Goal: Task Accomplishment & Management: Complete application form

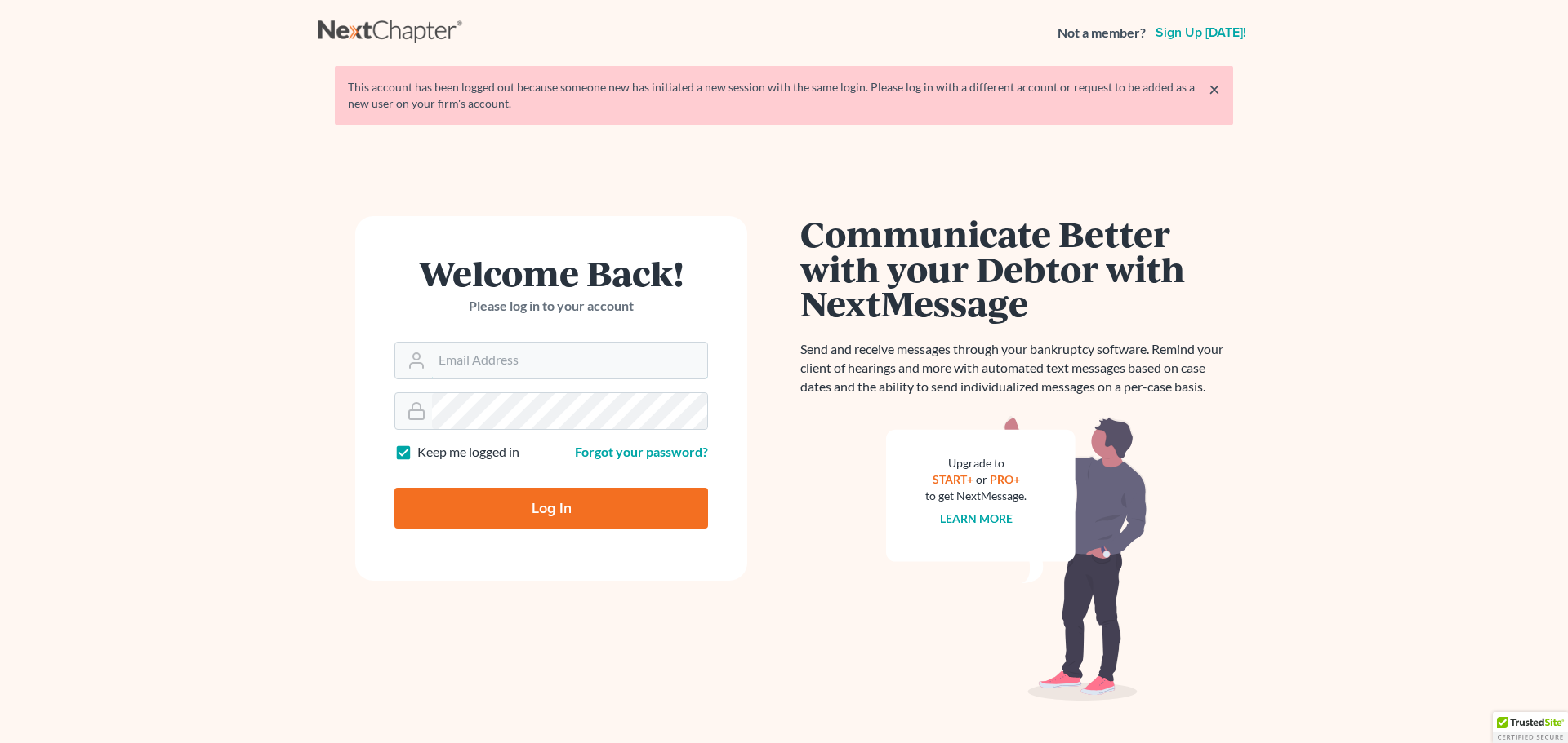
type input "[EMAIL_ADDRESS][DOMAIN_NAME]"
type input "Thinking..."
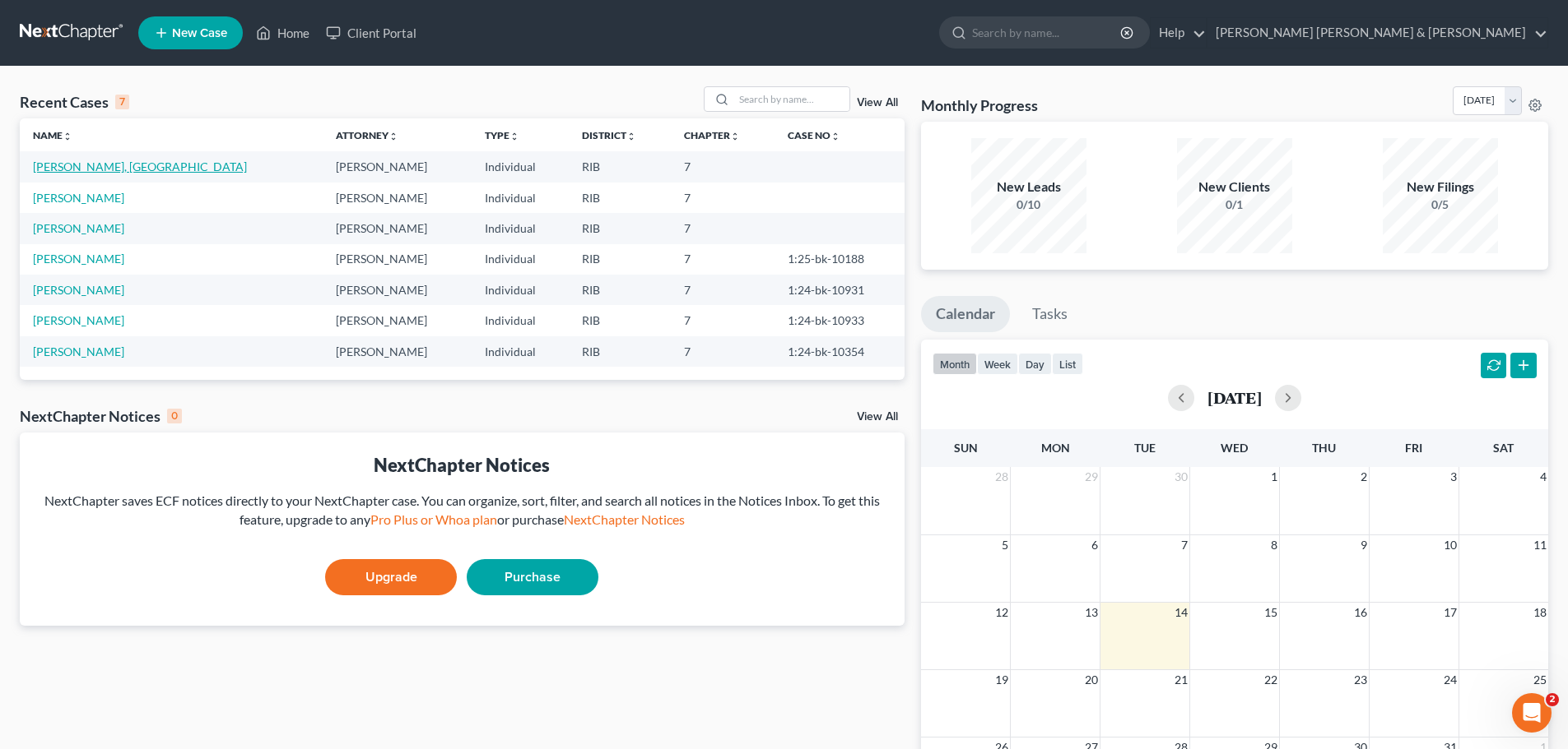
click at [89, 164] on link "[PERSON_NAME], [GEOGRAPHIC_DATA]" at bounding box center [140, 166] width 214 height 14
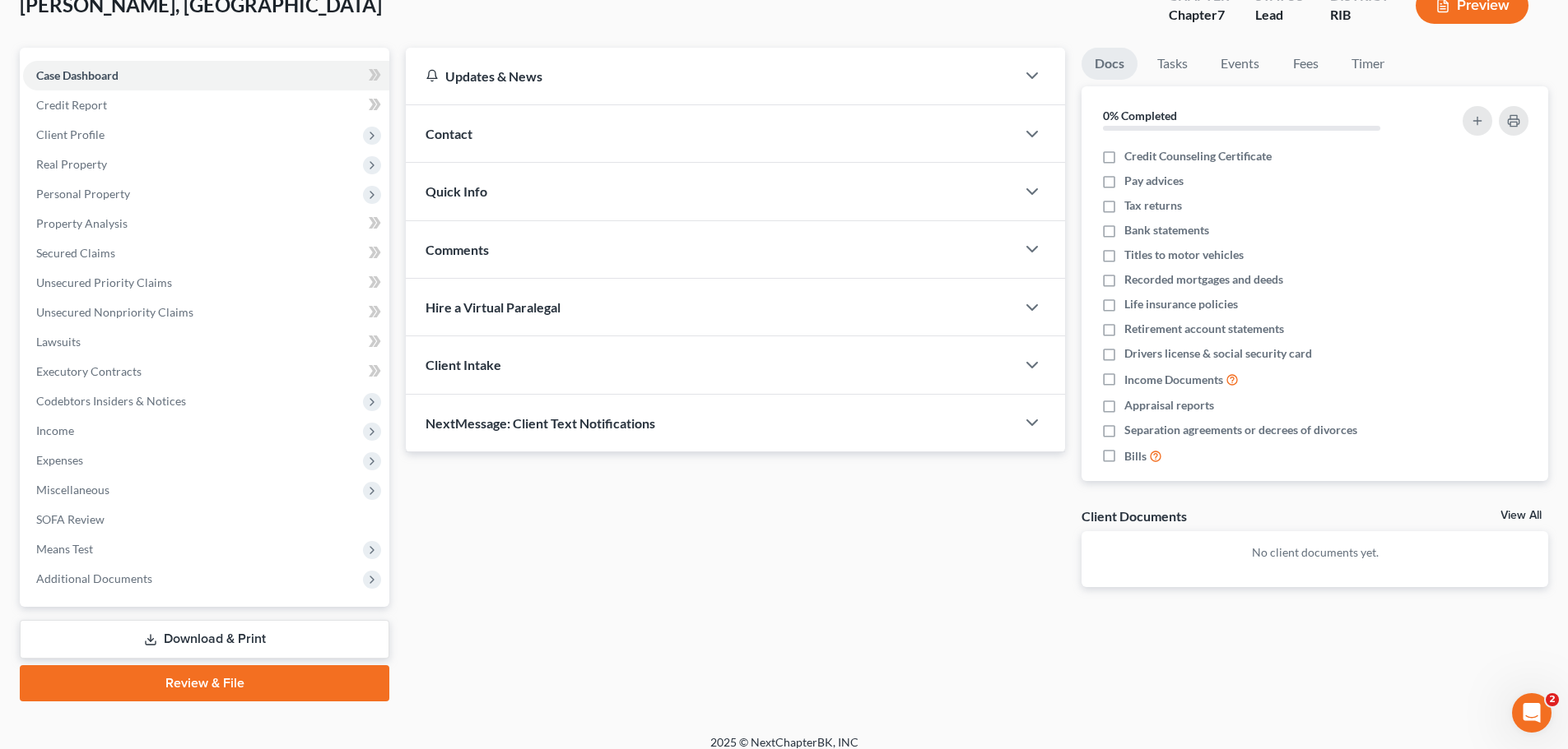
scroll to position [125, 0]
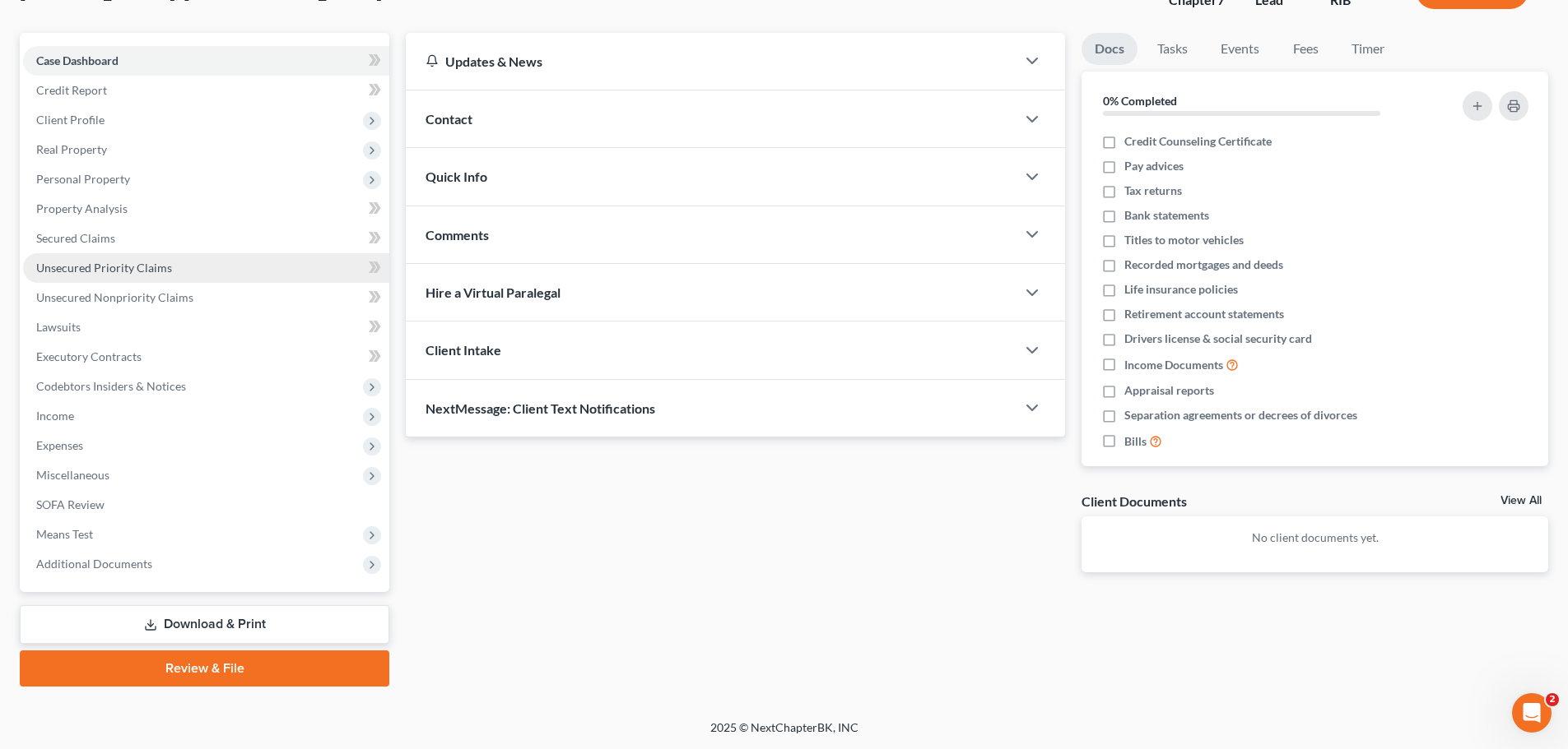
click at [143, 262] on span "Unsecured Priority Claims" at bounding box center [103, 268] width 136 height 14
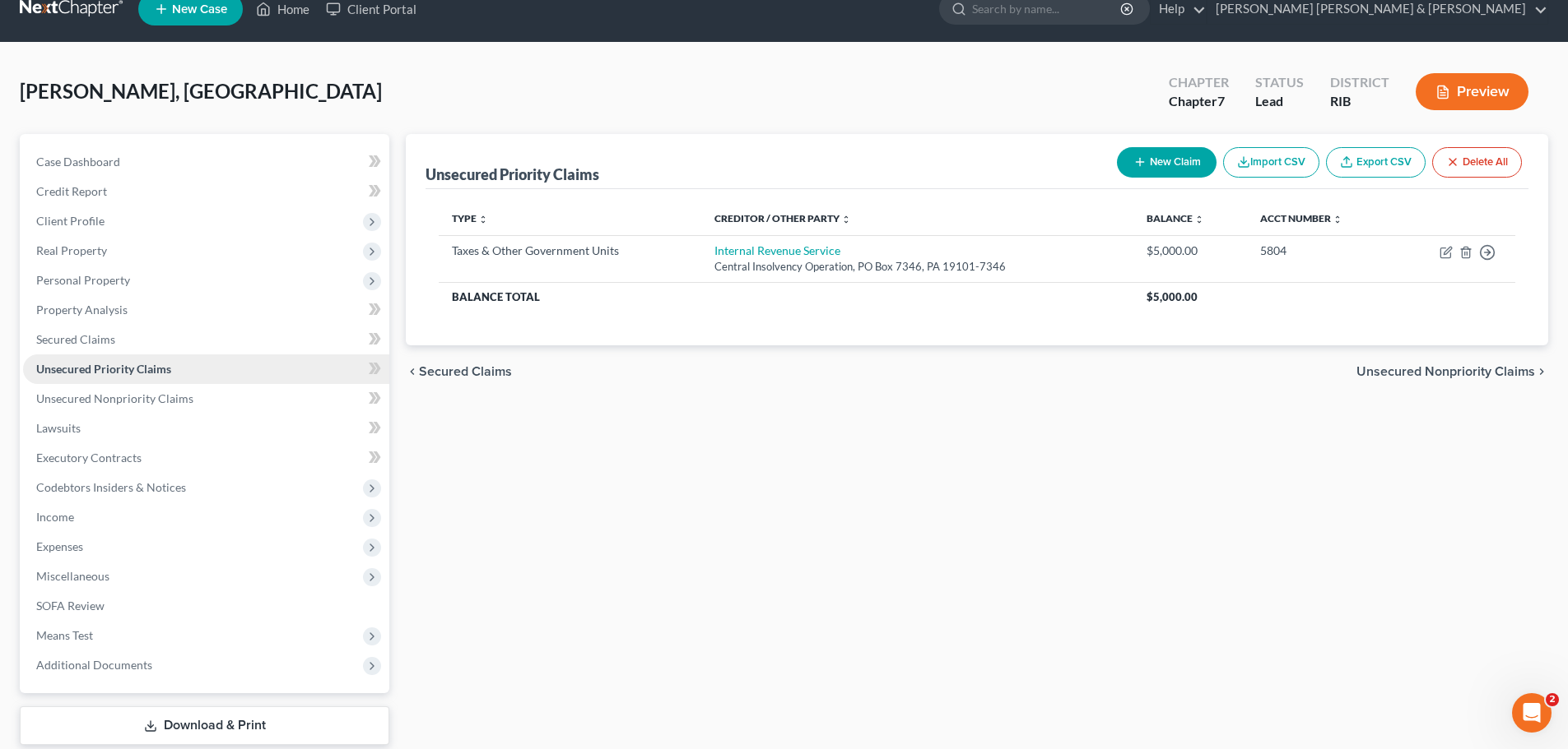
scroll to position [2, 0]
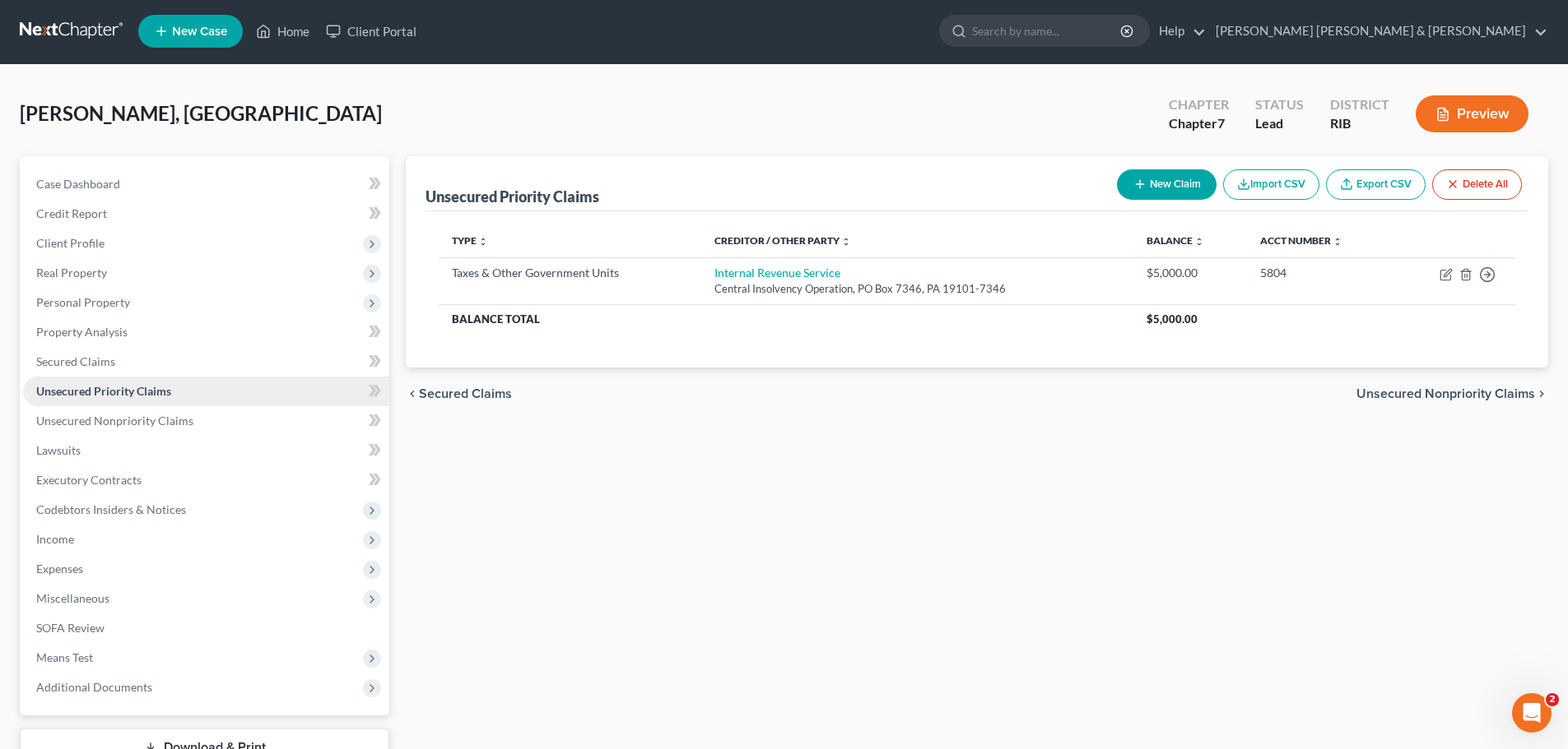
click at [143, 262] on span "Real Property" at bounding box center [206, 273] width 367 height 30
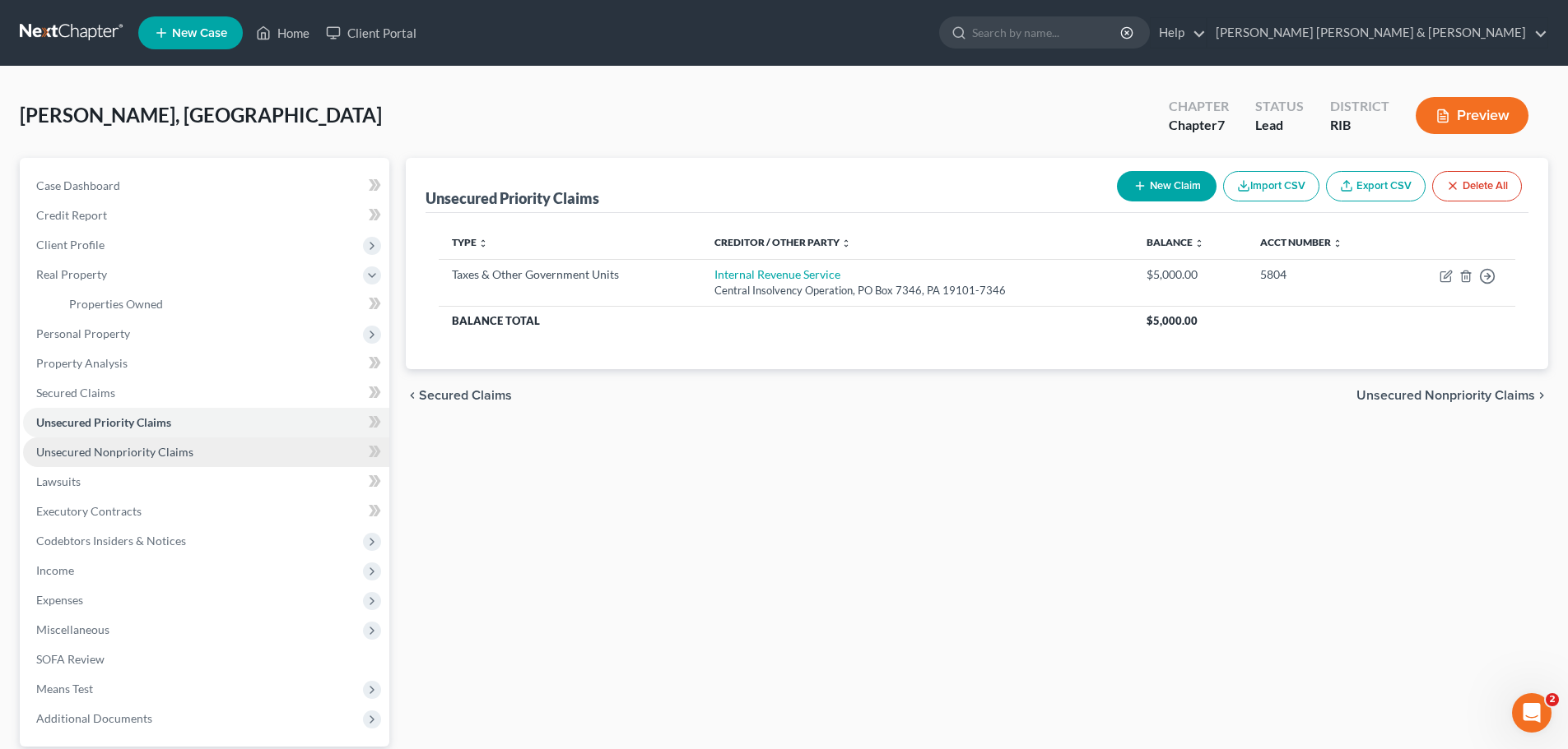
click at [142, 450] on span "Unsecured Nonpriority Claims" at bounding box center [114, 452] width 157 height 14
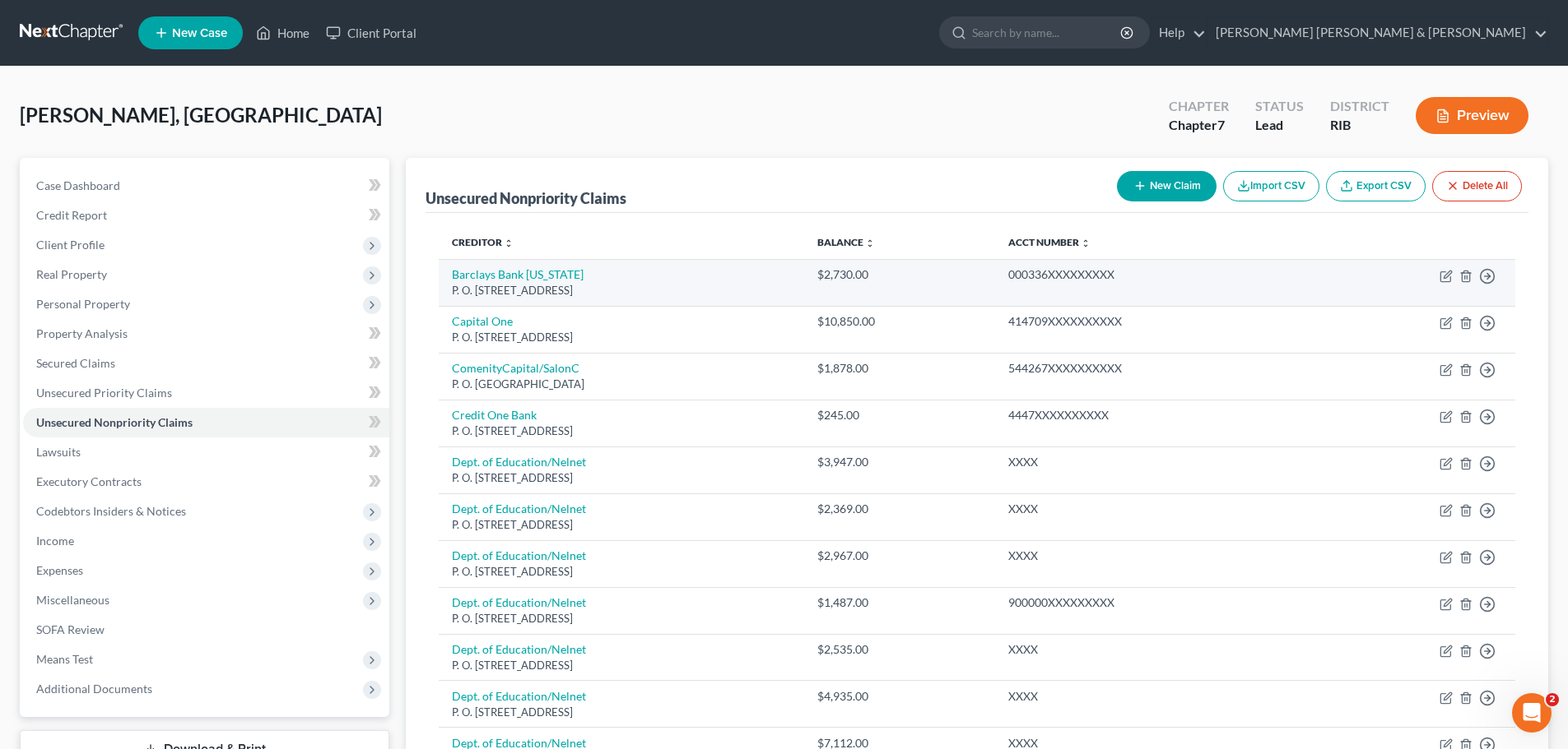
click at [678, 274] on td "Barclays Bank [US_STATE] P. O. [STREET_ADDRESS]" at bounding box center [622, 282] width 365 height 47
click at [1443, 277] on icon "button" at bounding box center [1445, 276] width 13 height 13
select select "7"
select select "0"
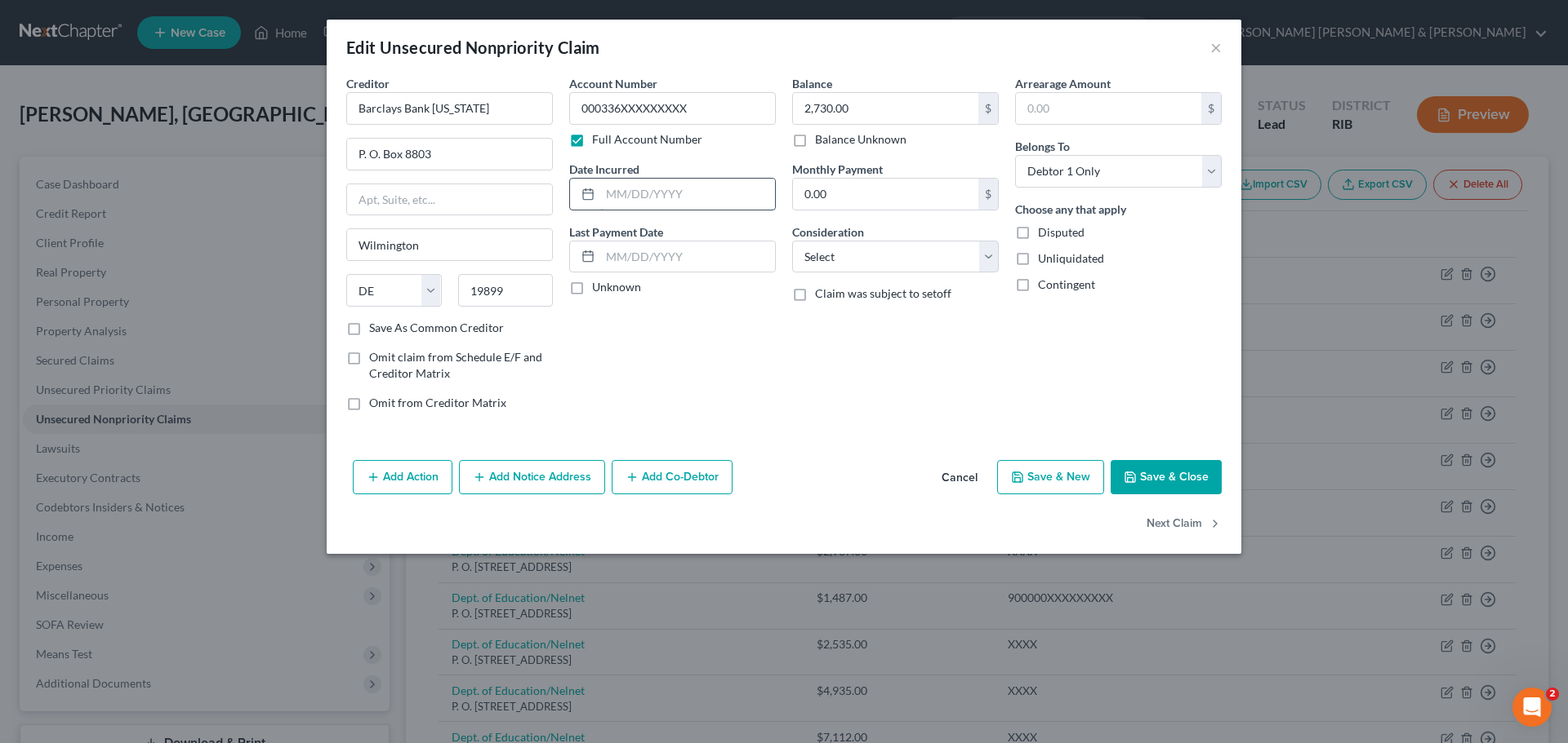
click at [608, 194] on input "text" at bounding box center [688, 194] width 175 height 31
click at [687, 259] on input "text" at bounding box center [688, 257] width 175 height 31
click at [700, 195] on input "09102019" at bounding box center [688, 194] width 175 height 31
click at [624, 196] on input "09102019" at bounding box center [688, 194] width 175 height 31
click at [618, 190] on input "09102019" at bounding box center [688, 194] width 175 height 31
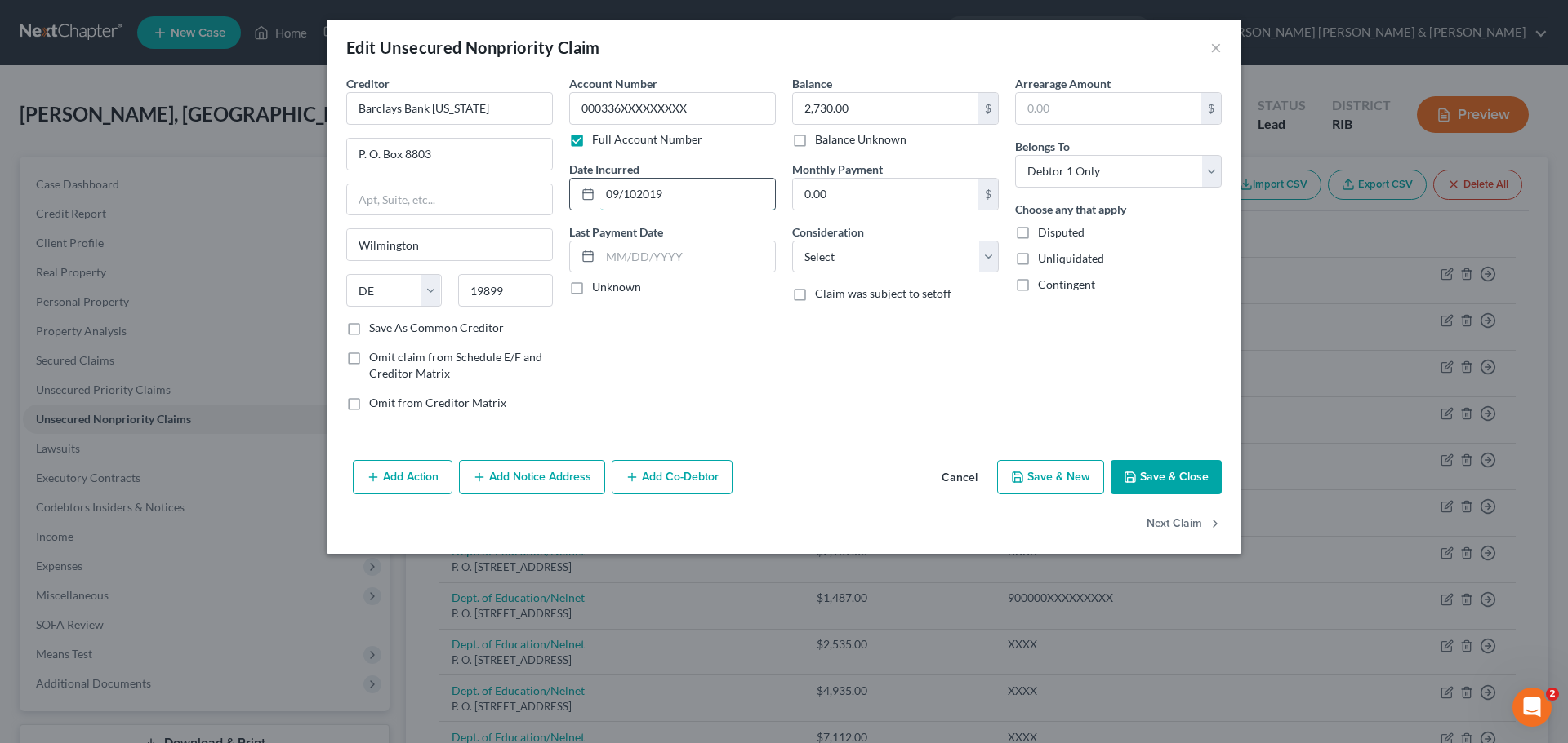
click at [636, 194] on input "09/102019" at bounding box center [688, 194] width 175 height 31
type input "[DATE]"
click at [721, 263] on input "text" at bounding box center [688, 257] width 175 height 31
click at [981, 365] on div "Balance 2,730.00 $ Balance Unknown Balance Undetermined 2,730.00 $ Balance Unkn…" at bounding box center [896, 249] width 223 height 349
click at [865, 260] on select "Select Cable / Satellite Services Collection Agency Credit Card Debt Debt Couns…" at bounding box center [895, 257] width 206 height 33
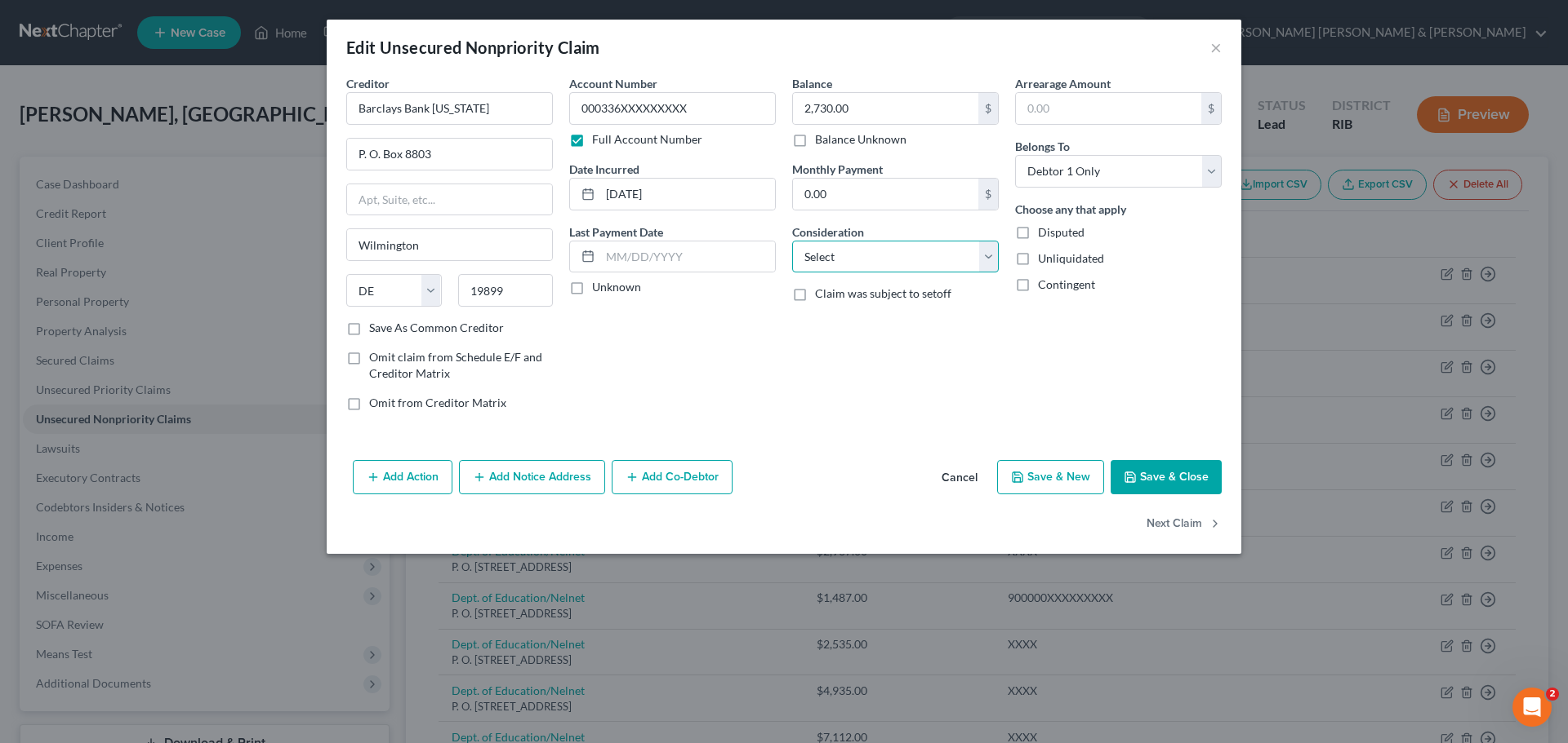
select select "2"
click at [792, 241] on select "Select Cable / Satellite Services Collection Agency Credit Card Debt Debt Couns…" at bounding box center [895, 257] width 206 height 33
click at [611, 254] on input "text" at bounding box center [688, 257] width 175 height 31
type input "[DATE]"
click at [930, 346] on div "Balance 2,730.00 $ Balance Unknown Balance Undetermined 2,730.00 $ Balance Unkn…" at bounding box center [896, 249] width 223 height 349
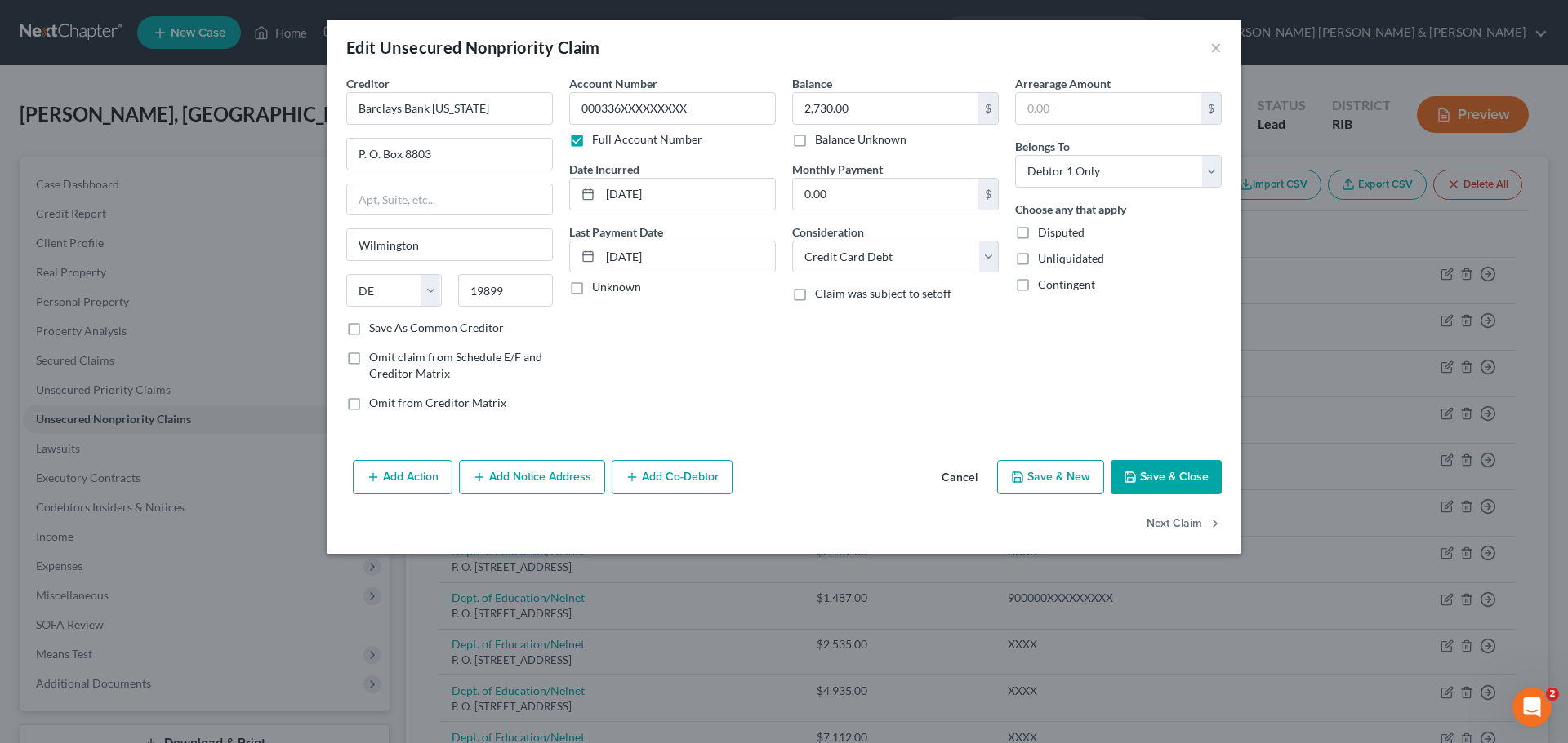
click at [1192, 470] on button "Save & Close" at bounding box center [1165, 477] width 111 height 35
type input "0"
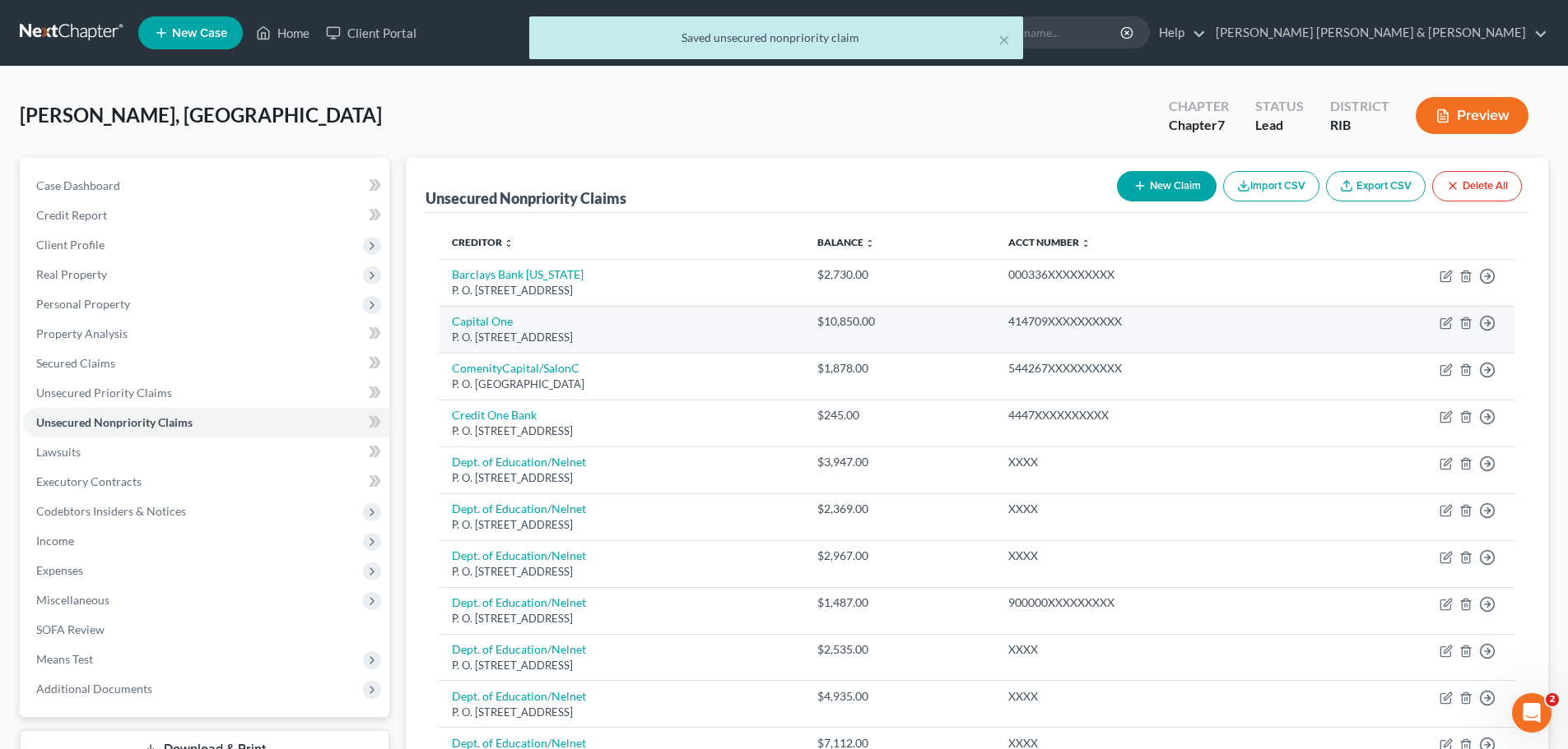
click at [779, 324] on td "Capital One P. O. [STREET_ADDRESS]" at bounding box center [622, 329] width 365 height 47
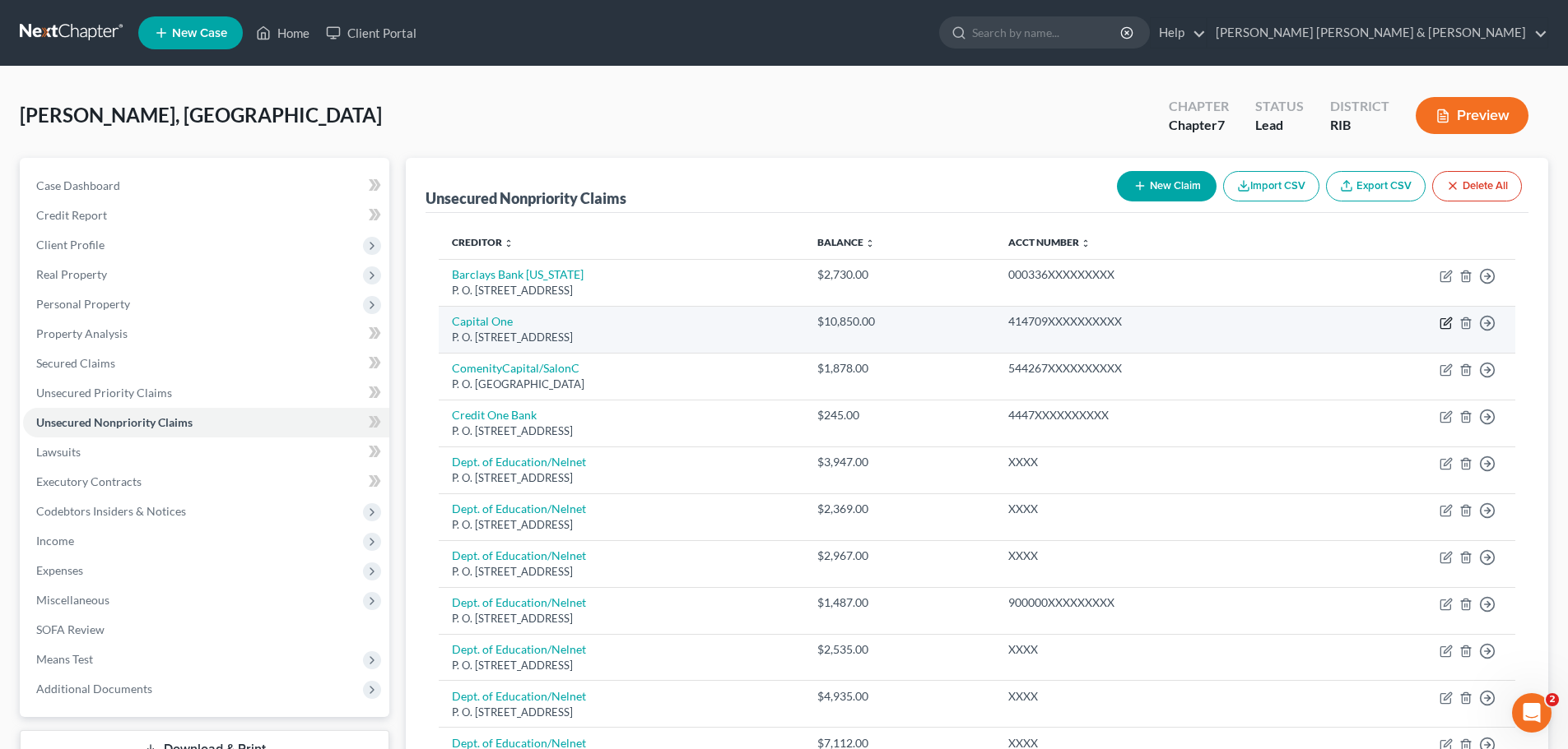
click at [1448, 321] on icon "button" at bounding box center [1445, 323] width 13 height 13
select select "46"
select select "0"
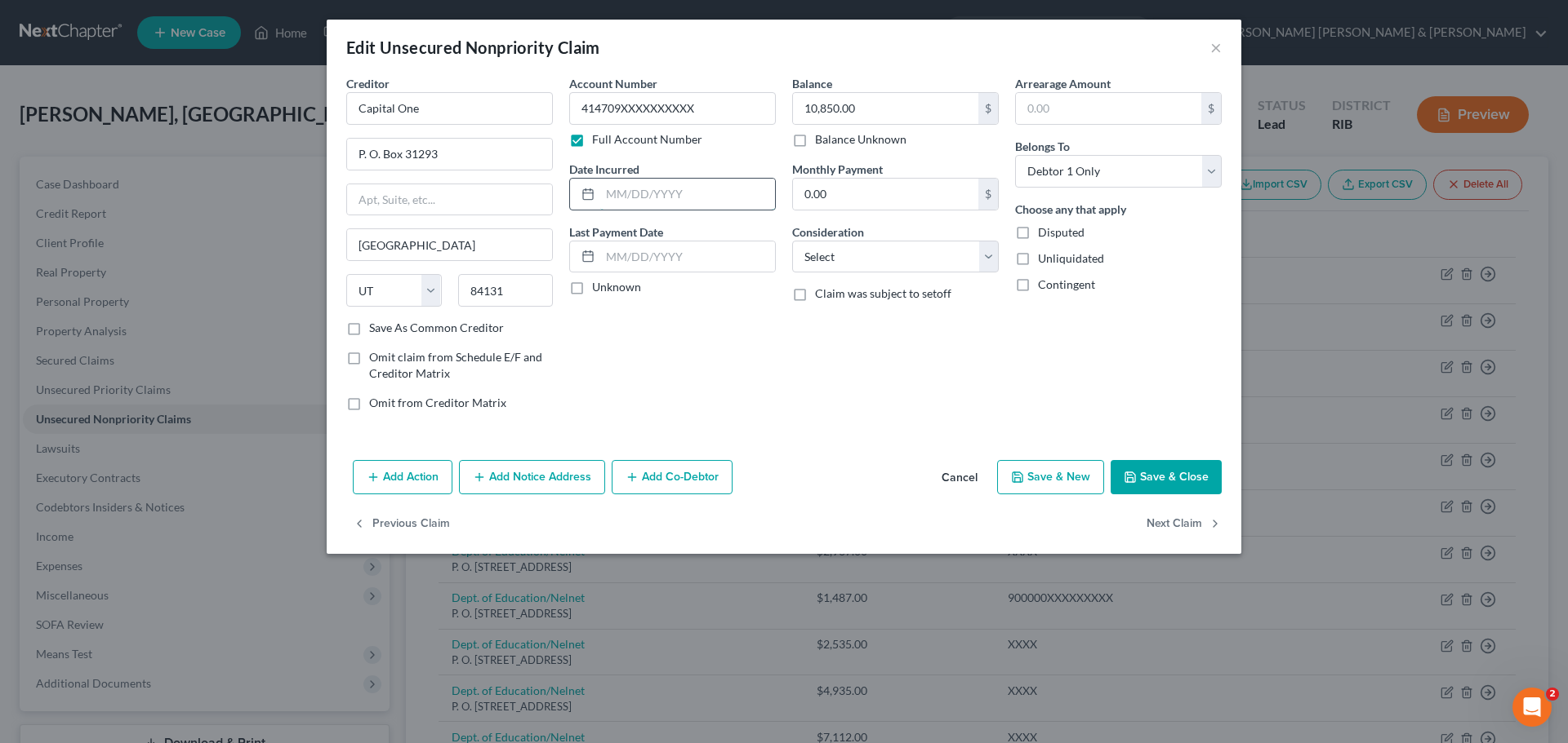
click at [609, 195] on input "text" at bounding box center [688, 194] width 175 height 31
click at [661, 196] on input "06/28/" at bounding box center [688, 194] width 175 height 31
type input "[DATE]"
click at [691, 262] on input "text" at bounding box center [688, 257] width 175 height 31
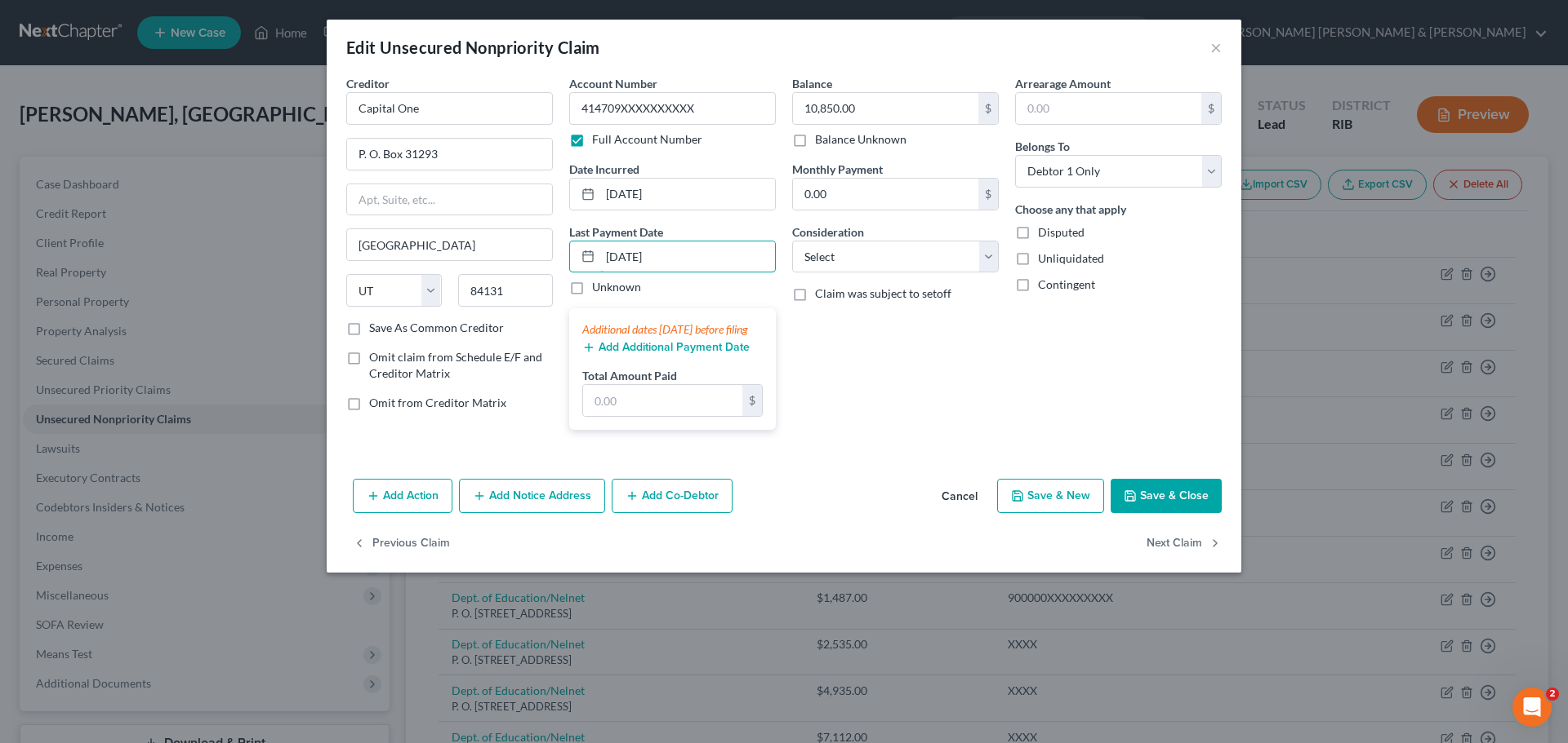
type input "[DATE]"
click at [905, 347] on div "Balance 10,850.00 $ Balance Unknown Balance Undetermined 10,850.00 $ Balance Un…" at bounding box center [896, 259] width 223 height 368
click at [1185, 512] on button "Save & Close" at bounding box center [1165, 496] width 111 height 35
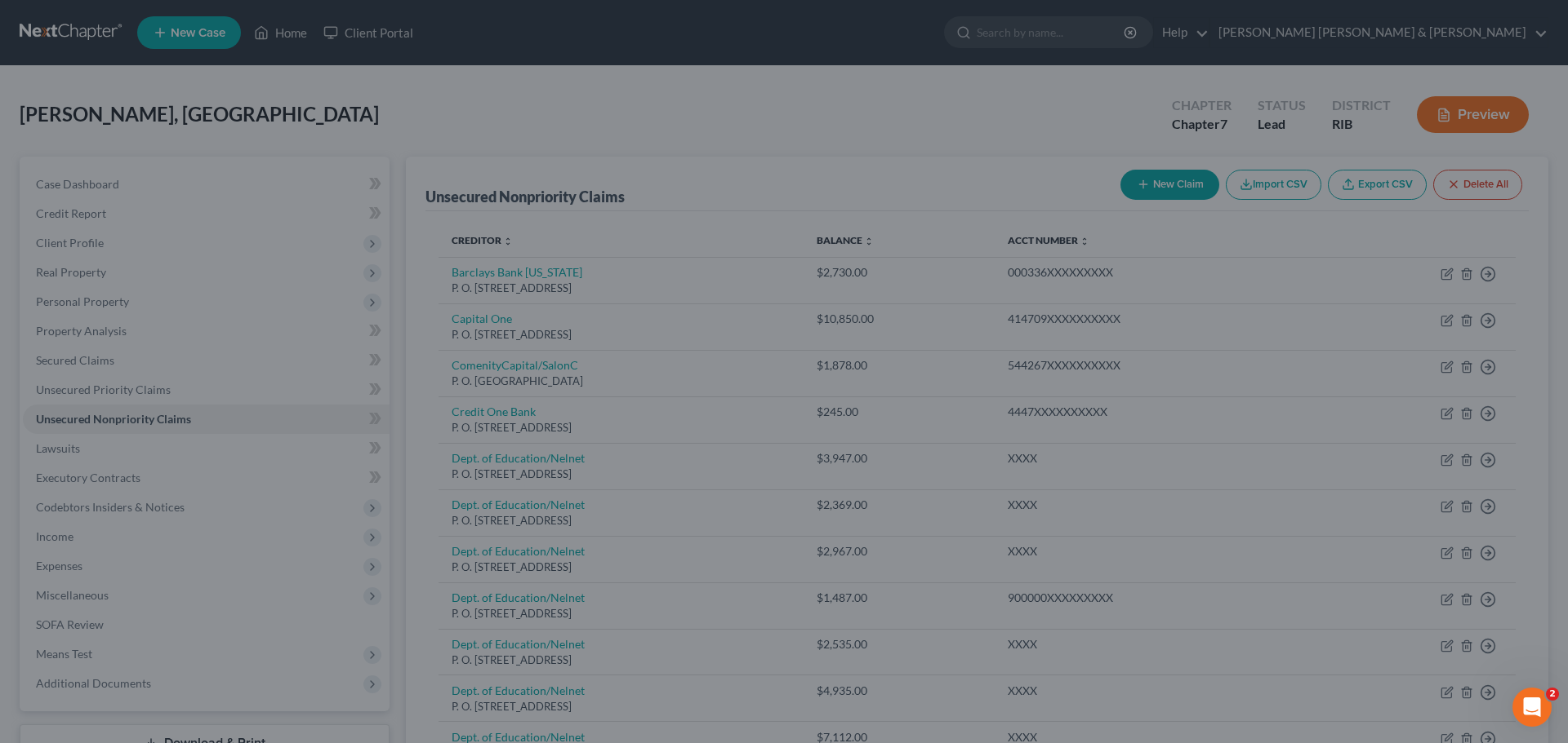
type input "0"
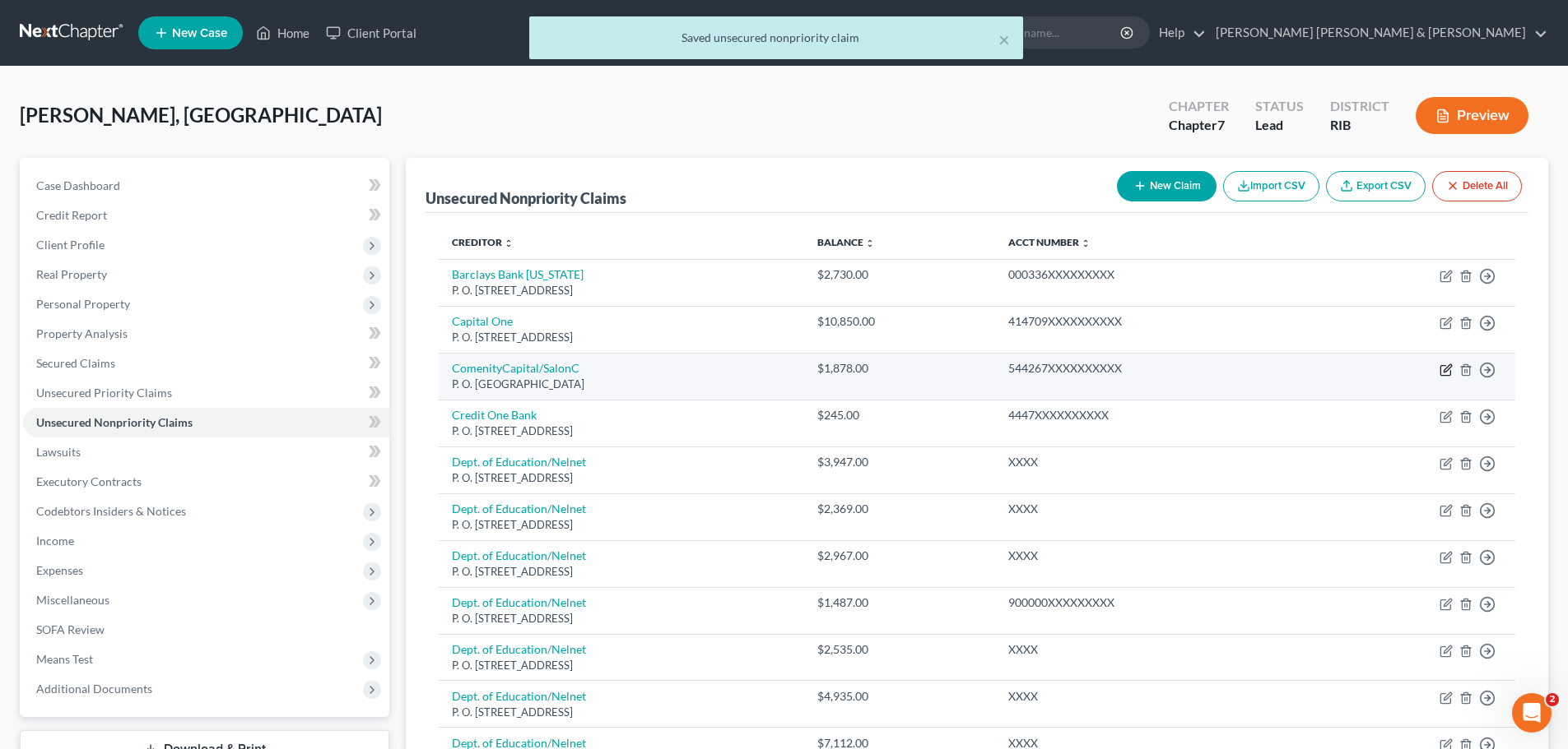
click at [1447, 373] on icon "button" at bounding box center [1445, 370] width 13 height 13
select select "36"
select select "0"
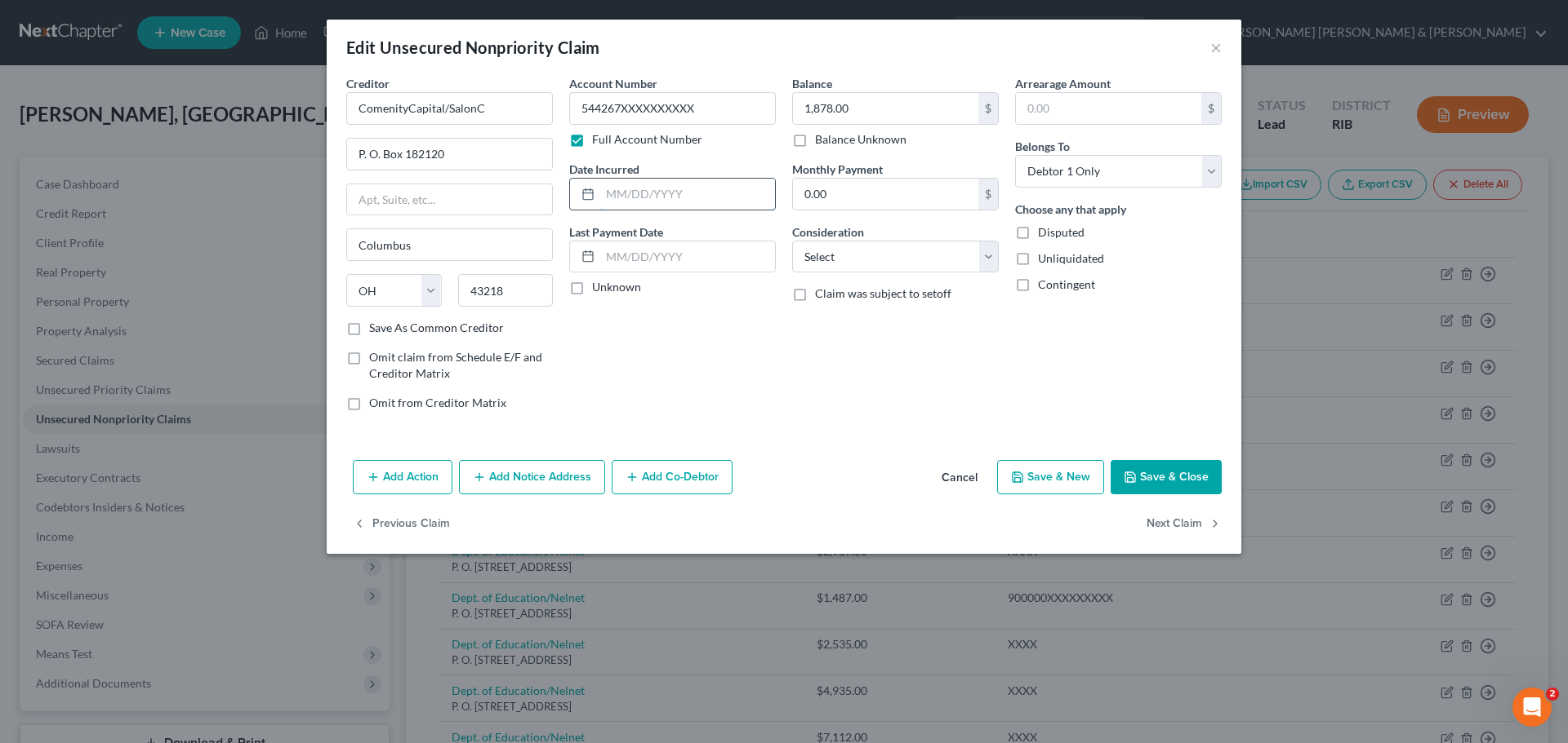
click at [609, 194] on input "text" at bounding box center [688, 194] width 175 height 31
type input "[DATE]"
click at [605, 258] on input "text" at bounding box center [688, 257] width 175 height 31
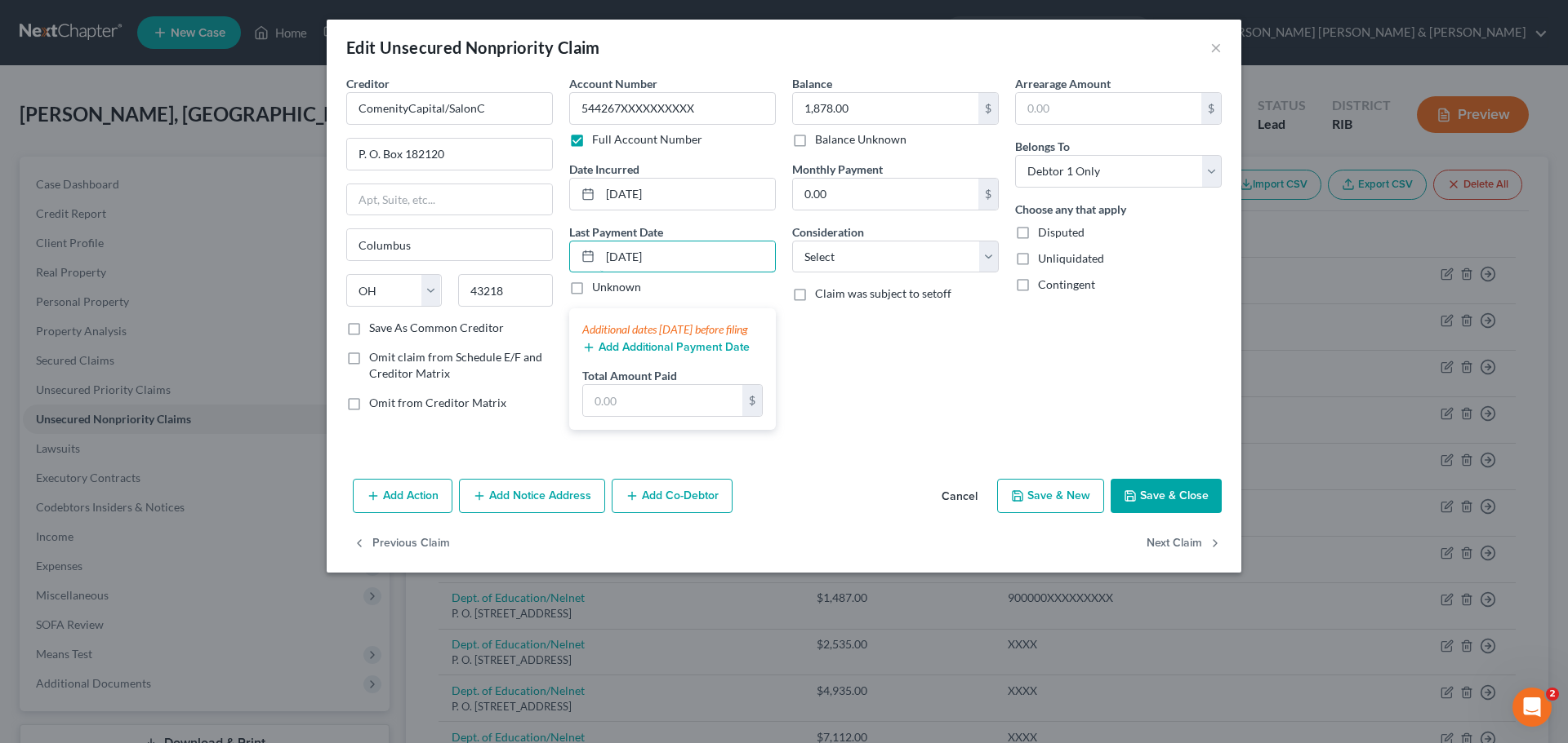
type input "[DATE]"
drag, startPoint x: 1165, startPoint y: 519, endPoint x: 1157, endPoint y: 451, distance: 68.5
click at [1157, 451] on div "Edit Unsecured Nonpriority Claim × Creditor * ComenityCapital/SalonC P. O. Box …" at bounding box center [783, 296] width 914 height 554
click at [987, 256] on select "Select Cable / Satellite Services Collection Agency Credit Card Debt Debt Couns…" at bounding box center [895, 257] width 206 height 33
select select "2"
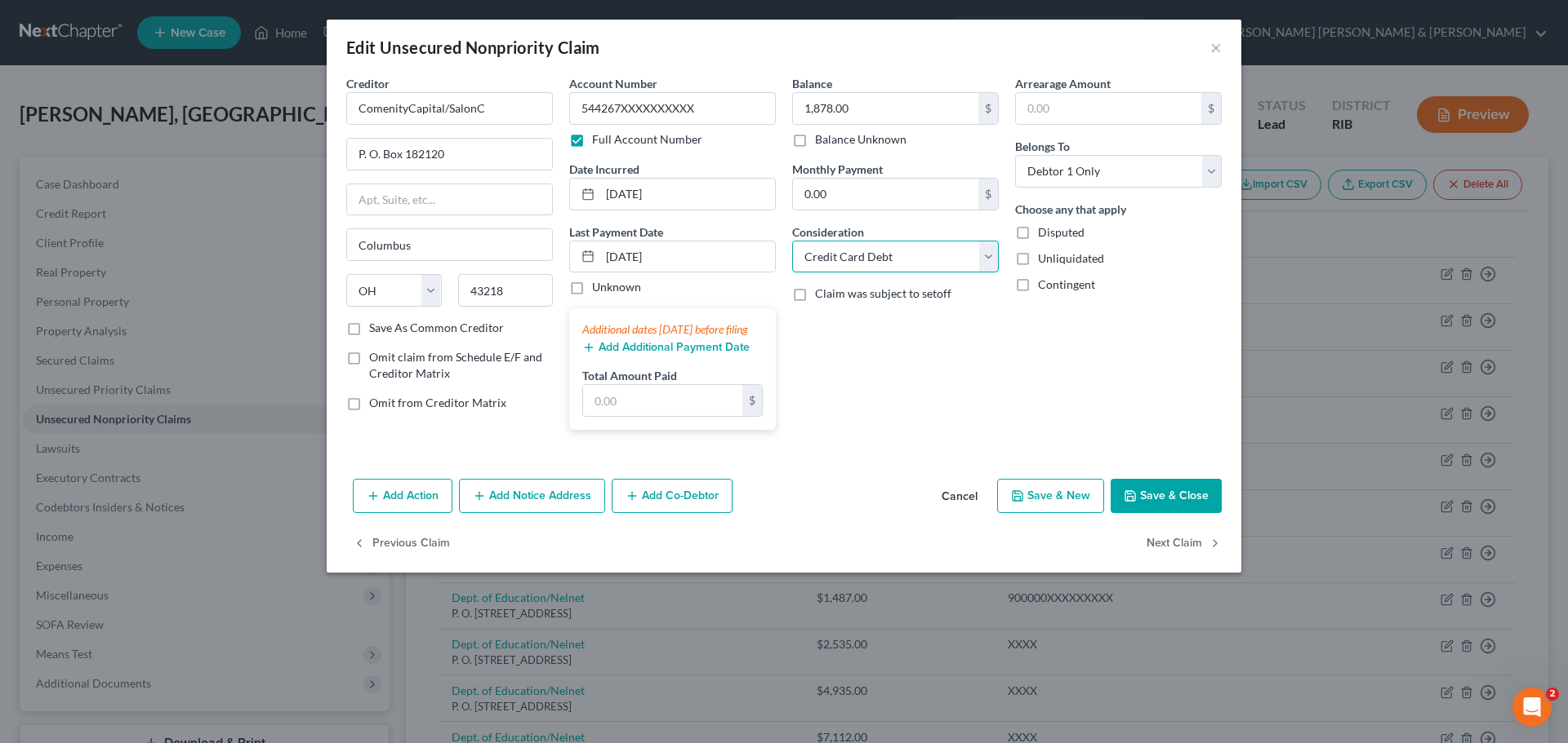
click at [792, 241] on select "Select Cable / Satellite Services Collection Agency Credit Card Debt Debt Couns…" at bounding box center [895, 257] width 206 height 33
click at [1179, 508] on button "Save & Close" at bounding box center [1165, 496] width 111 height 35
type input "0"
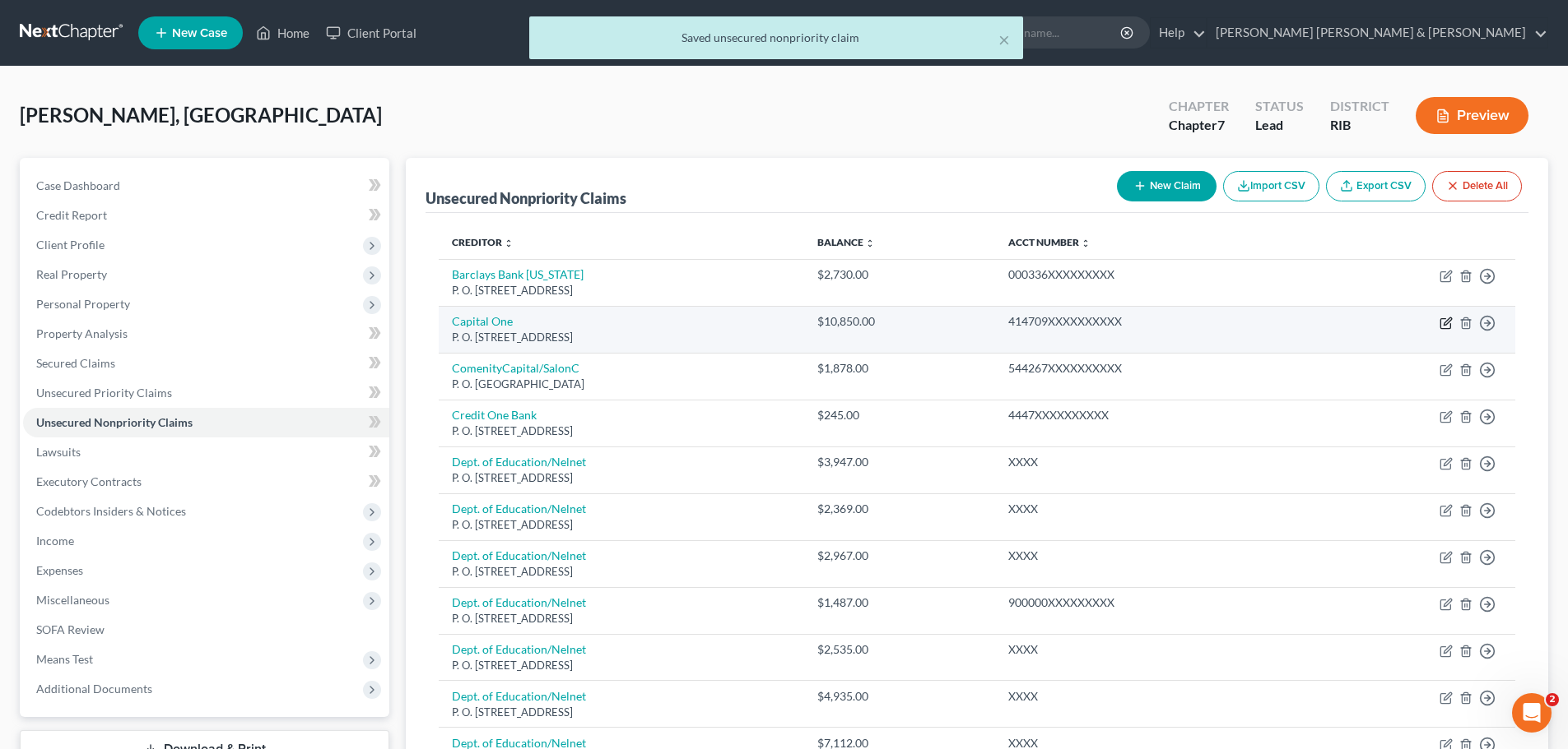
click at [1449, 322] on icon "button" at bounding box center [1445, 323] width 13 height 13
select select "46"
select select "0"
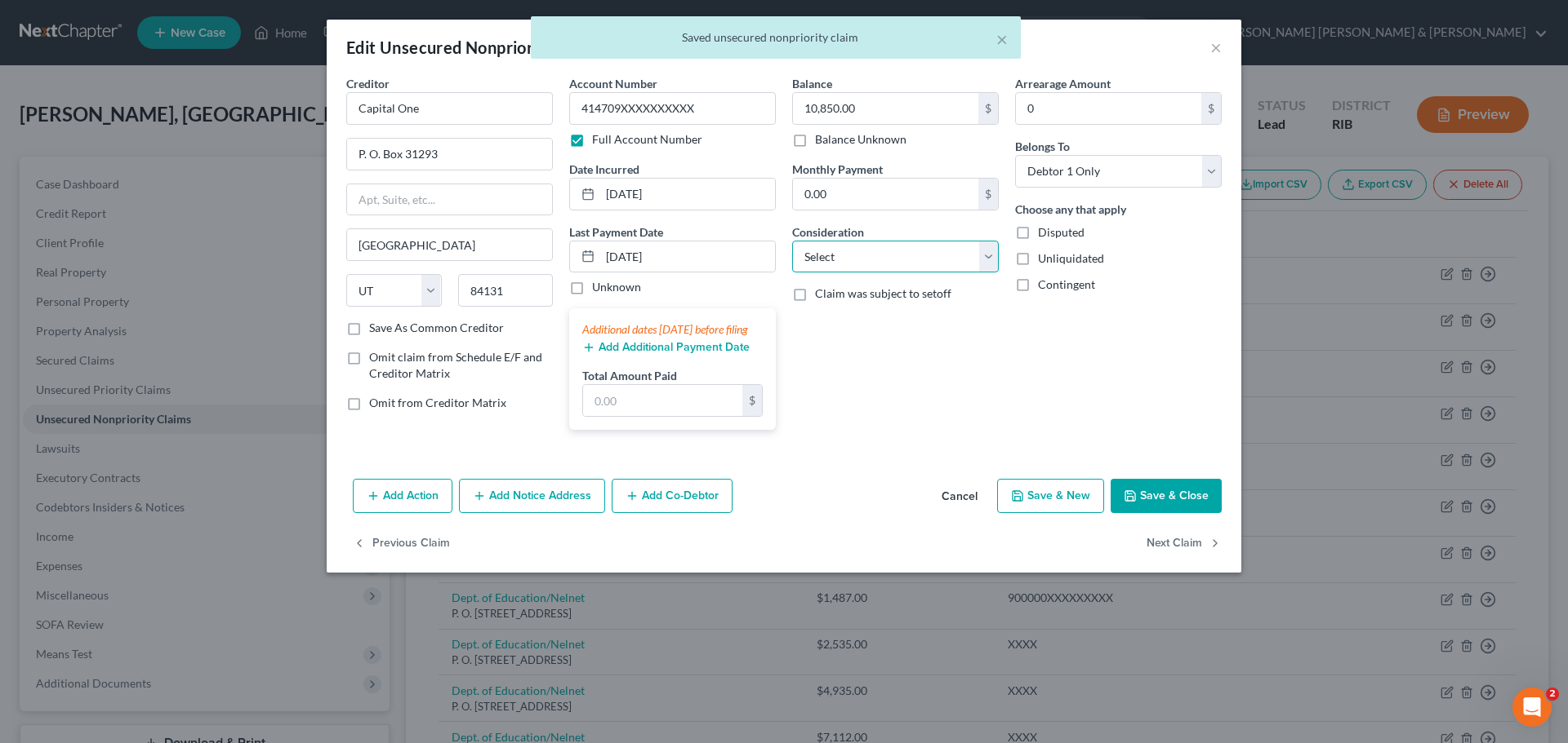
click at [986, 254] on select "Select Cable / Satellite Services Collection Agency Credit Card Debt Debt Couns…" at bounding box center [895, 257] width 206 height 33
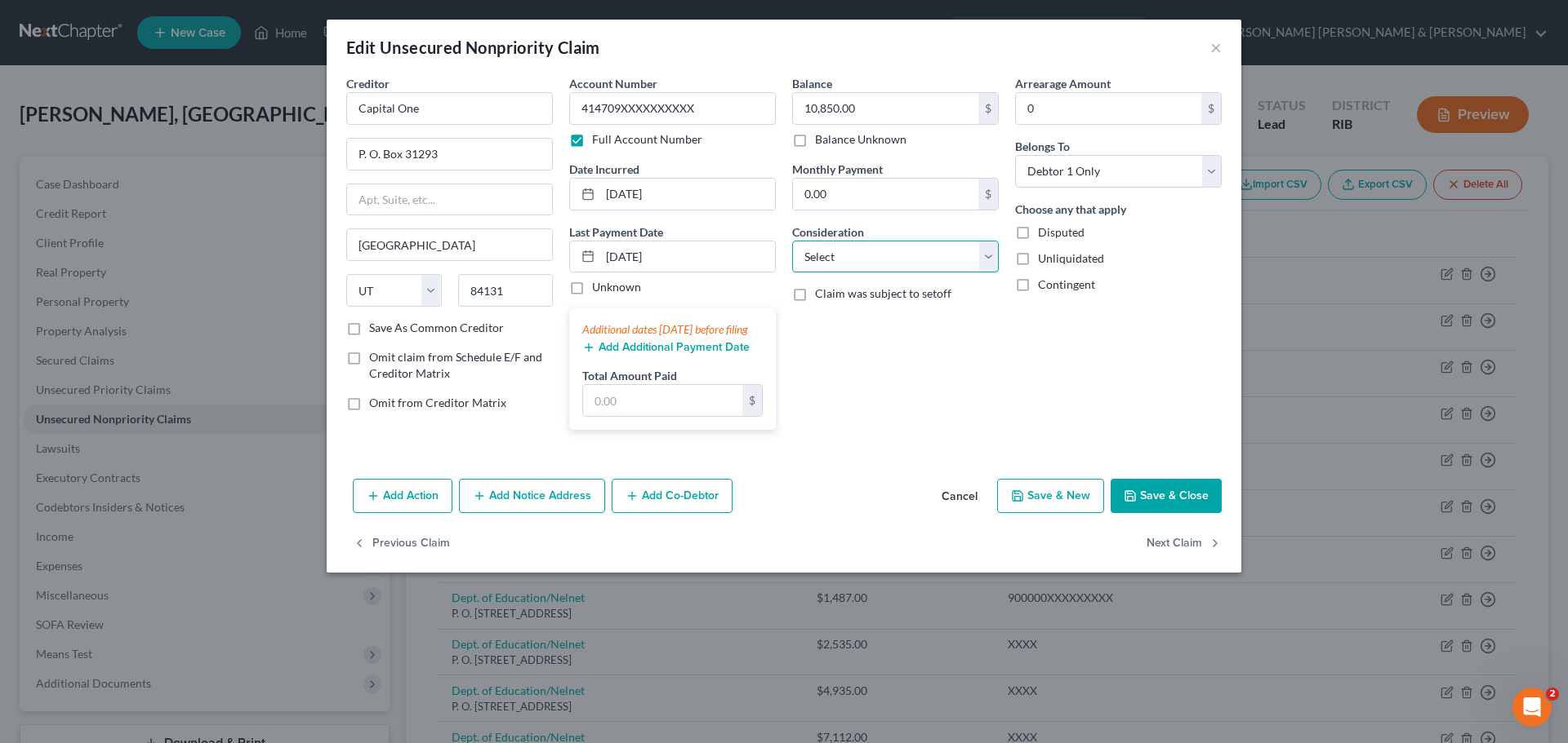
select select "2"
click at [792, 241] on select "Select Cable / Satellite Services Collection Agency Credit Card Debt Debt Couns…" at bounding box center [895, 257] width 206 height 33
click at [1160, 511] on button "Save & Close" at bounding box center [1165, 496] width 111 height 35
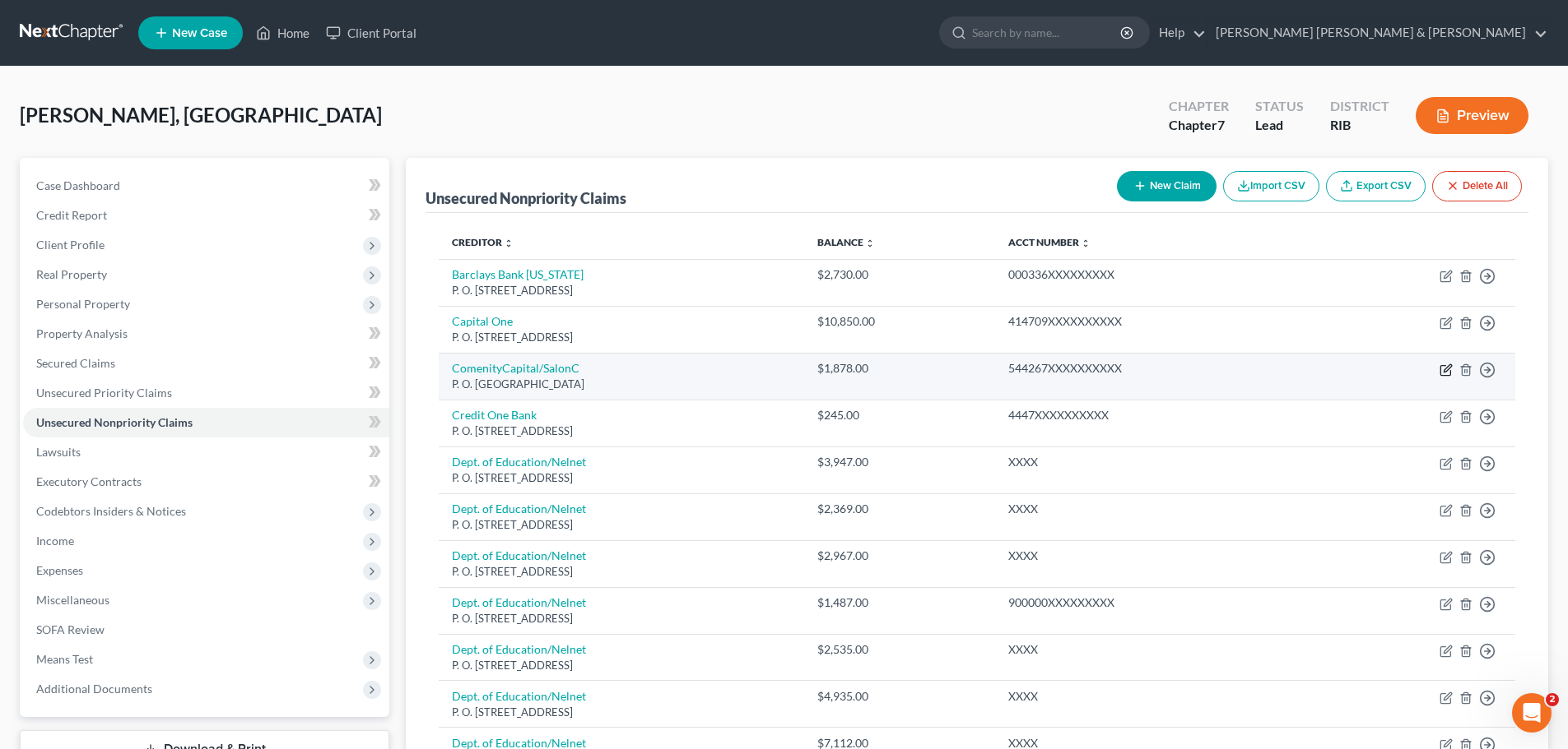
click at [1446, 370] on icon "button" at bounding box center [1445, 370] width 13 height 13
select select "36"
select select "2"
select select "0"
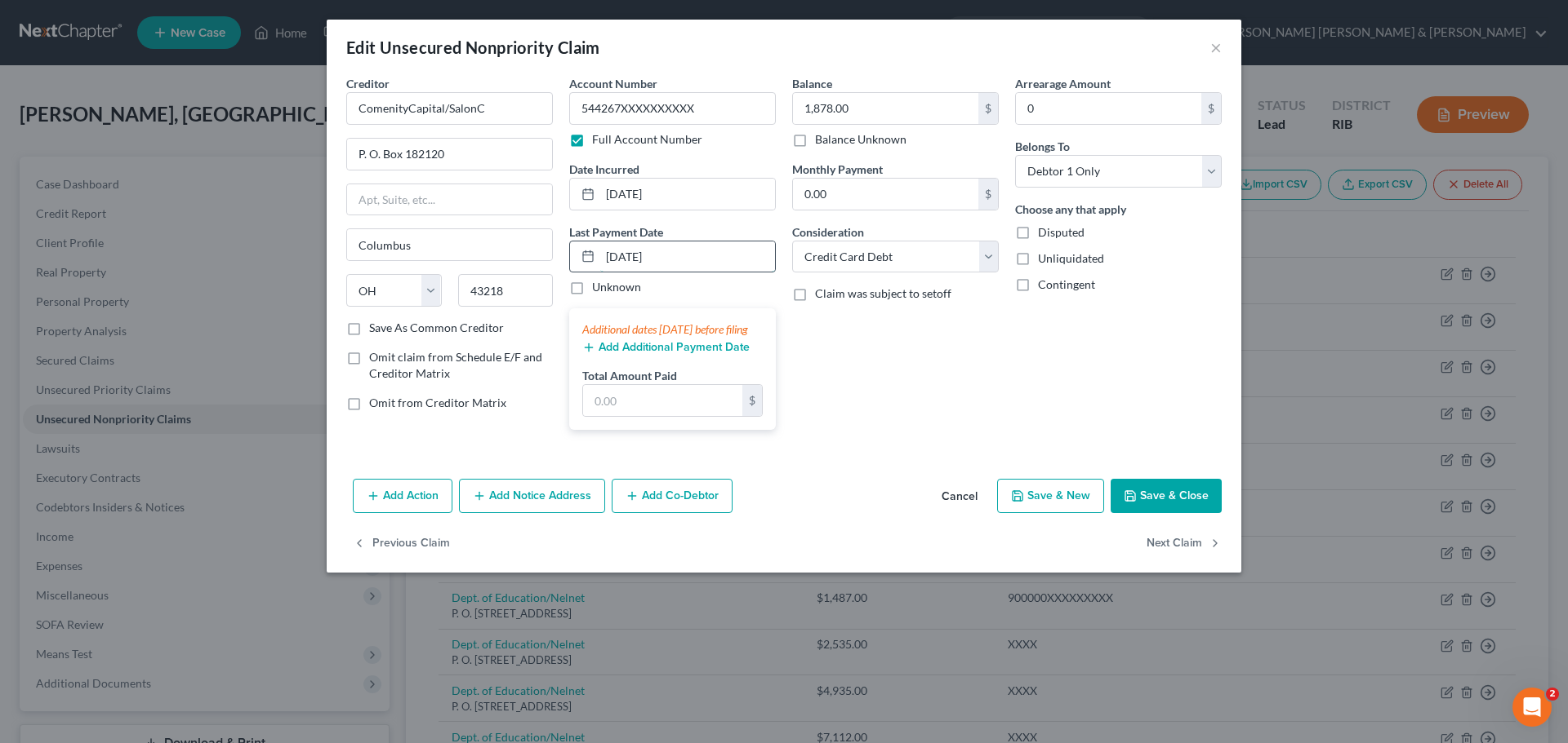
click at [669, 257] on input "[DATE]" at bounding box center [688, 257] width 175 height 31
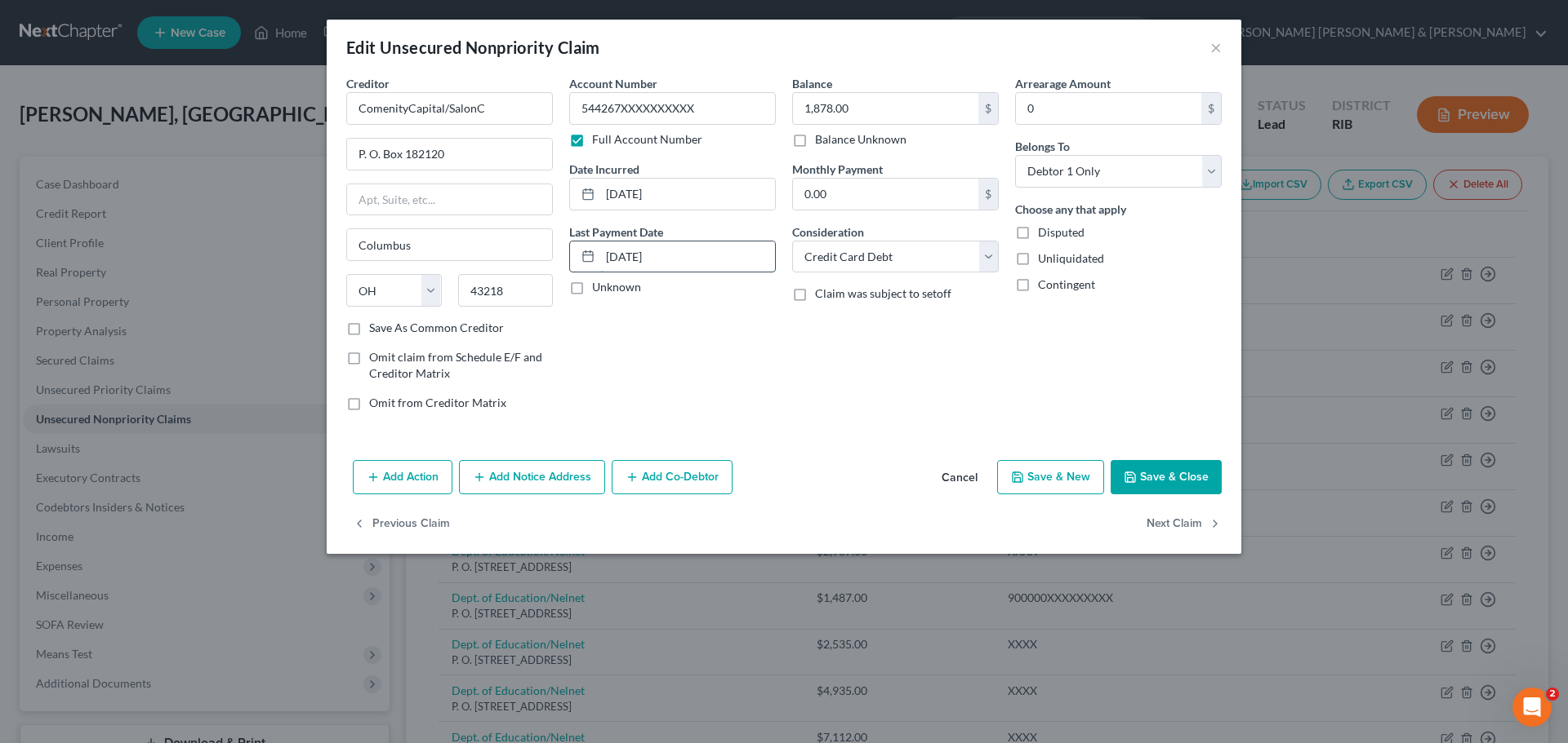
click at [617, 254] on input "[DATE]" at bounding box center [688, 257] width 175 height 31
type input "[DATE]"
drag, startPoint x: 1143, startPoint y: 466, endPoint x: 1149, endPoint y: 473, distance: 9.2
click at [1145, 466] on button "Save & Close" at bounding box center [1165, 477] width 111 height 35
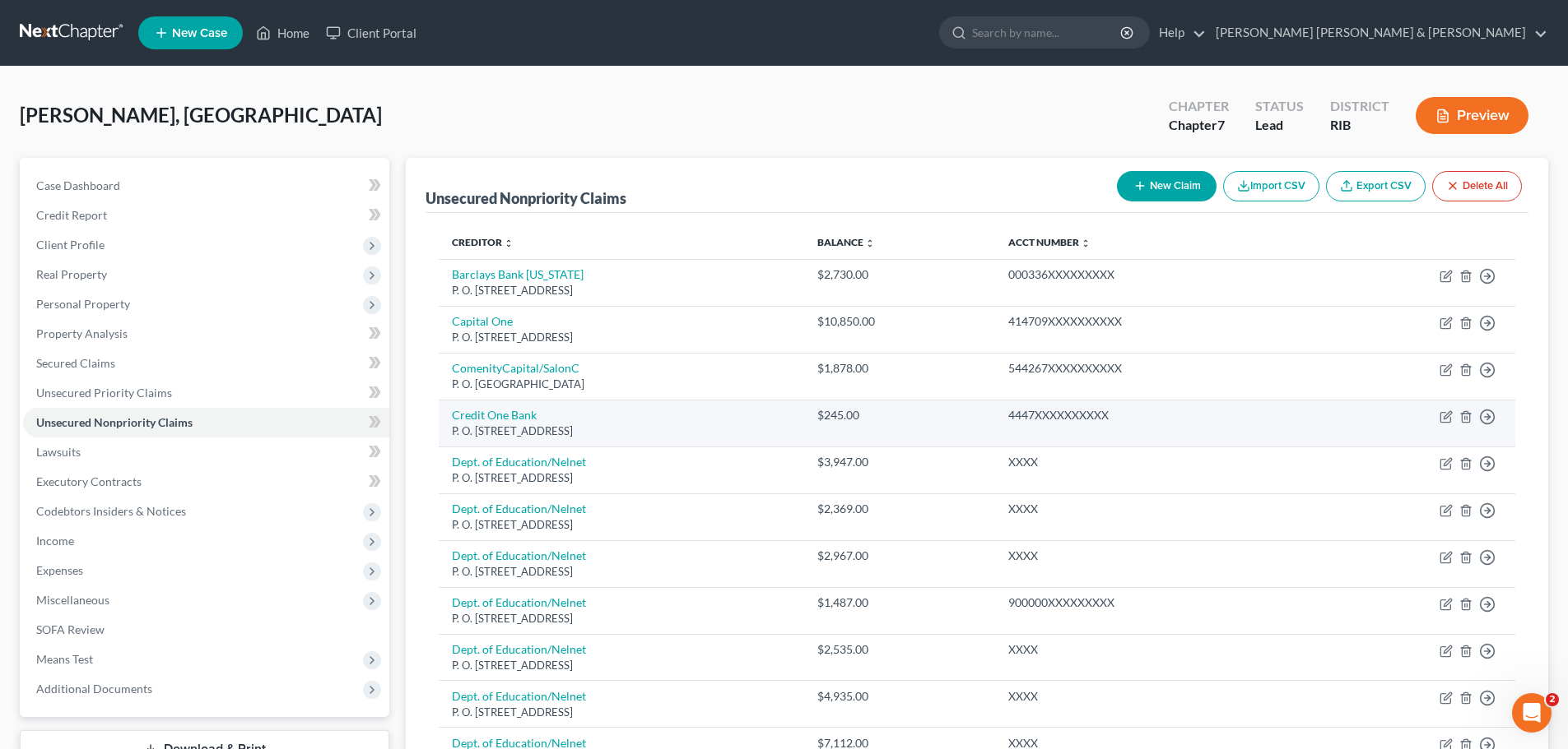
click at [803, 422] on td "Credit One Bank P. O. [STREET_ADDRESS]" at bounding box center [622, 423] width 365 height 47
click at [1444, 416] on icon "button" at bounding box center [1445, 417] width 13 height 13
select select "31"
select select "0"
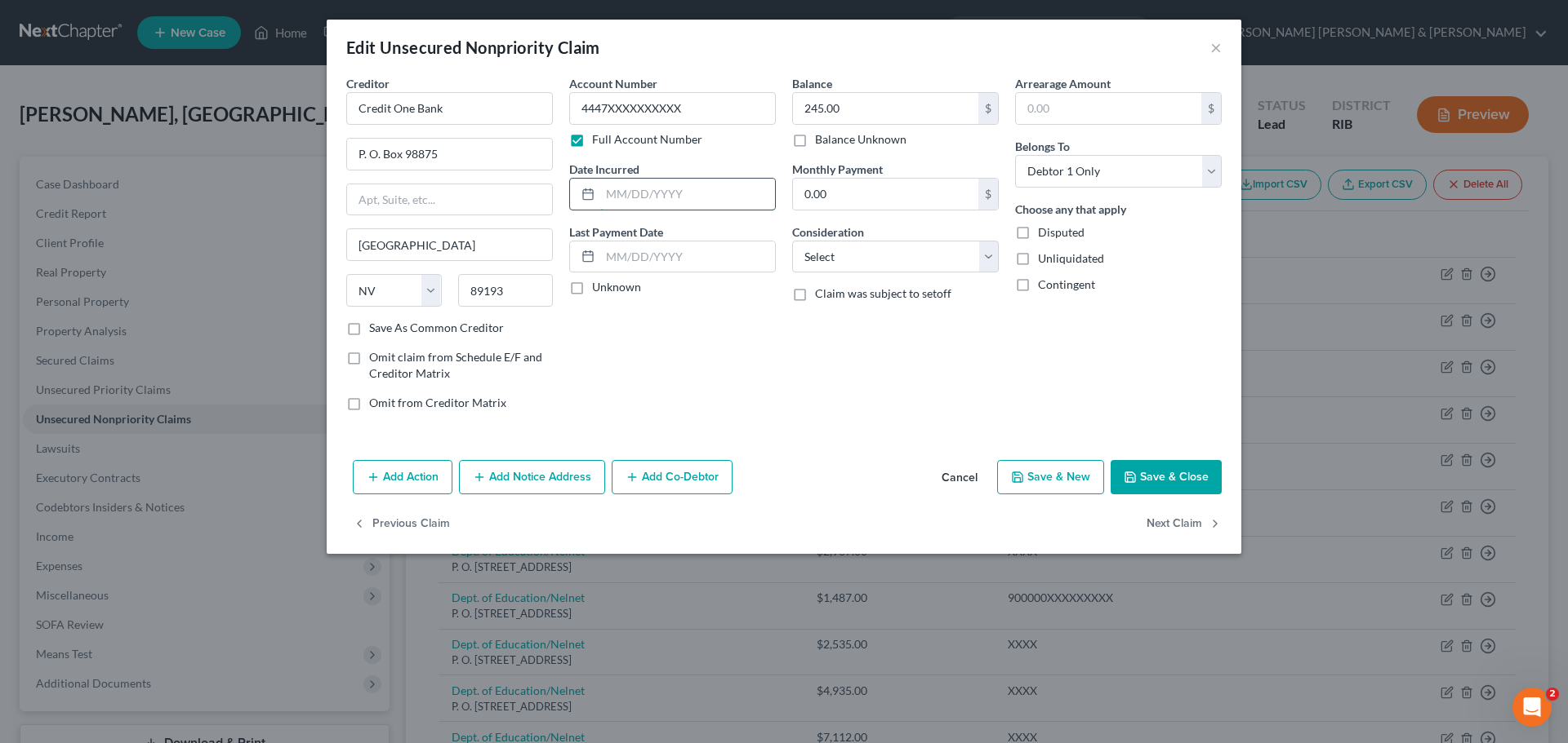
click at [611, 194] on input "text" at bounding box center [688, 194] width 175 height 31
click at [809, 375] on div "Balance 245.00 $ Balance Unknown Balance Undetermined 245.00 $ Balance Unknown …" at bounding box center [896, 249] width 223 height 349
click at [607, 254] on input "text" at bounding box center [688, 257] width 175 height 31
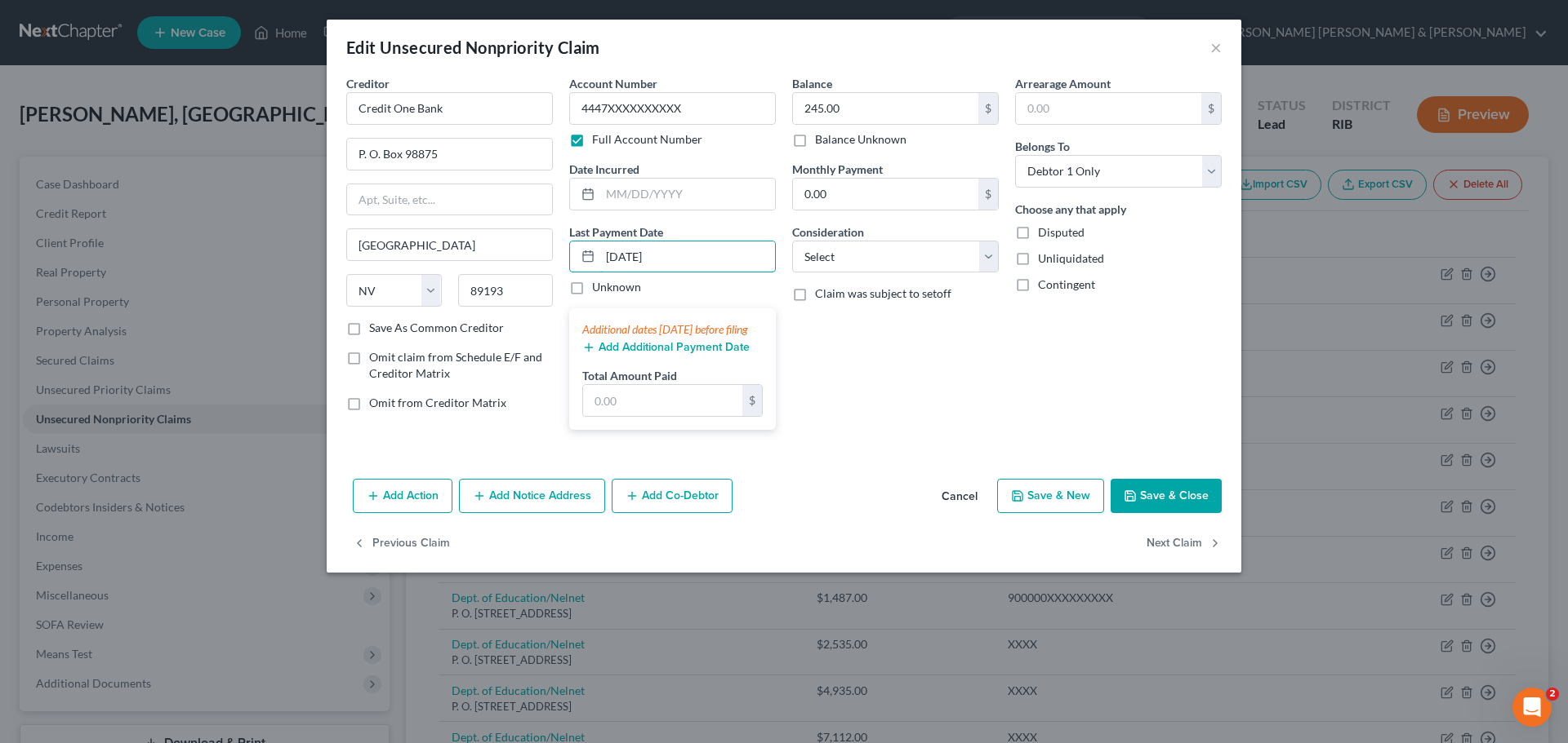
type input "[DATE]"
drag, startPoint x: 918, startPoint y: 402, endPoint x: 990, endPoint y: 293, distance: 130.6
click at [923, 392] on div "Balance 245.00 $ Balance Unknown Balance Undetermined 245.00 $ Balance Unknown …" at bounding box center [896, 259] width 223 height 368
click at [984, 248] on select "Select Cable / Satellite Services Collection Agency Credit Card Debt Debt Couns…" at bounding box center [895, 257] width 206 height 33
select select "2"
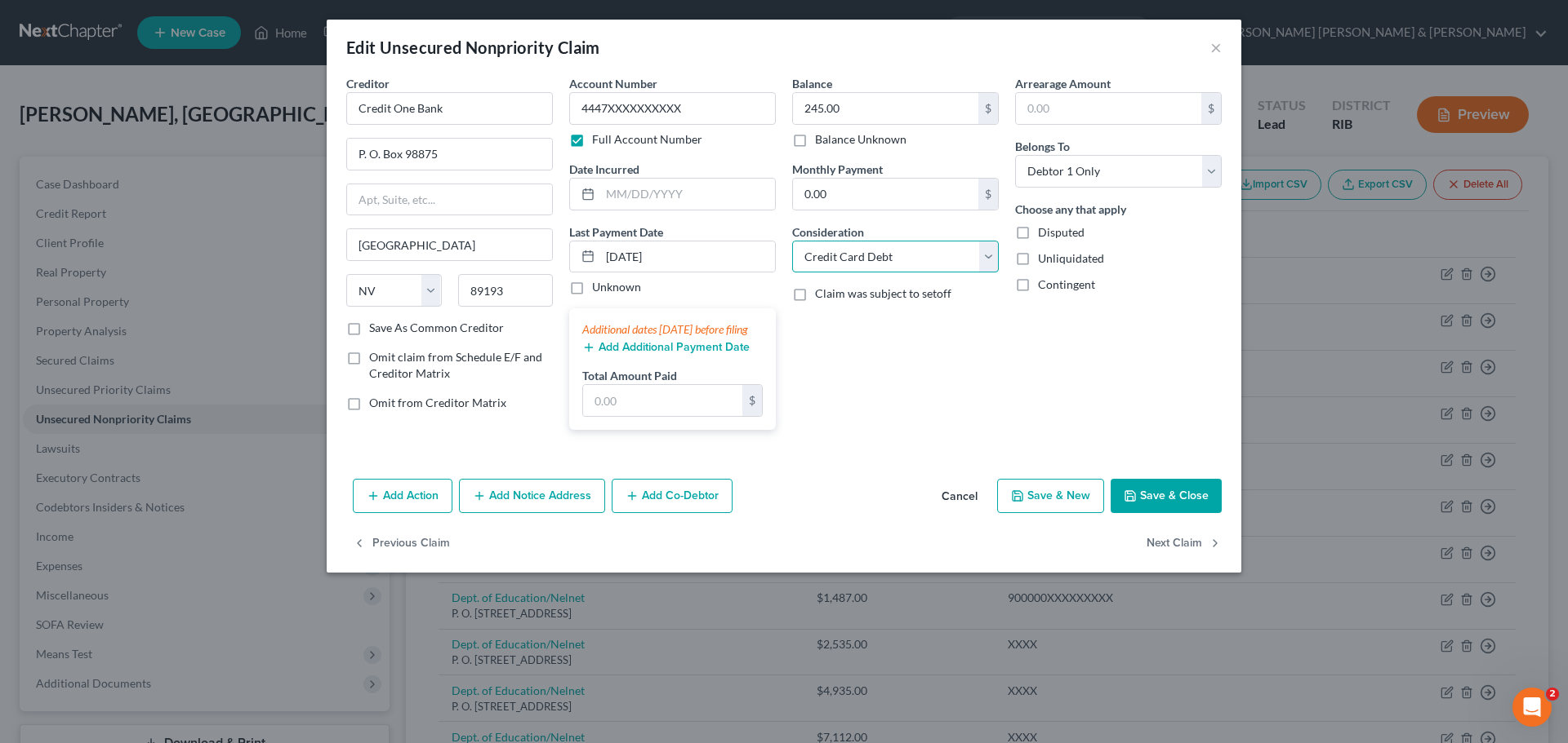
click at [792, 241] on select "Select Cable / Satellite Services Collection Agency Credit Card Debt Debt Couns…" at bounding box center [895, 257] width 206 height 33
click at [681, 183] on input "text" at bounding box center [688, 194] width 175 height 31
type input "[DATE]"
click at [1176, 509] on button "Save & Close" at bounding box center [1165, 496] width 111 height 35
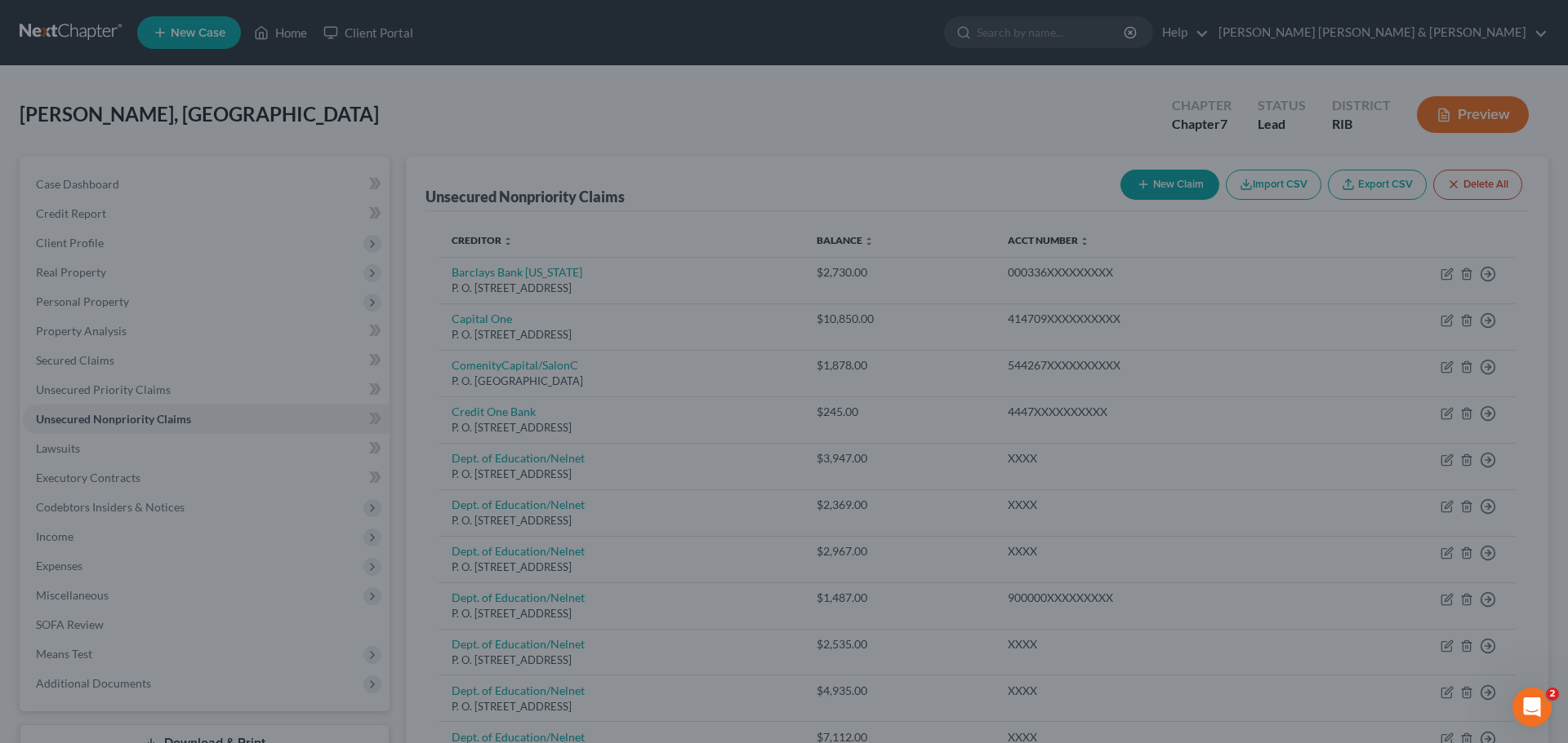
type input "0"
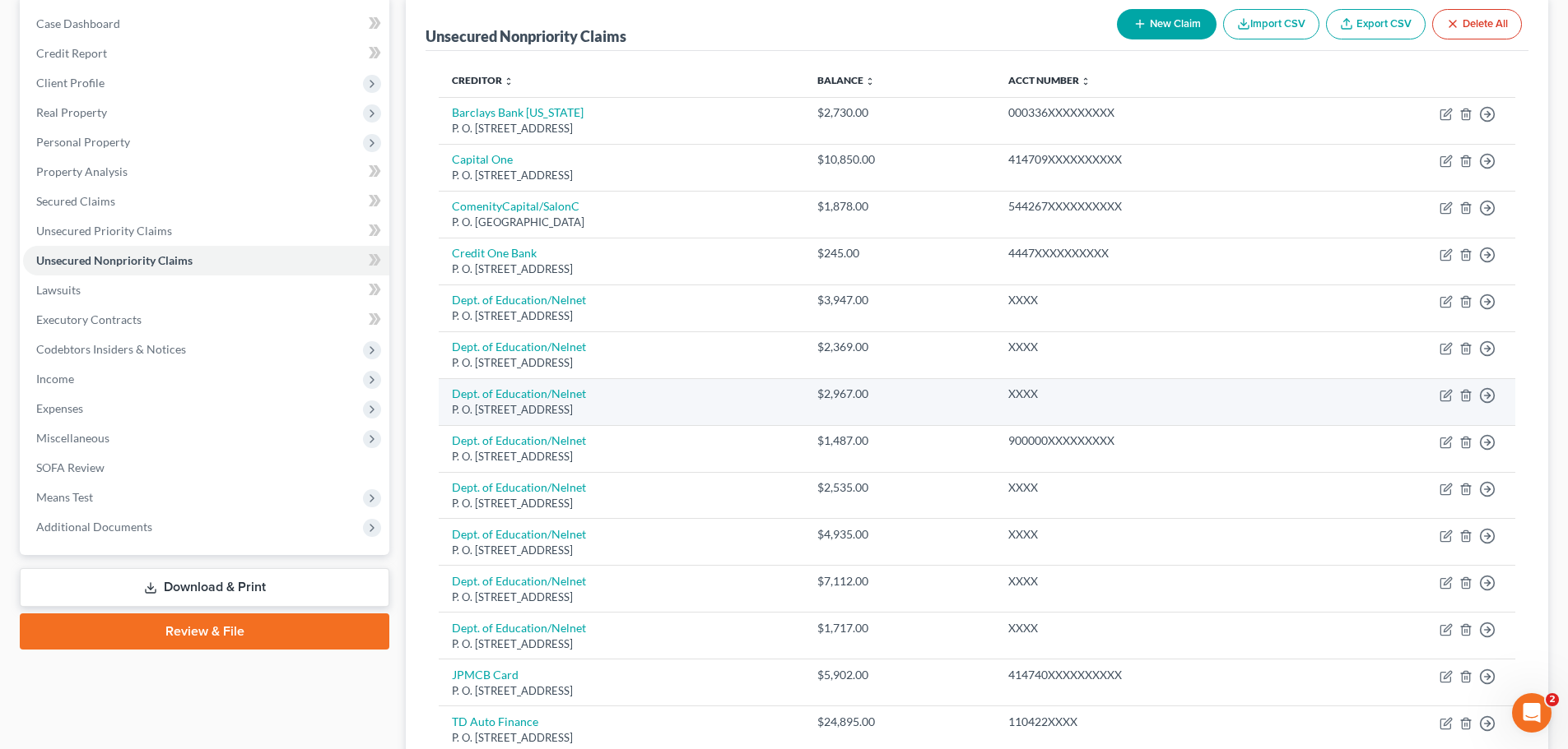
scroll to position [329, 0]
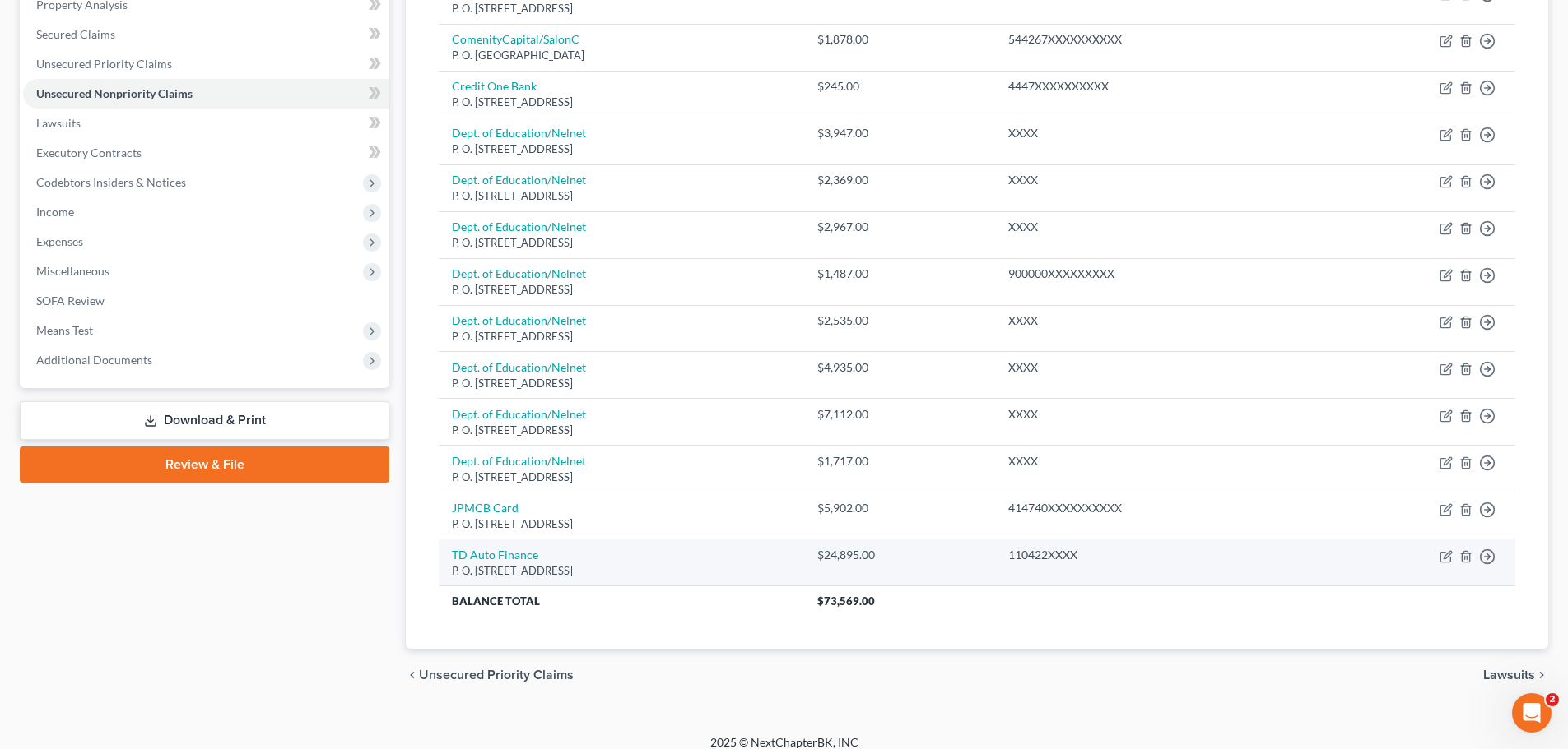
click at [793, 561] on td "TD Auto Finance P. O. [STREET_ADDRESS]" at bounding box center [622, 562] width 365 height 47
click at [794, 561] on td "TD Auto Finance P. O. [STREET_ADDRESS]" at bounding box center [622, 562] width 365 height 47
click at [1445, 561] on icon "button" at bounding box center [1445, 556] width 13 height 13
select select "39"
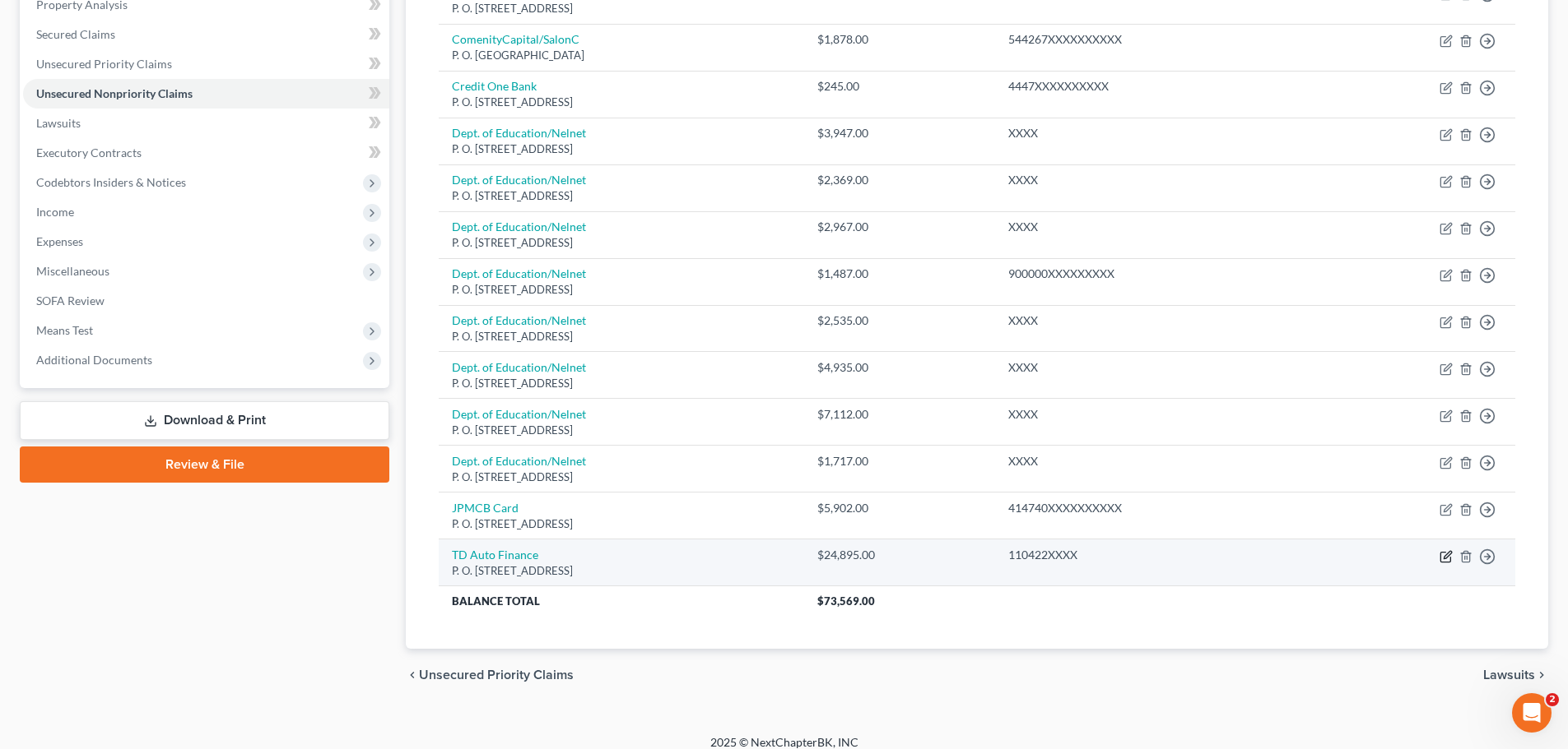
select select "0"
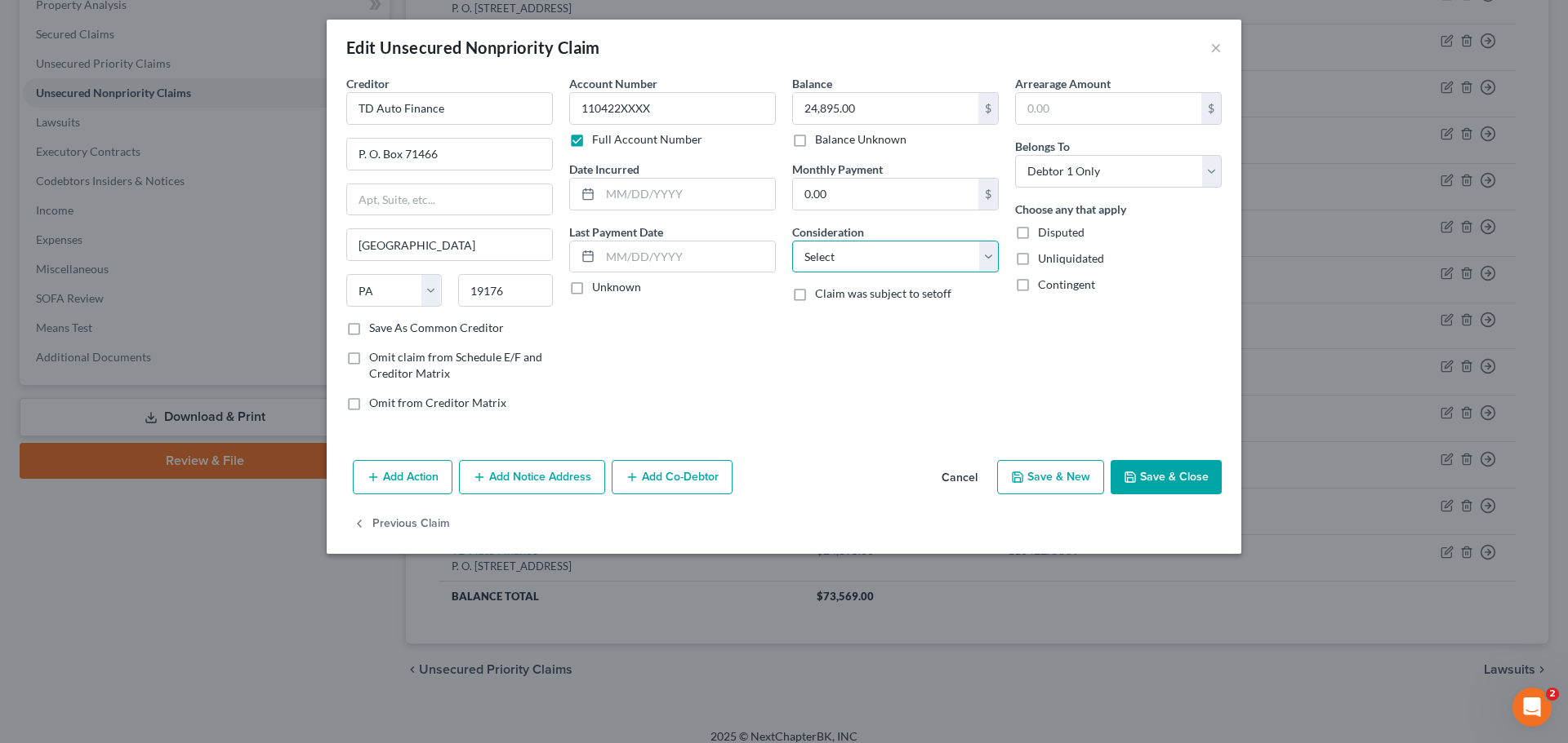
click at [993, 250] on select "Select Cable / Satellite Services Collection Agency Credit Card Debt Debt Couns…" at bounding box center [895, 257] width 206 height 33
select select "10"
click at [792, 241] on select "Select Cable / Satellite Services Collection Agency Credit Card Debt Debt Couns…" at bounding box center [895, 257] width 206 height 33
click at [607, 252] on input "text" at bounding box center [688, 257] width 175 height 31
click at [605, 190] on input "text" at bounding box center [688, 194] width 175 height 31
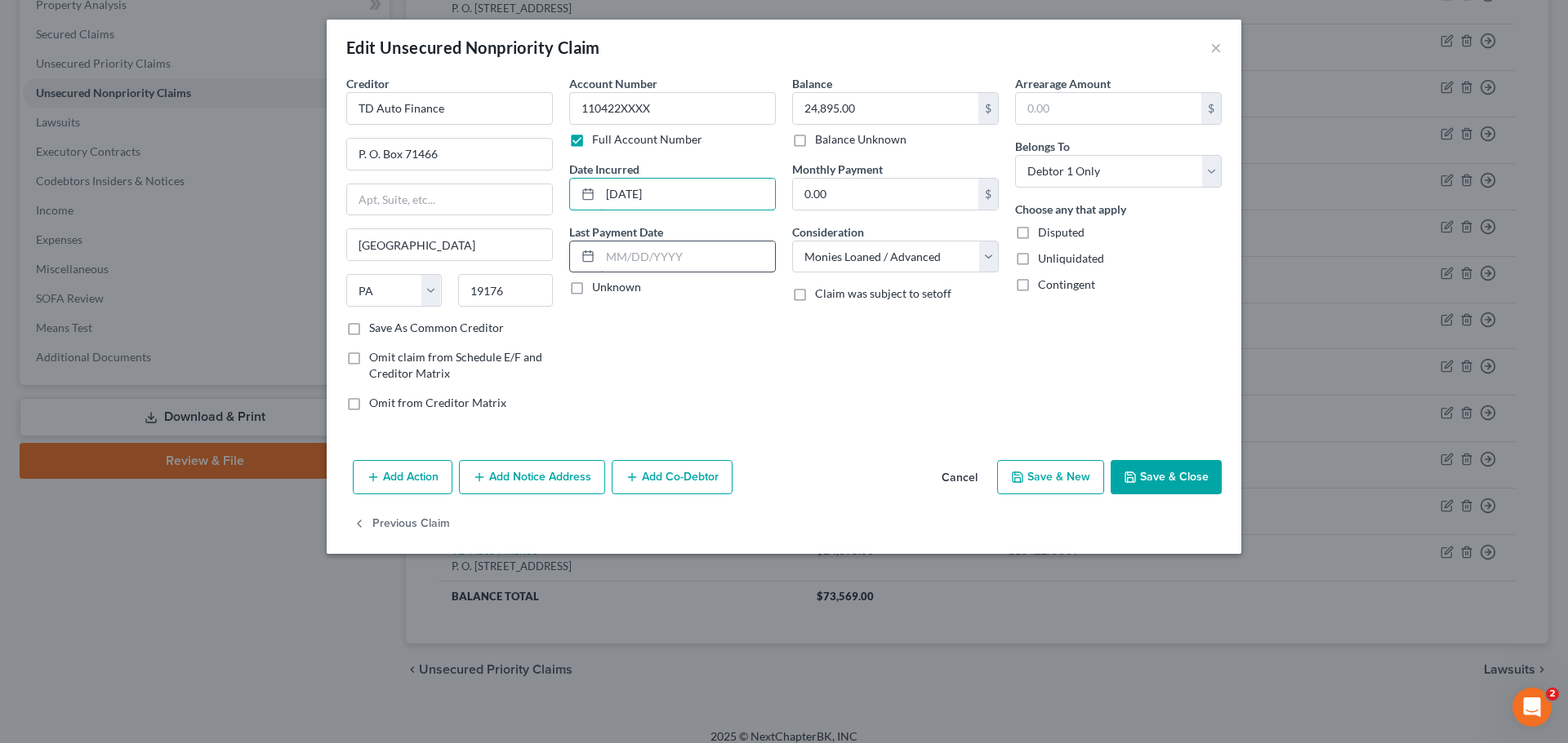
type input "[DATE]"
click at [606, 260] on input "text" at bounding box center [688, 257] width 175 height 31
type input "[DATE]"
click at [1208, 475] on button "Save & Close" at bounding box center [1165, 477] width 111 height 35
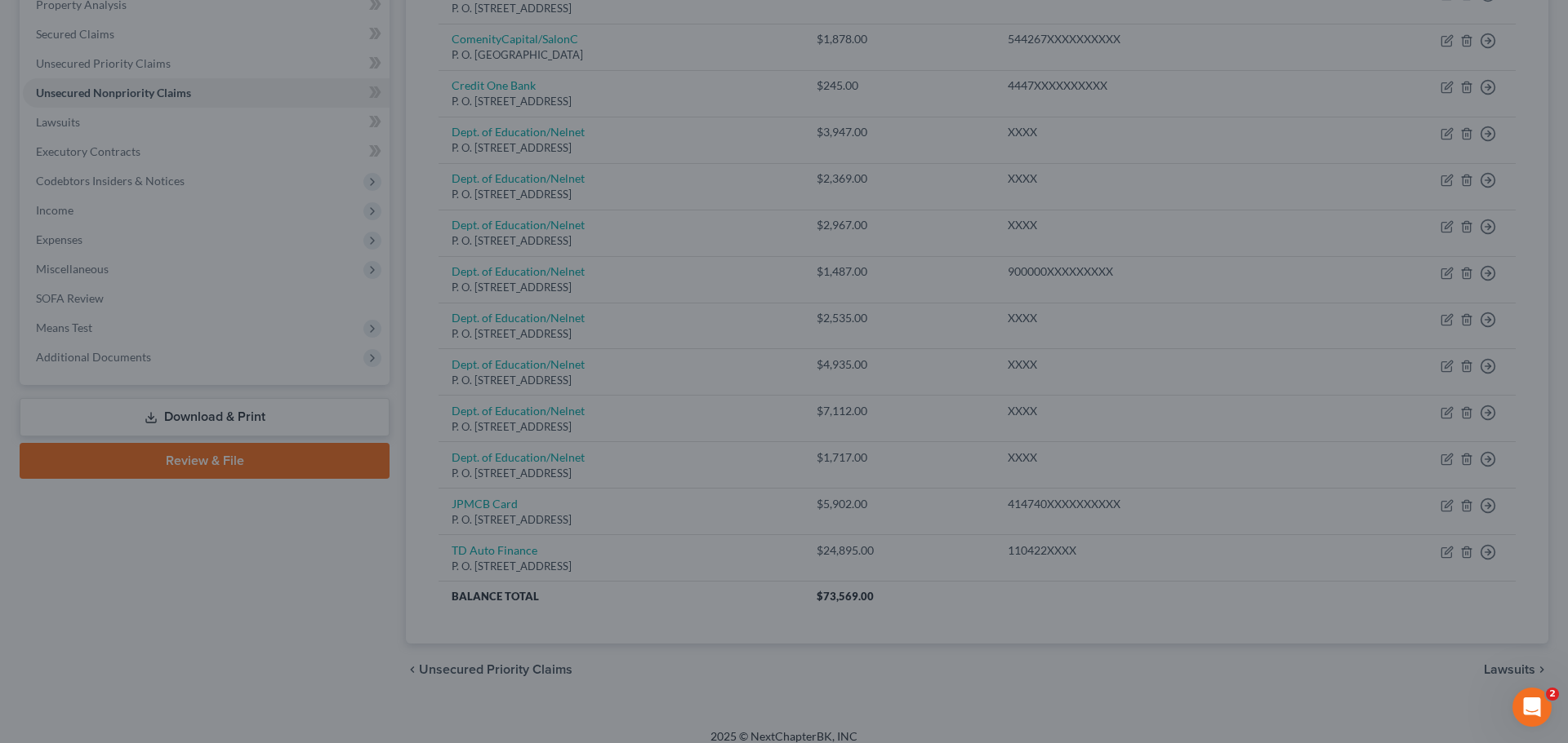
type input "0"
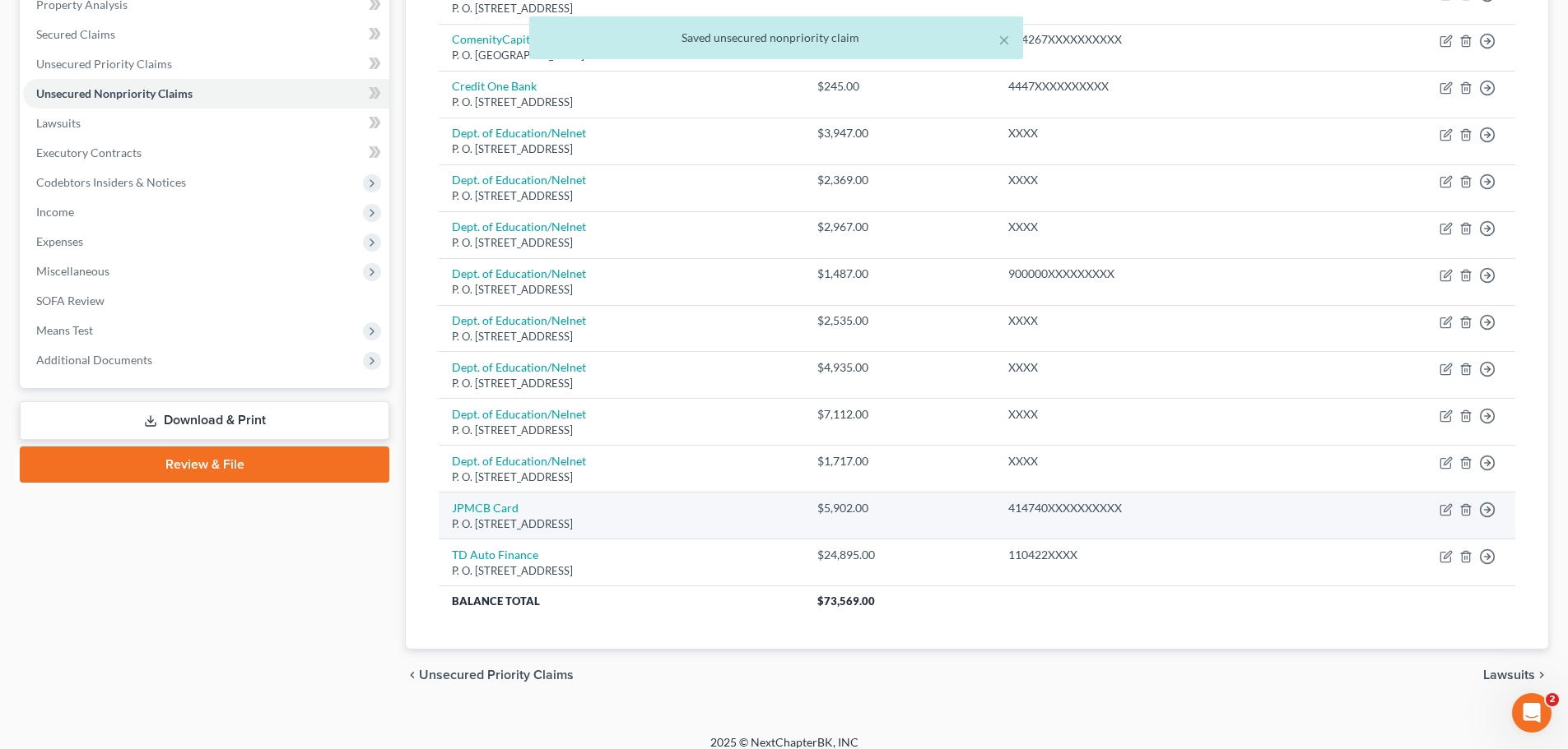
click at [803, 505] on td "JPMCB Card P. O. [STREET_ADDRESS]" at bounding box center [622, 516] width 365 height 47
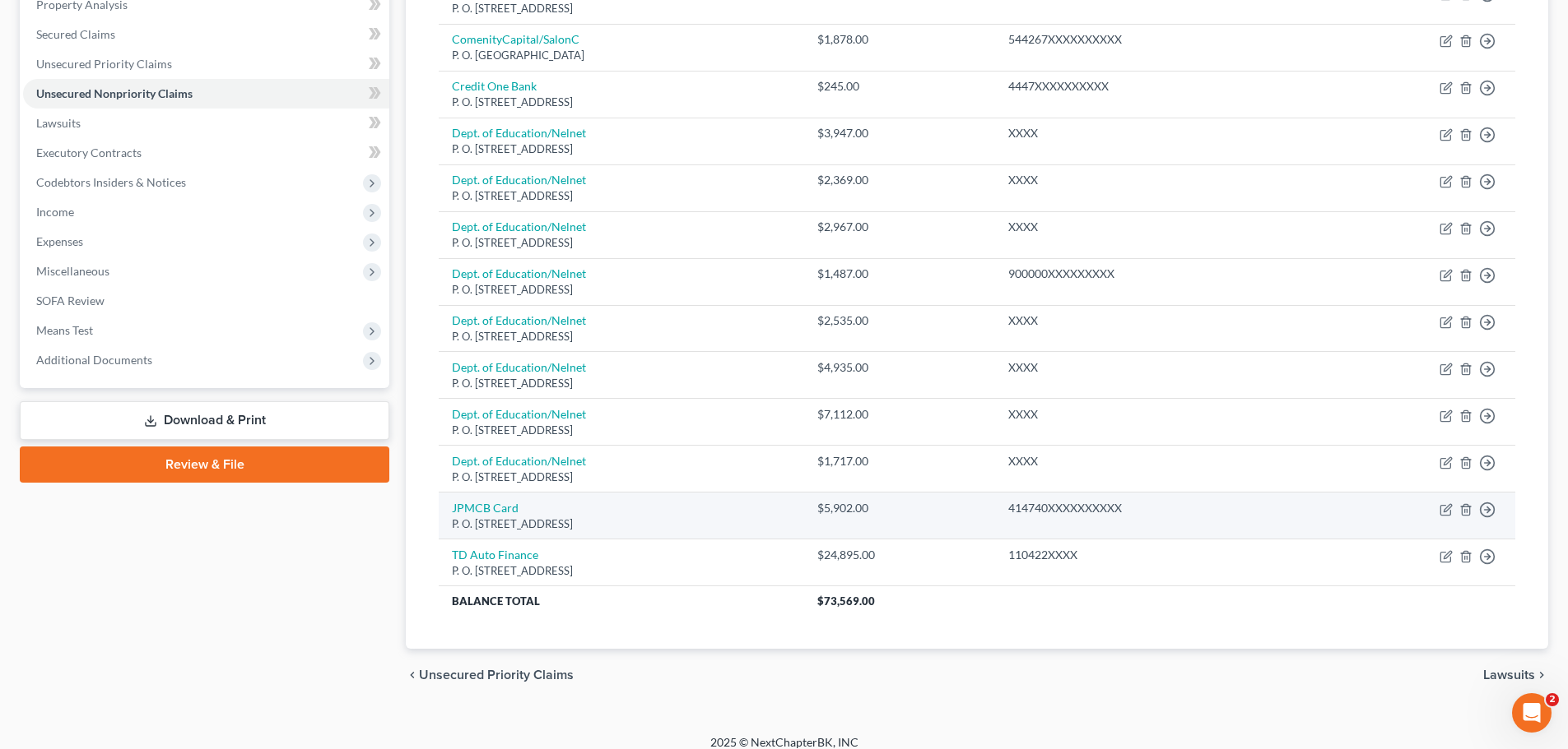
click at [1453, 510] on td "Move to D Move to E Move to G Move to Notice Only" at bounding box center [1414, 516] width 202 height 47
click at [1449, 510] on icon "button" at bounding box center [1445, 510] width 13 height 13
select select "7"
select select "0"
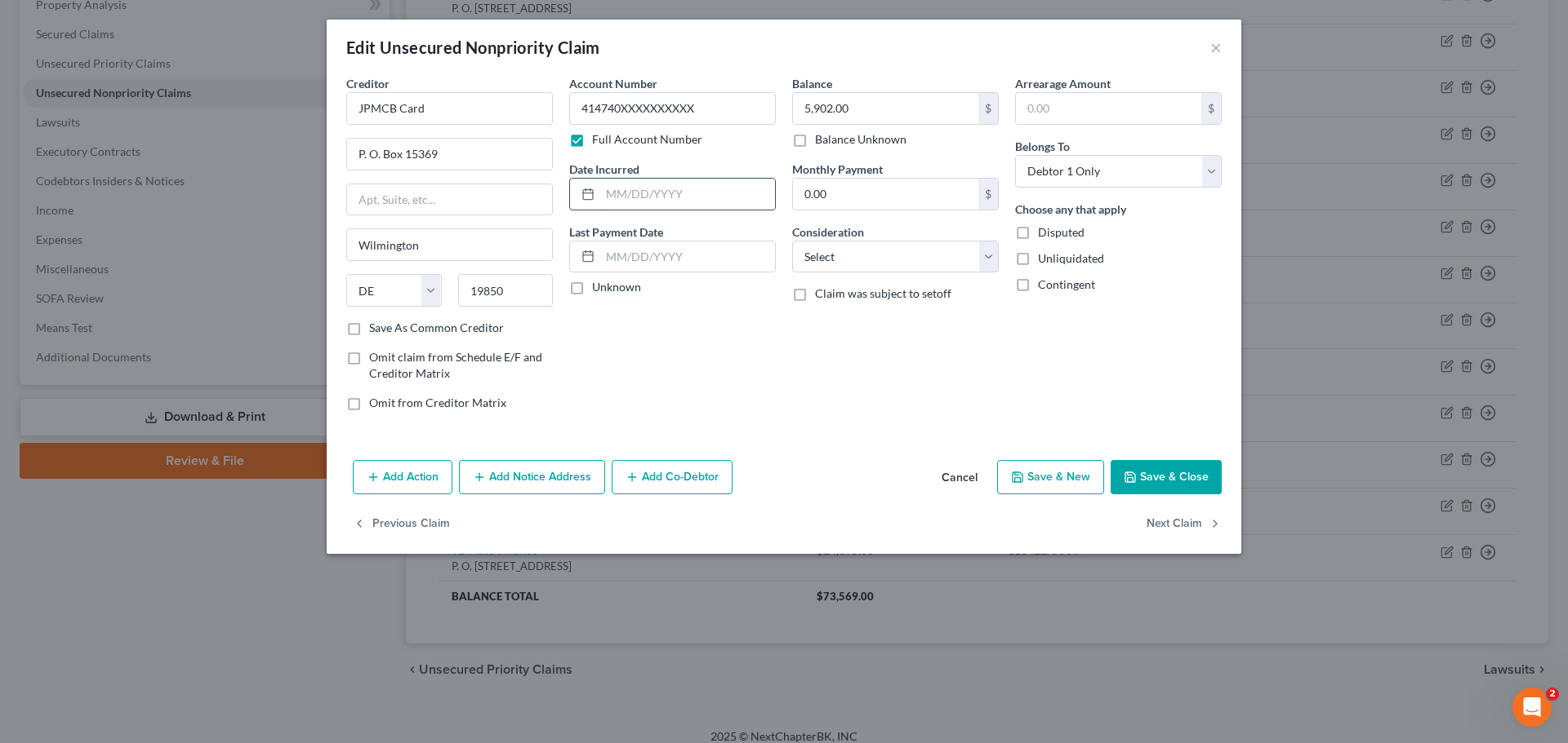
click at [671, 183] on input "text" at bounding box center [688, 194] width 175 height 31
type input "[DATE]"
click at [602, 257] on input "text" at bounding box center [688, 257] width 175 height 31
type input "[DATE]"
drag, startPoint x: 857, startPoint y: 350, endPoint x: 896, endPoint y: 333, distance: 42.5
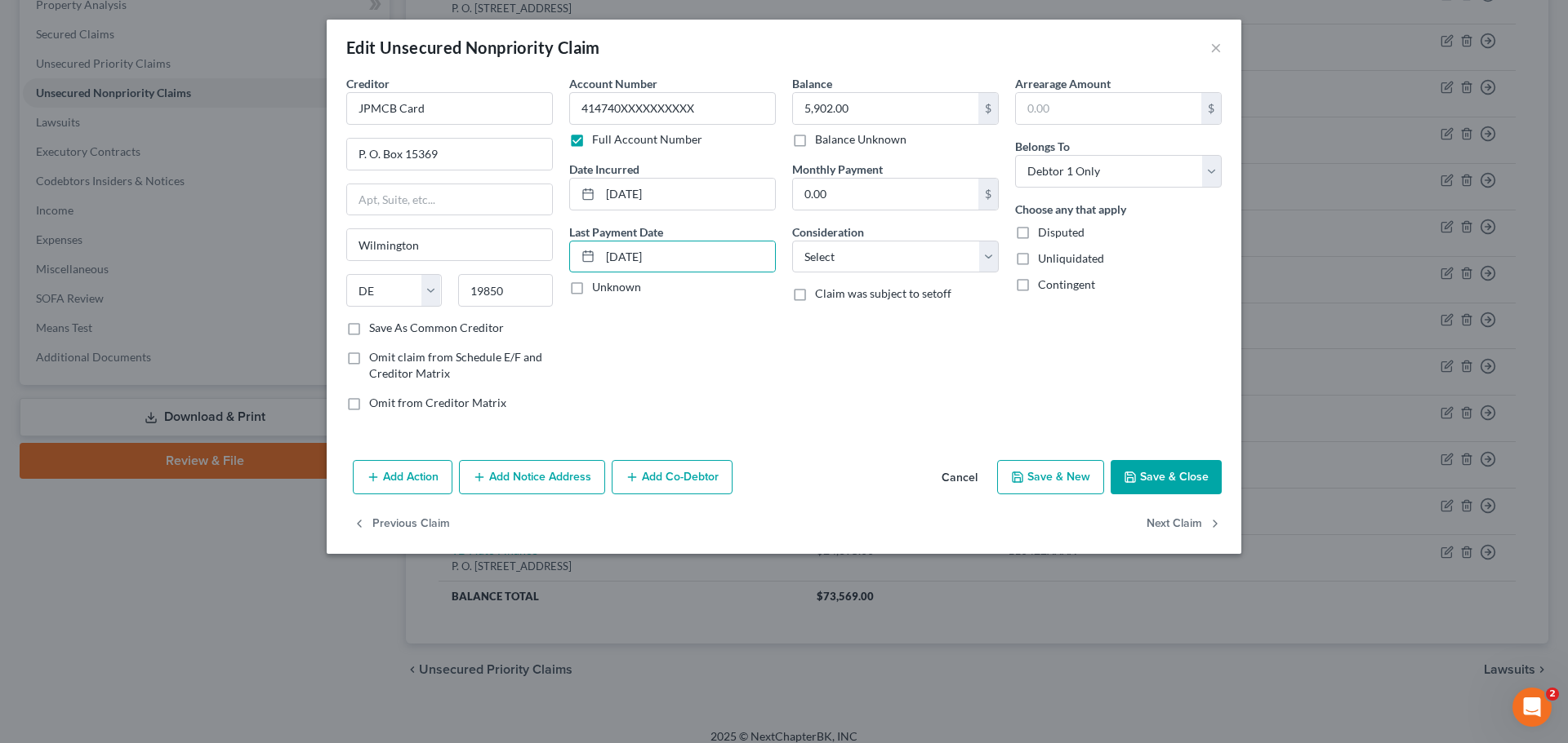
click at [859, 350] on div "Balance 5,902.00 $ Balance Unknown Balance Undetermined 5,902.00 $ Balance Unkn…" at bounding box center [896, 249] width 223 height 349
click at [992, 254] on select "Select Cable / Satellite Services Collection Agency Credit Card Debt Debt Couns…" at bounding box center [895, 257] width 206 height 33
select select "2"
click at [792, 241] on select "Select Cable / Satellite Services Collection Agency Credit Card Debt Debt Couns…" at bounding box center [895, 257] width 206 height 33
click at [941, 344] on div "Balance 5,902.00 $ Balance Unknown Balance Undetermined 5,902.00 $ Balance Unkn…" at bounding box center [896, 249] width 223 height 349
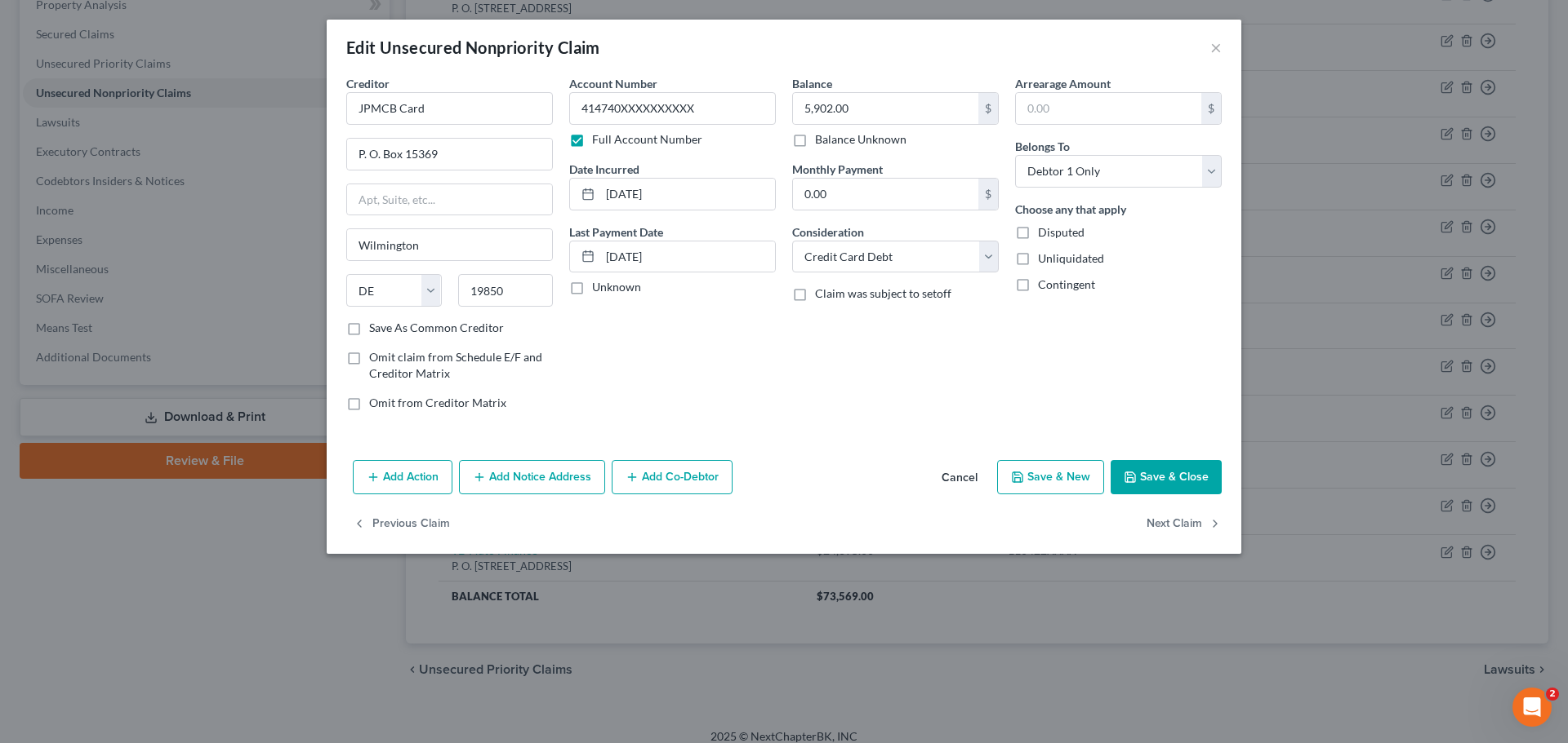
click at [1205, 478] on button "Save & Close" at bounding box center [1165, 477] width 111 height 35
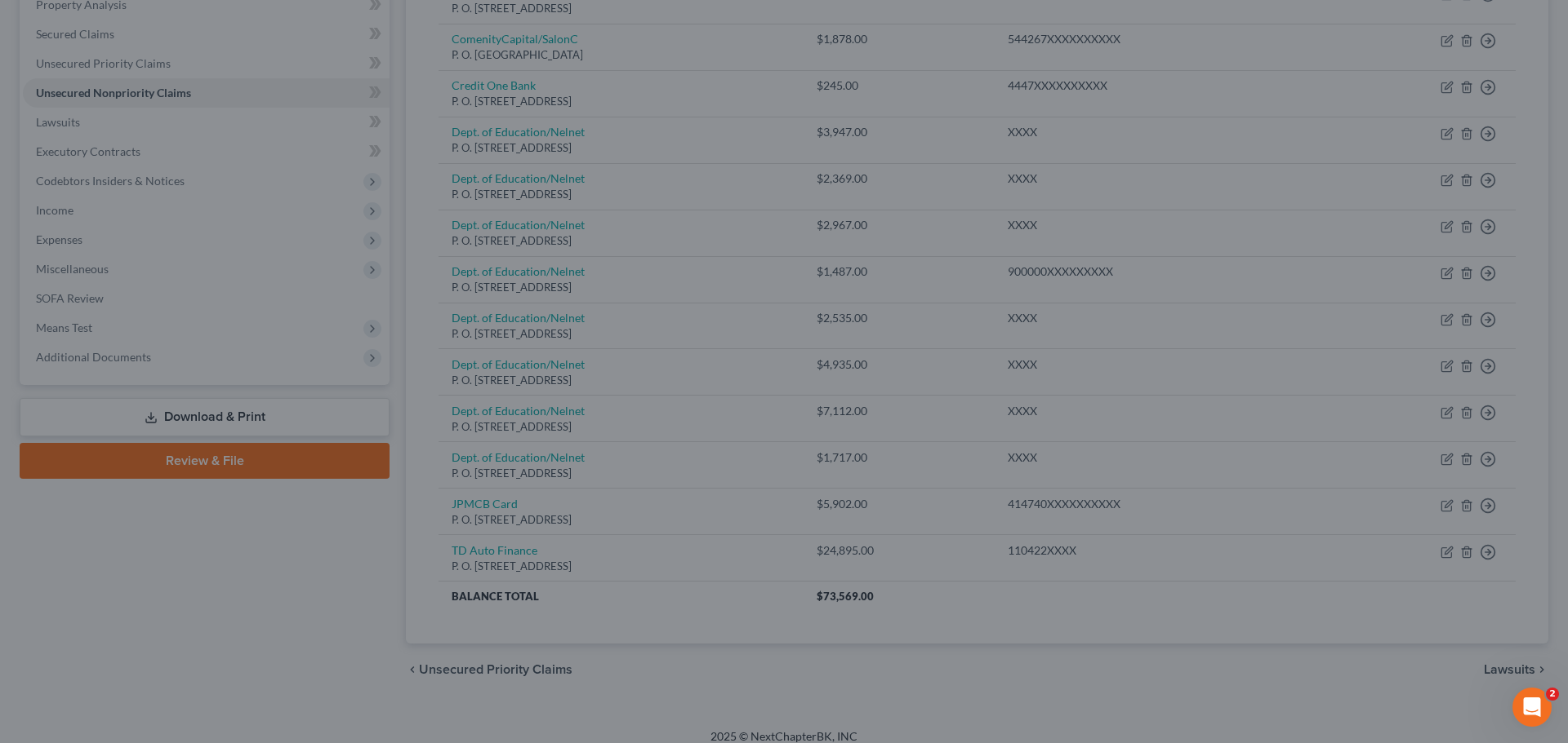
type input "0"
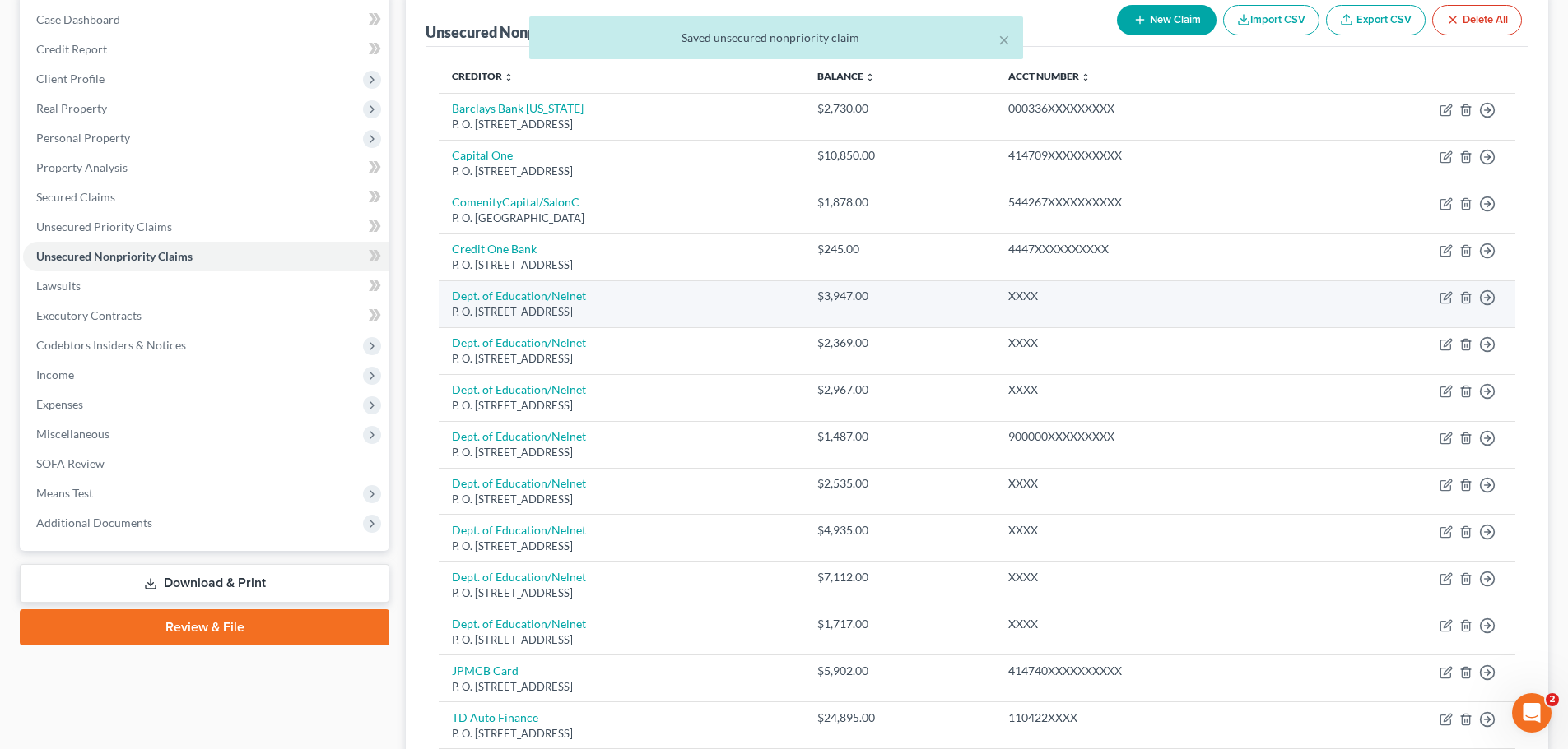
scroll to position [164, 0]
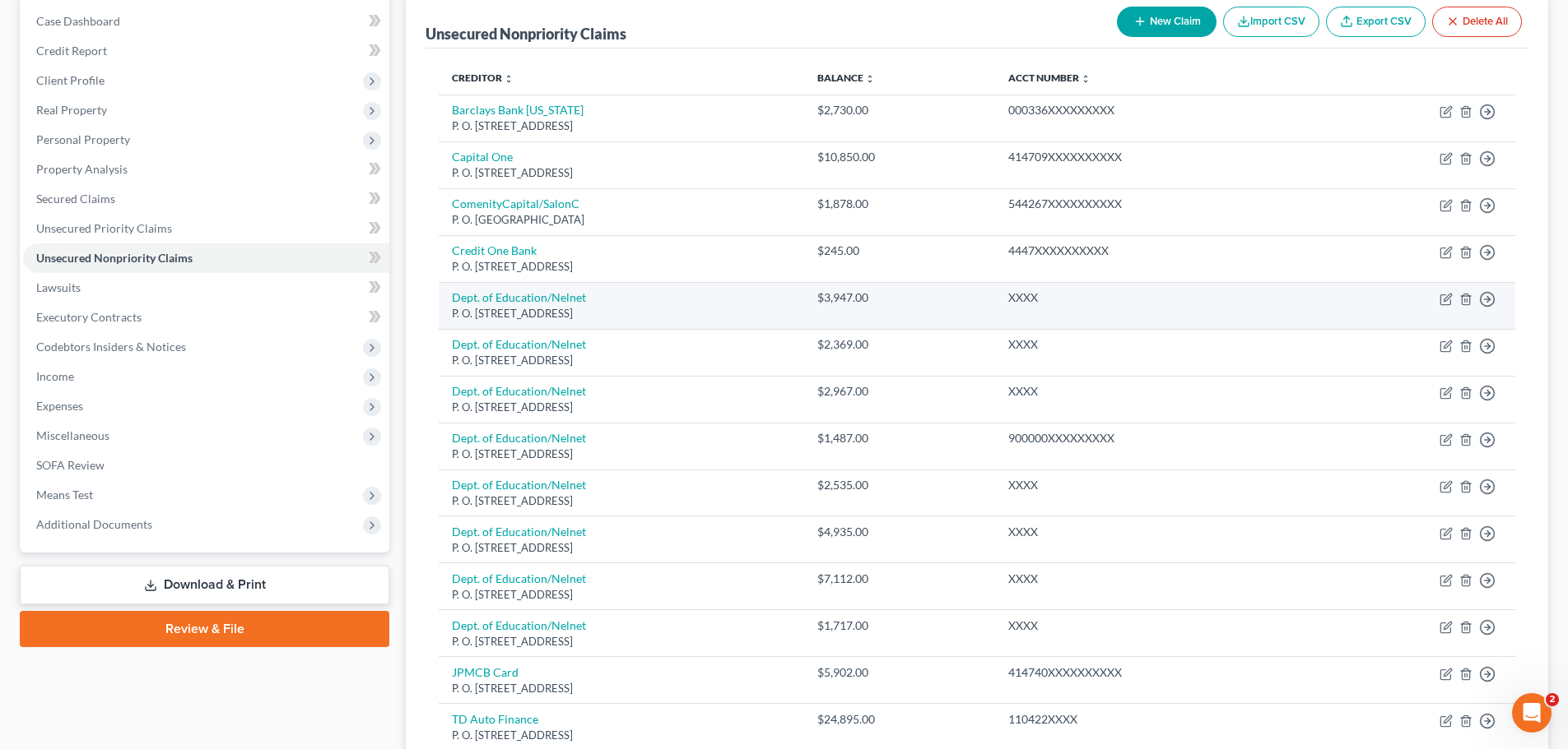
click at [790, 318] on div "P. O. [STREET_ADDRESS]" at bounding box center [621, 314] width 338 height 15
click at [1449, 299] on icon "button" at bounding box center [1445, 299] width 13 height 13
select select "30"
select select "0"
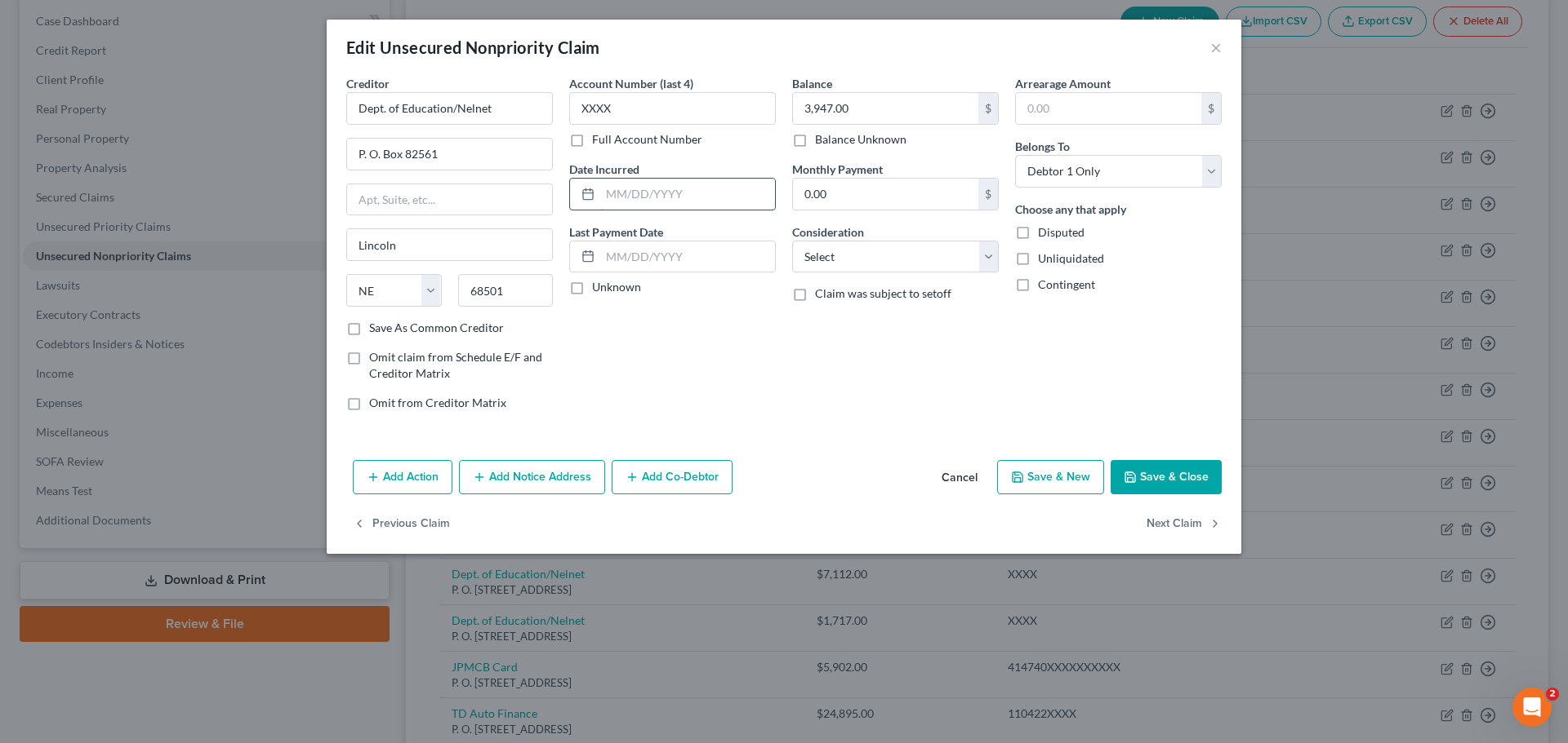
click at [606, 195] on input "text" at bounding box center [688, 194] width 175 height 31
type input "[DATE]"
click at [989, 259] on select "Select Cable / Satellite Services Collection Agency Credit Card Debt Debt Couns…" at bounding box center [895, 257] width 206 height 33
select select "17"
click at [792, 241] on select "Select Cable / Satellite Services Collection Agency Credit Card Debt Debt Couns…" at bounding box center [895, 257] width 206 height 33
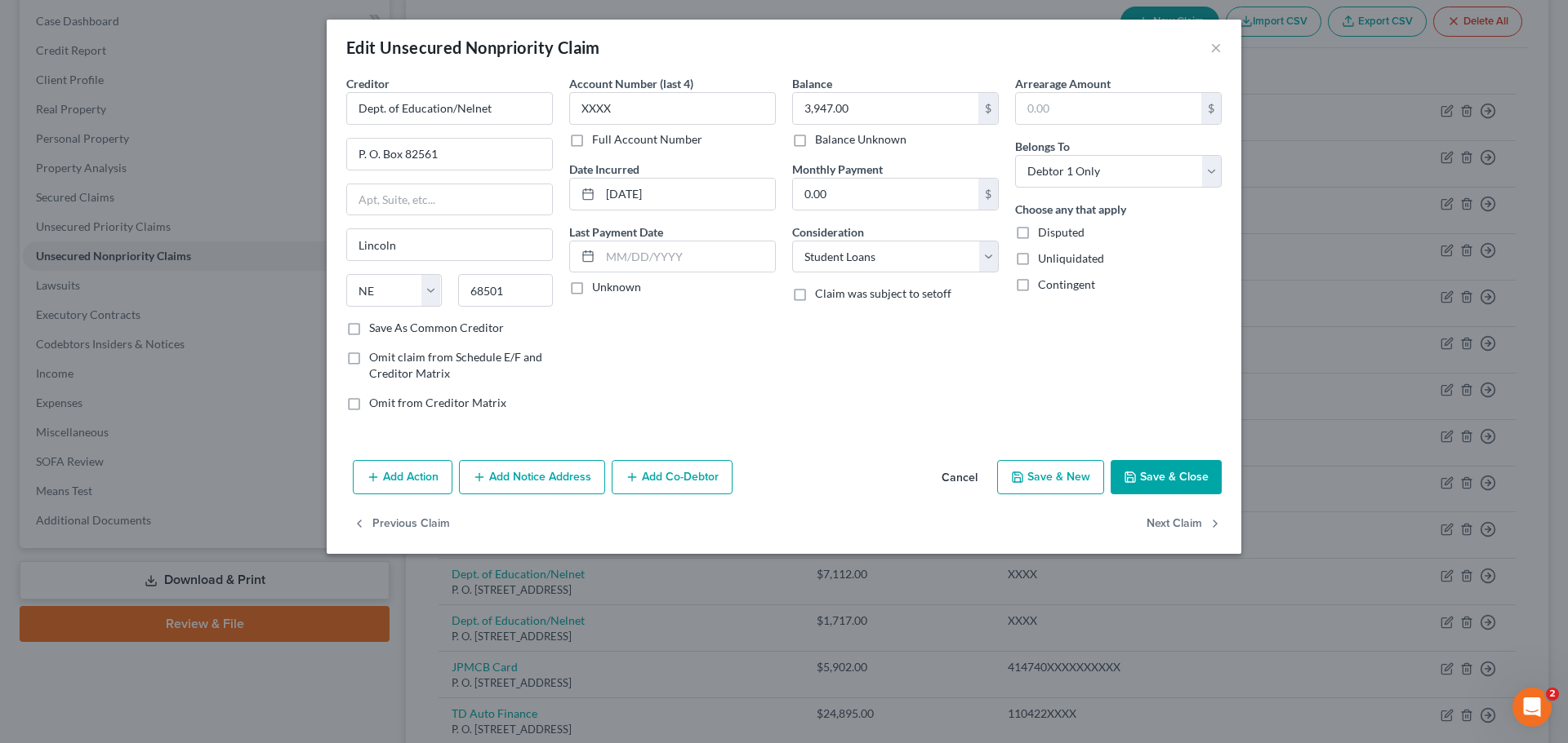
click at [1197, 483] on button "Save & Close" at bounding box center [1165, 477] width 111 height 35
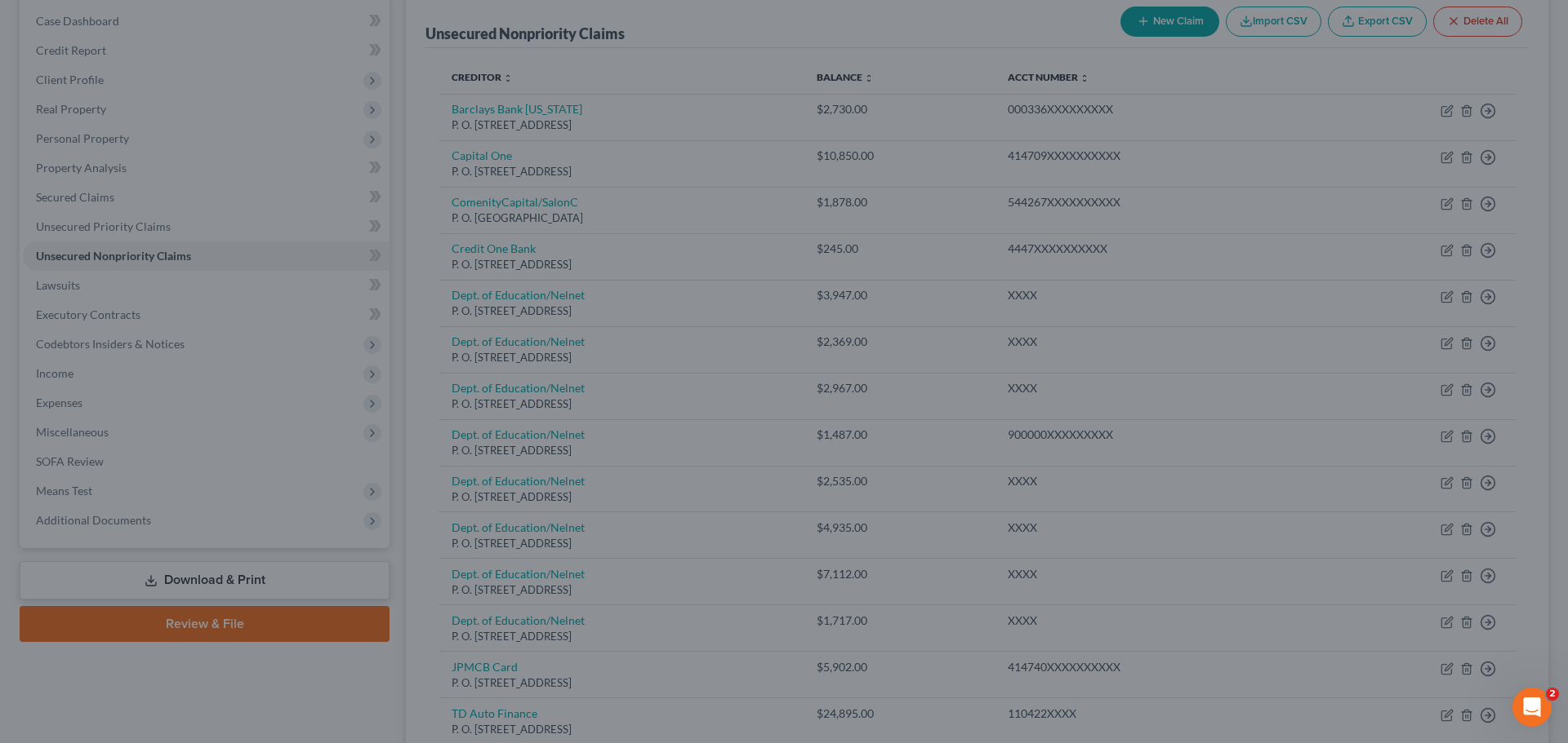
type input "0"
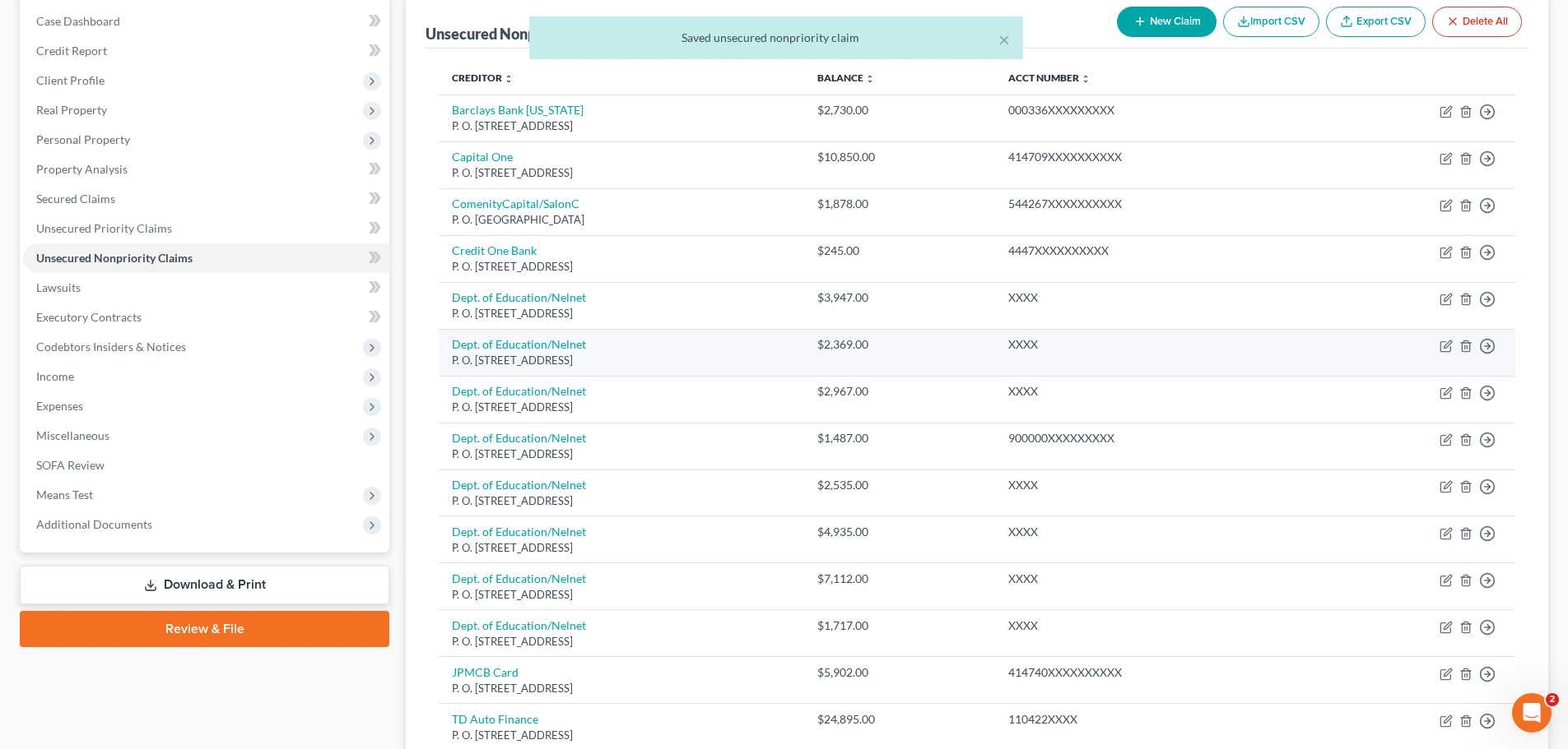
click at [1192, 350] on div "XXXX" at bounding box center [1154, 344] width 292 height 16
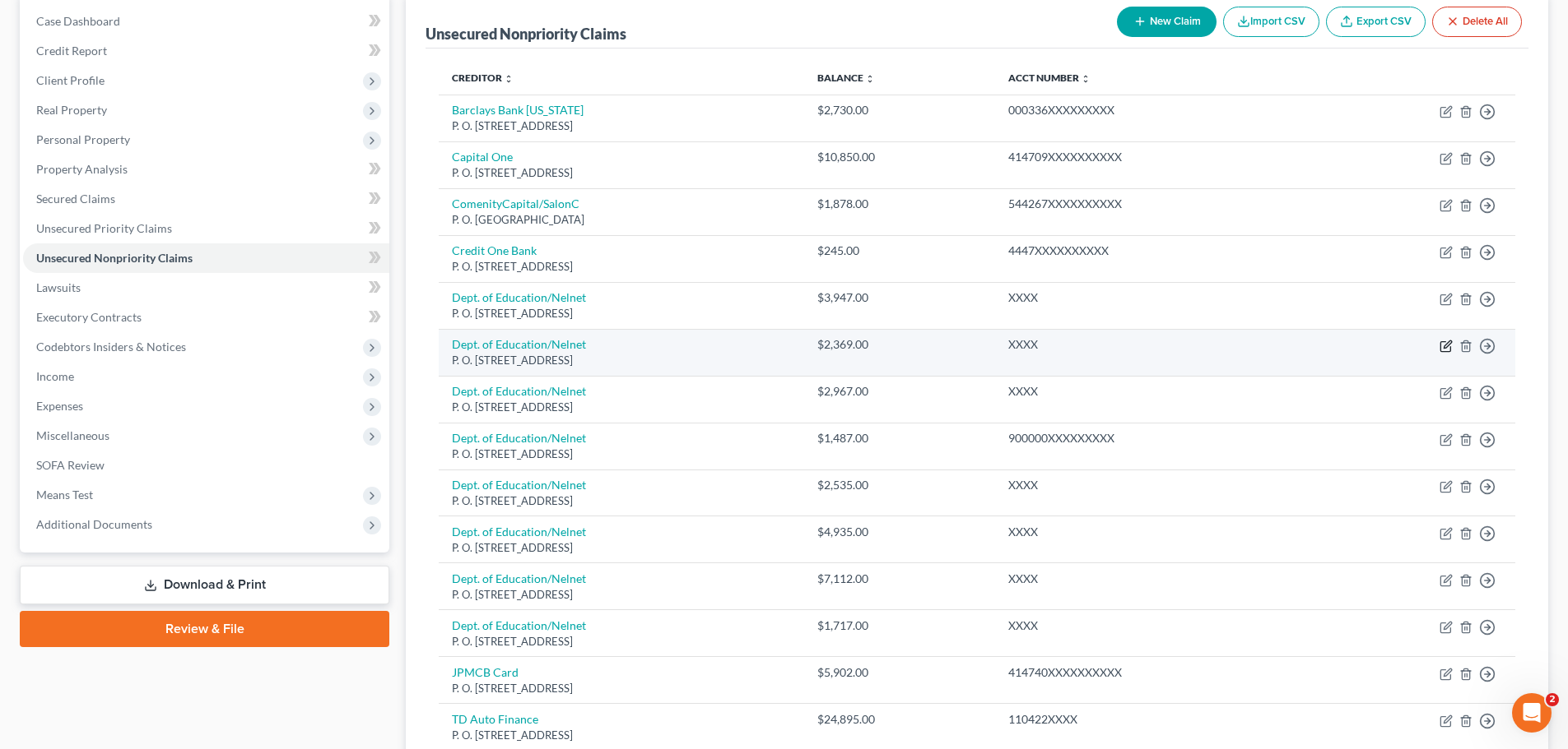
click at [1450, 352] on icon "button" at bounding box center [1445, 346] width 13 height 13
select select "7"
select select "0"
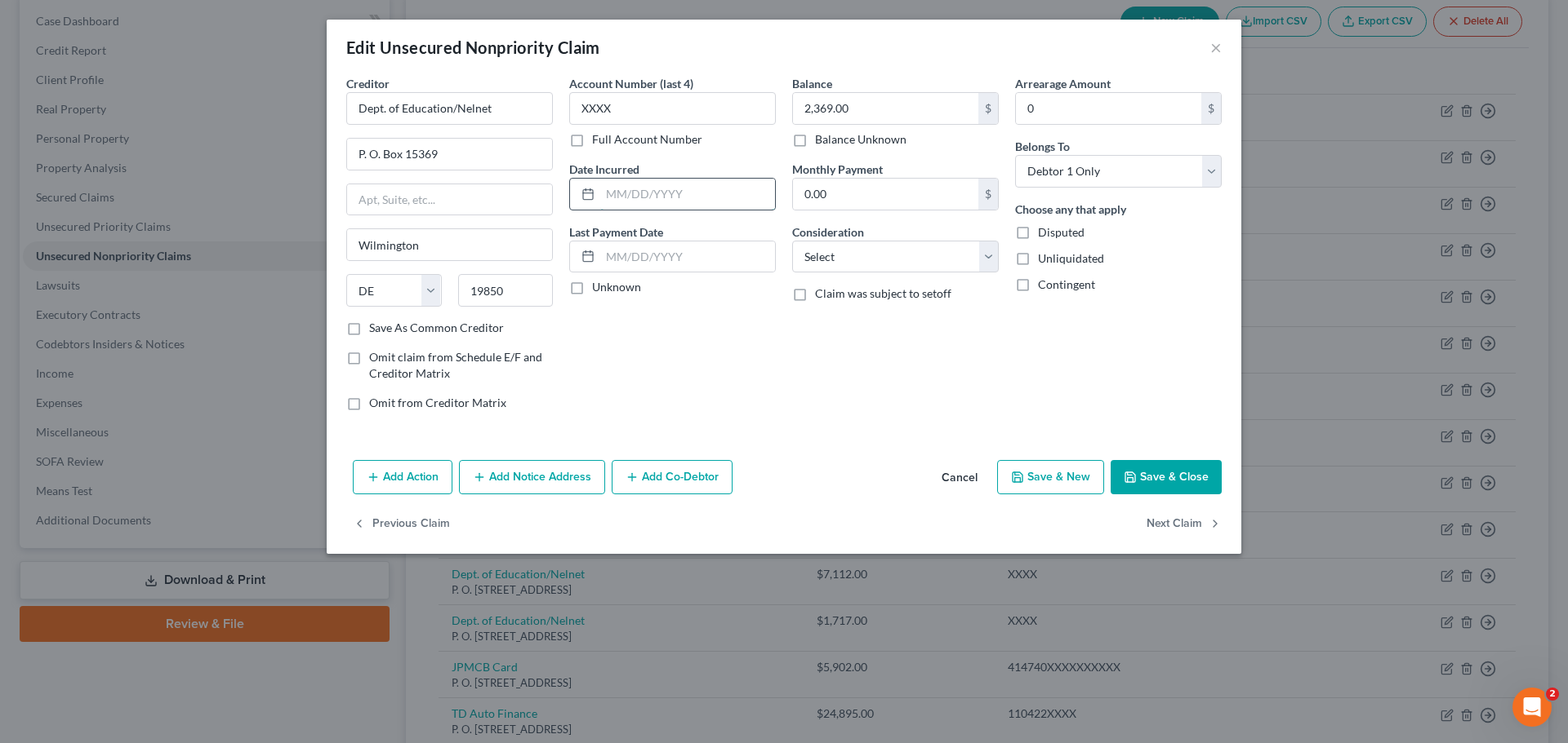
click at [605, 189] on input "text" at bounding box center [688, 194] width 175 height 31
type input "[DATE]"
click at [1211, 476] on button "Save & Close" at bounding box center [1165, 477] width 111 height 35
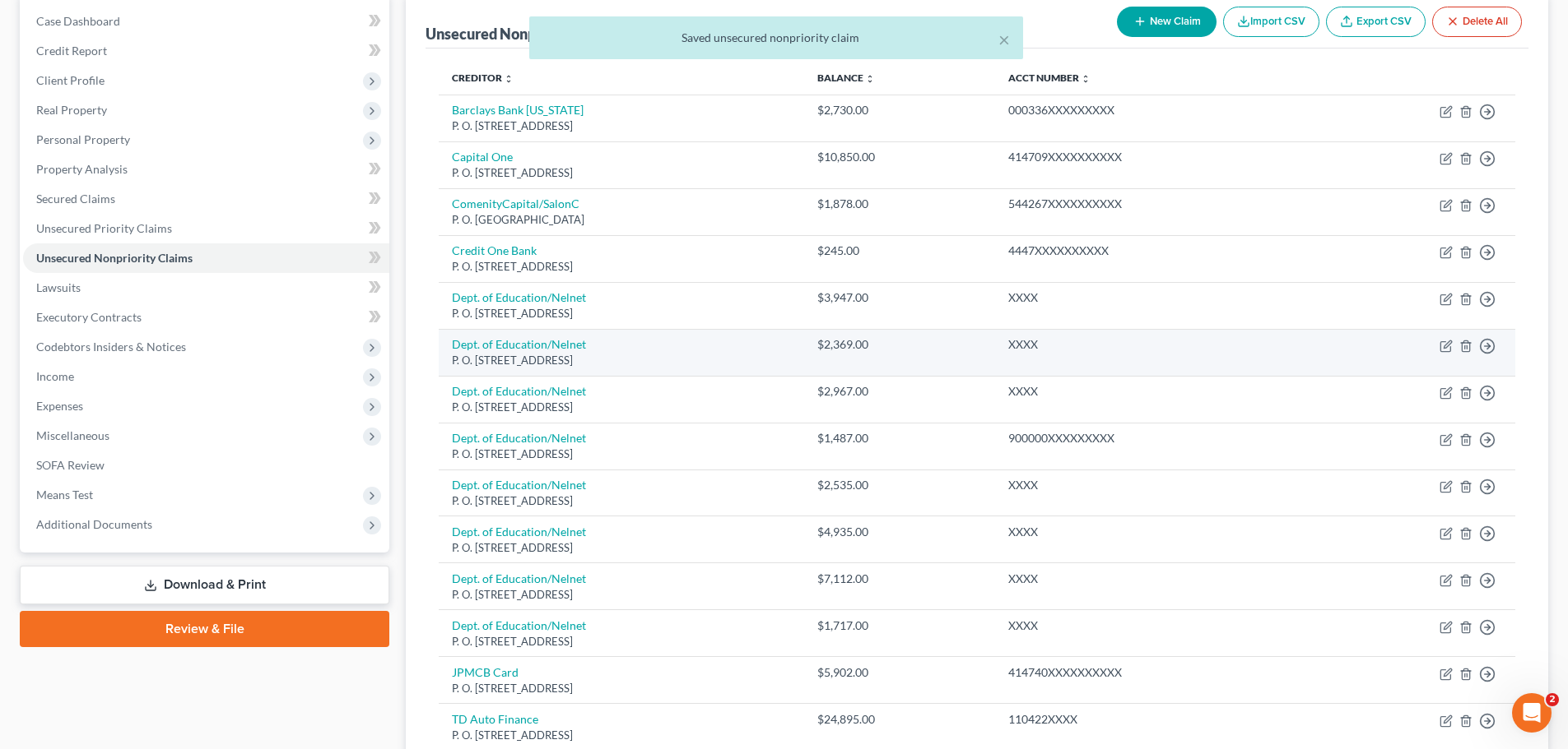
click at [908, 362] on td "$2,369.00" at bounding box center [900, 352] width 191 height 47
click at [720, 364] on div "P. O. [STREET_ADDRESS]" at bounding box center [621, 360] width 338 height 15
drag, startPoint x: 720, startPoint y: 364, endPoint x: 1128, endPoint y: 364, distance: 408.0
click at [720, 364] on div "P. O. [STREET_ADDRESS]" at bounding box center [621, 360] width 338 height 15
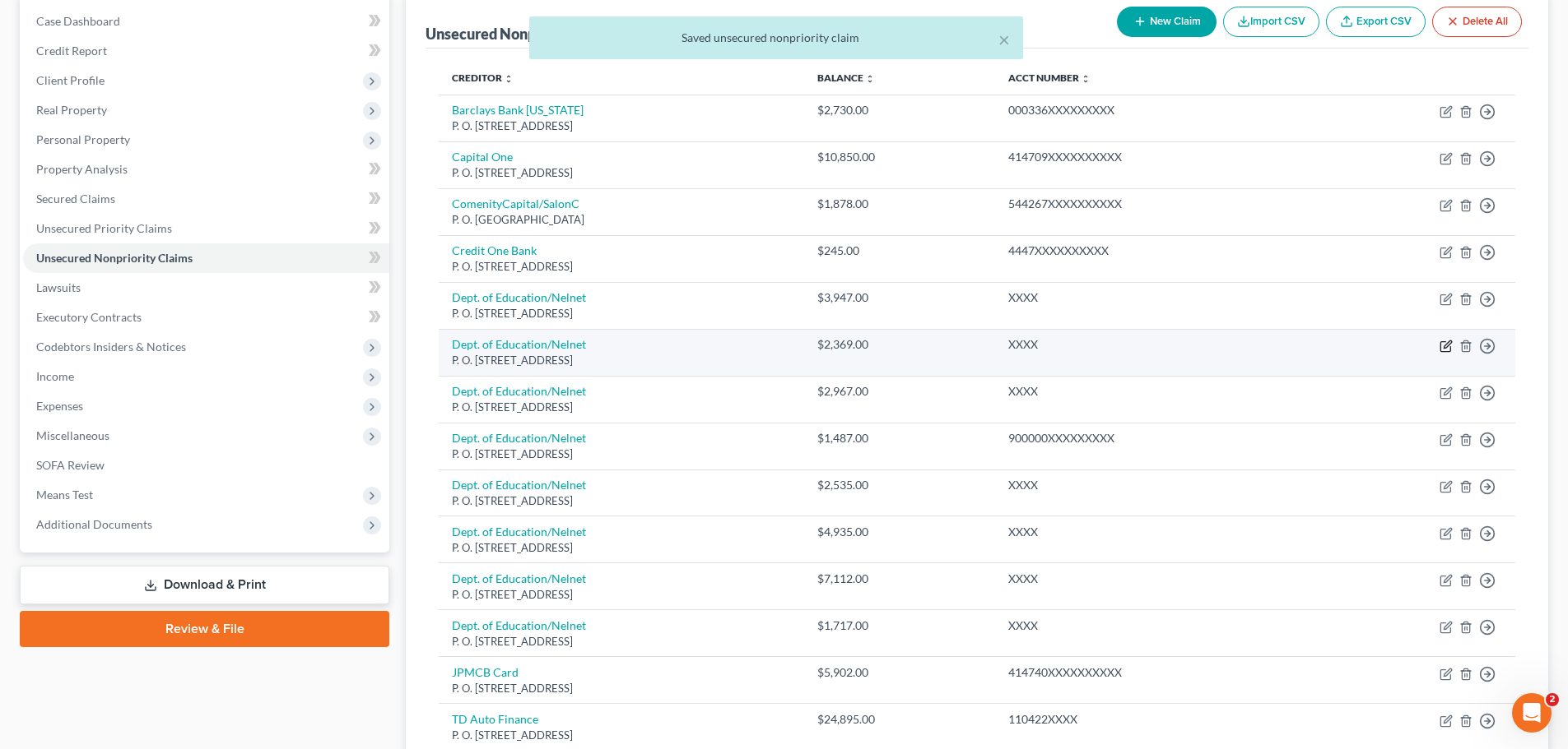
click at [1440, 344] on icon "button" at bounding box center [1445, 347] width 10 height 10
select select "7"
select select "0"
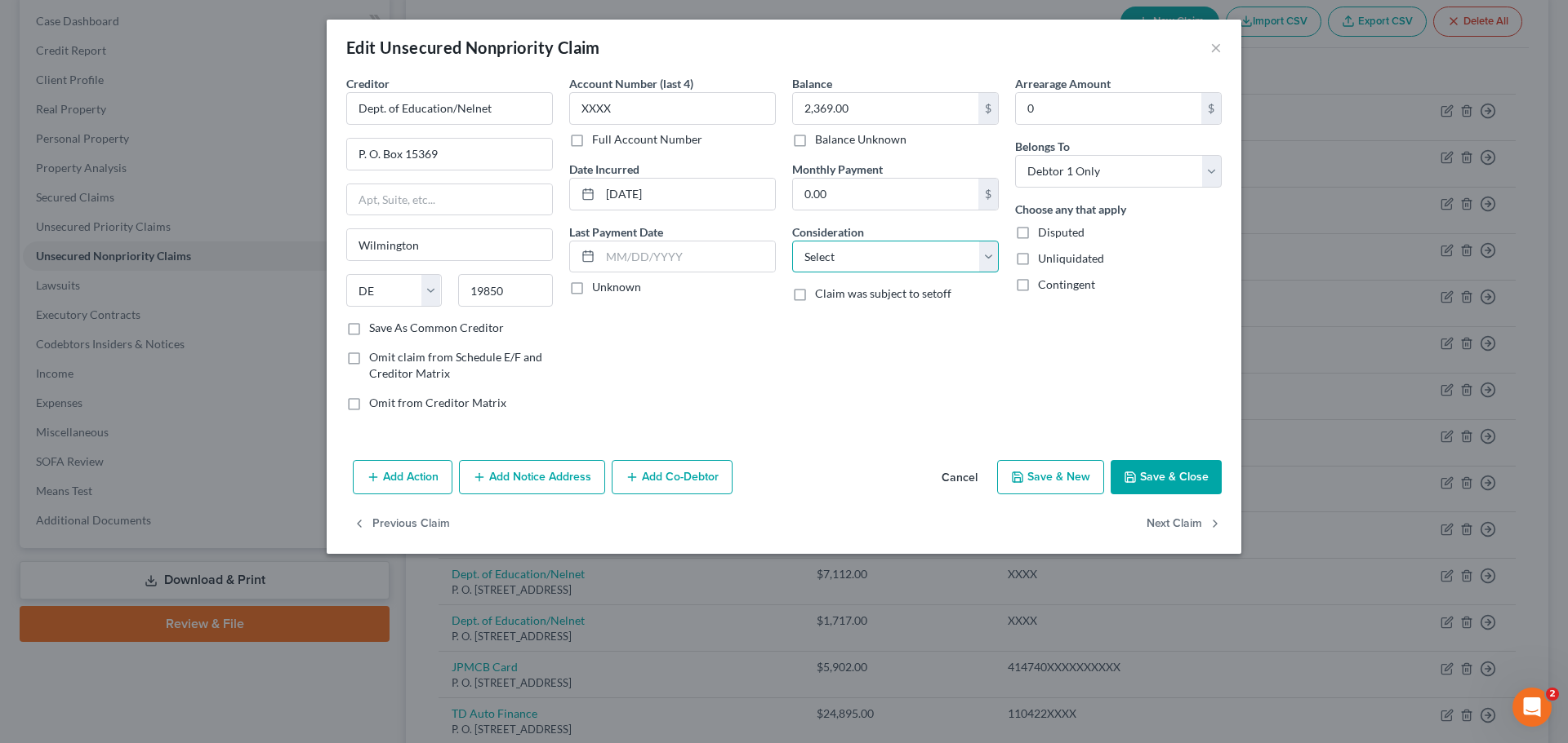
click at [990, 250] on select "Select Cable / Satellite Services Collection Agency Credit Card Debt Debt Couns…" at bounding box center [895, 257] width 206 height 33
select select "17"
click at [792, 241] on select "Select Cable / Satellite Services Collection Agency Credit Card Debt Debt Couns…" at bounding box center [895, 257] width 206 height 33
click at [1188, 468] on button "Save & Close" at bounding box center [1165, 477] width 111 height 35
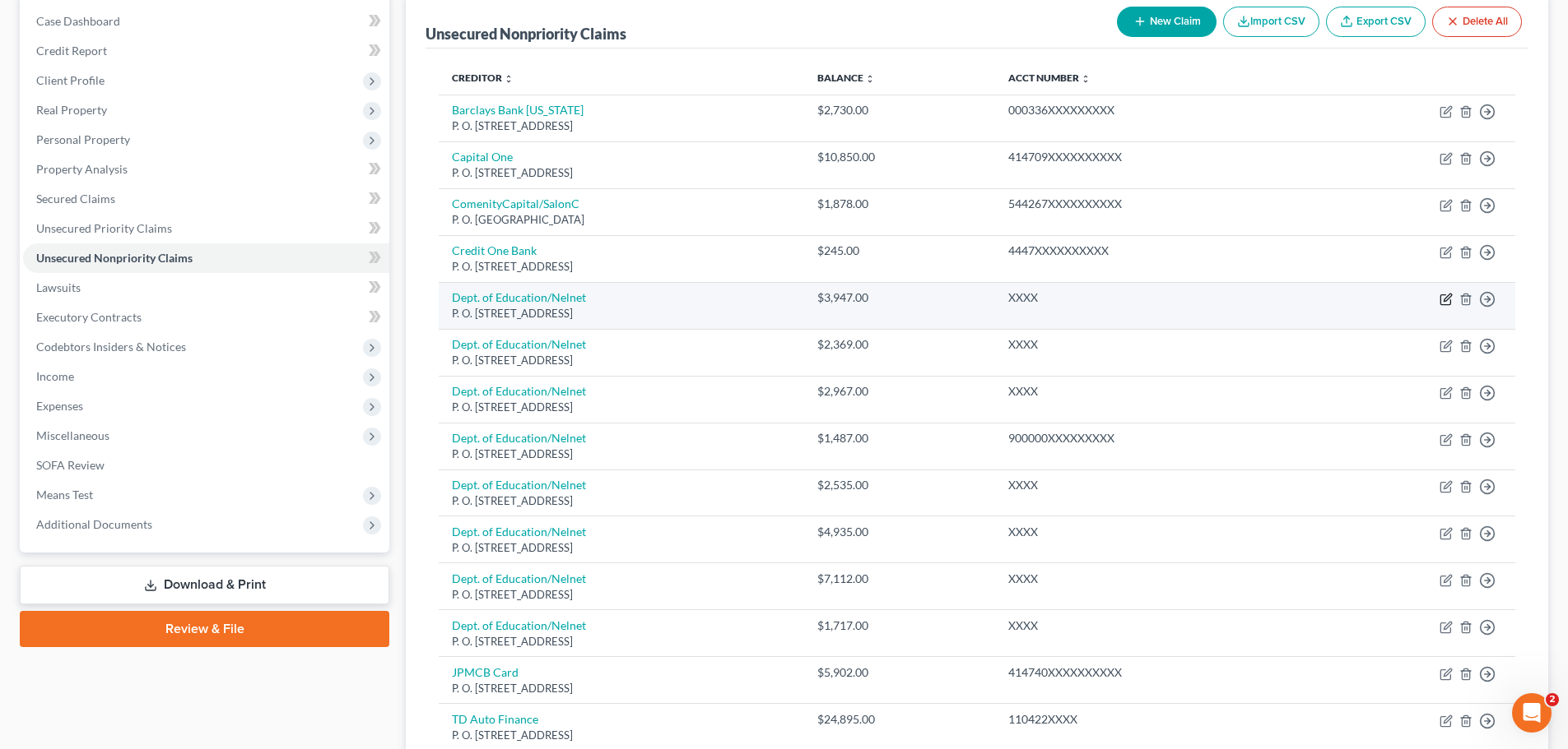
click at [1443, 298] on icon "button" at bounding box center [1445, 299] width 13 height 13
select select "30"
select select "17"
select select "0"
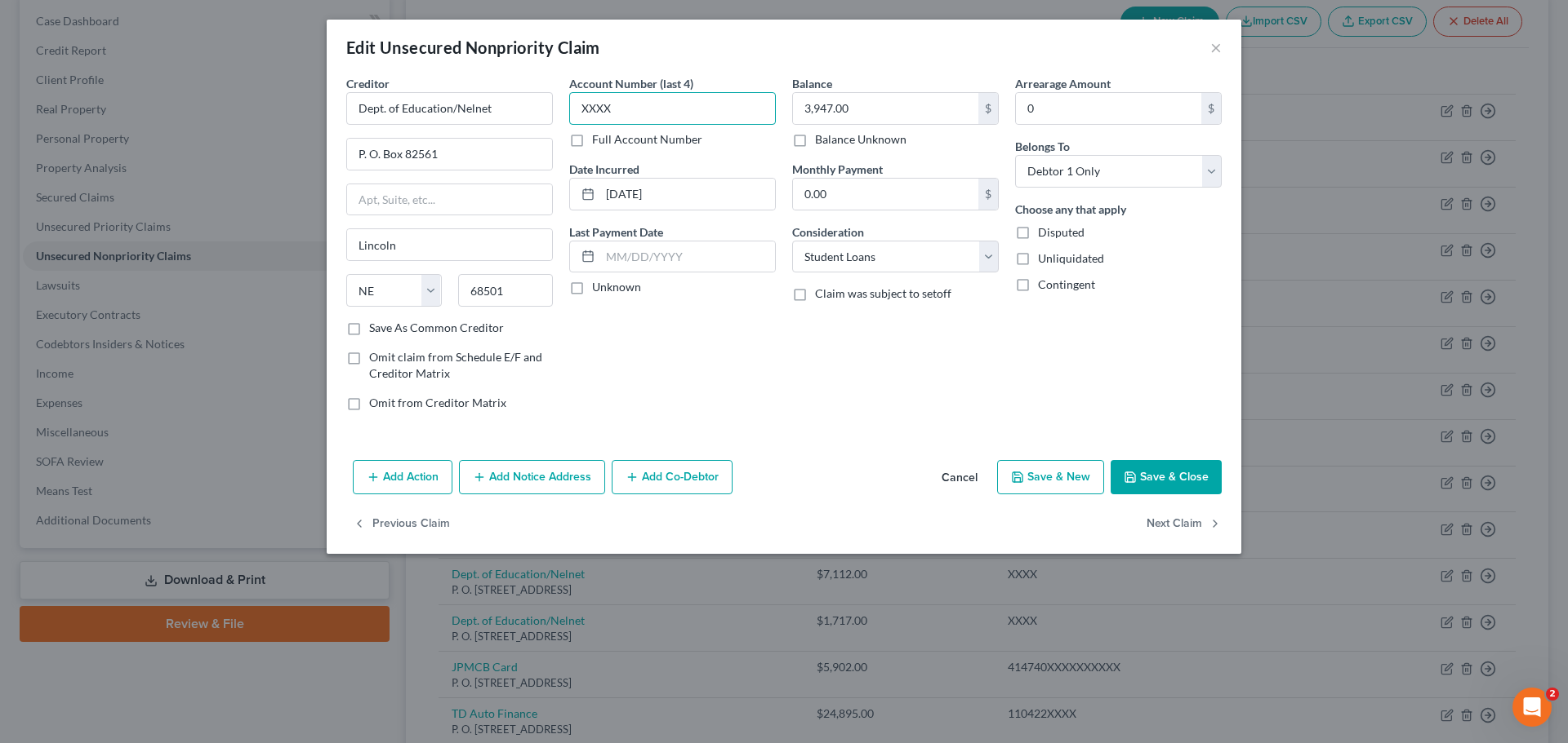
click at [634, 113] on input "XXXX" at bounding box center [672, 108] width 206 height 33
click at [573, 107] on input "XXXX" at bounding box center [672, 108] width 206 height 33
type input "9"
type input "9000"
click at [720, 357] on div "Account Number (last 4) 9000 Full Account Number Date Incurred [DATE] Last Paym…" at bounding box center [672, 249] width 223 height 349
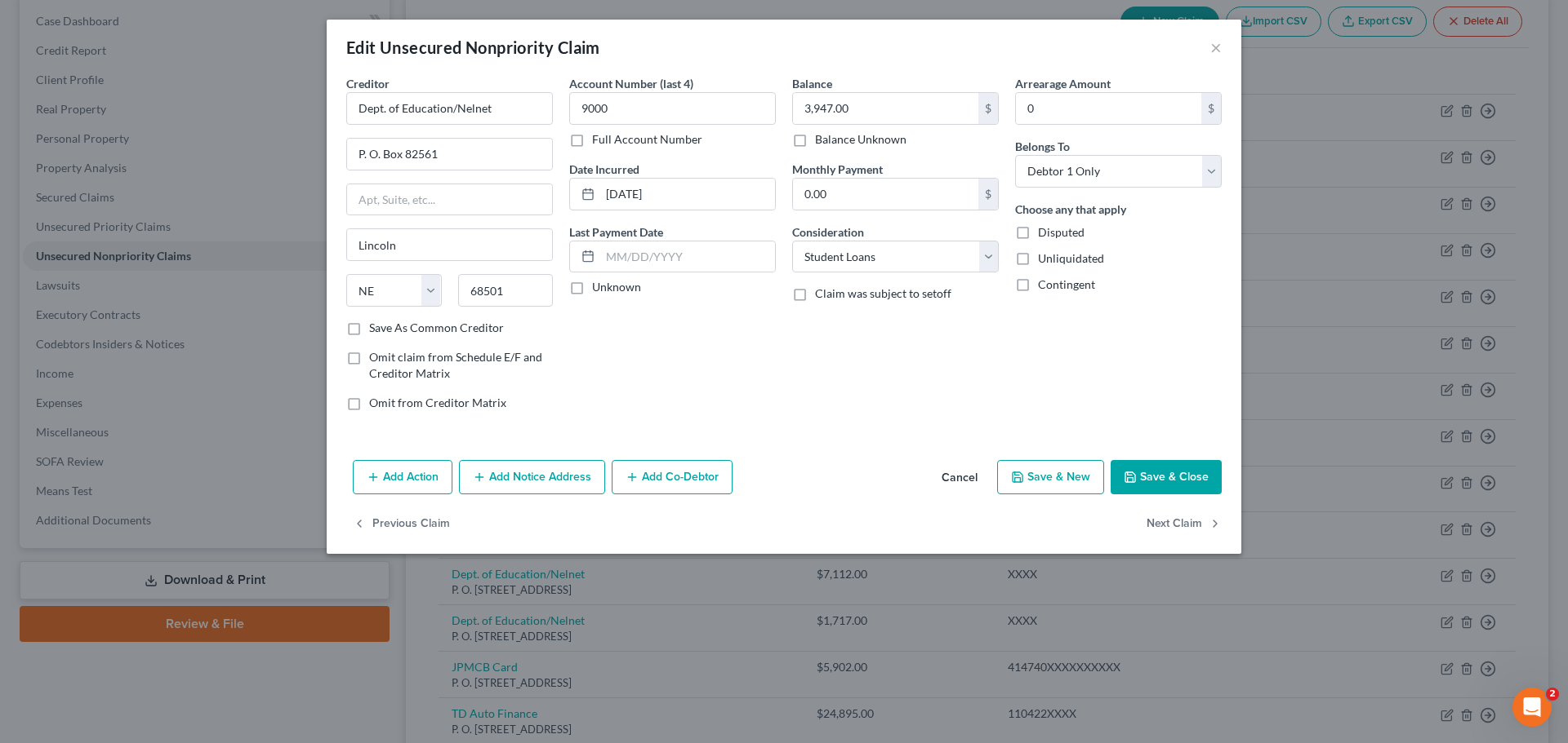
click at [1197, 477] on button "Save & Close" at bounding box center [1165, 477] width 111 height 35
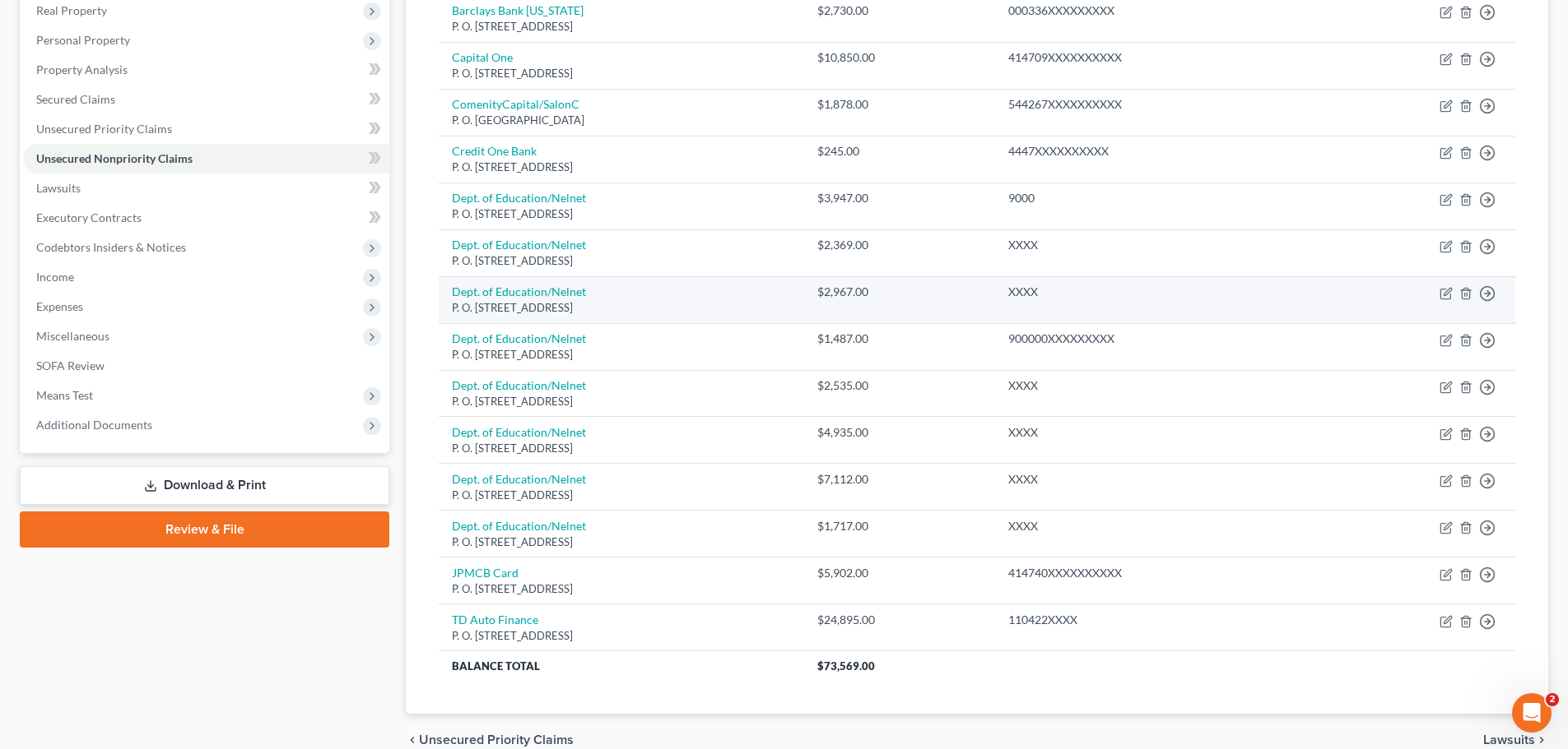
scroll to position [14, 0]
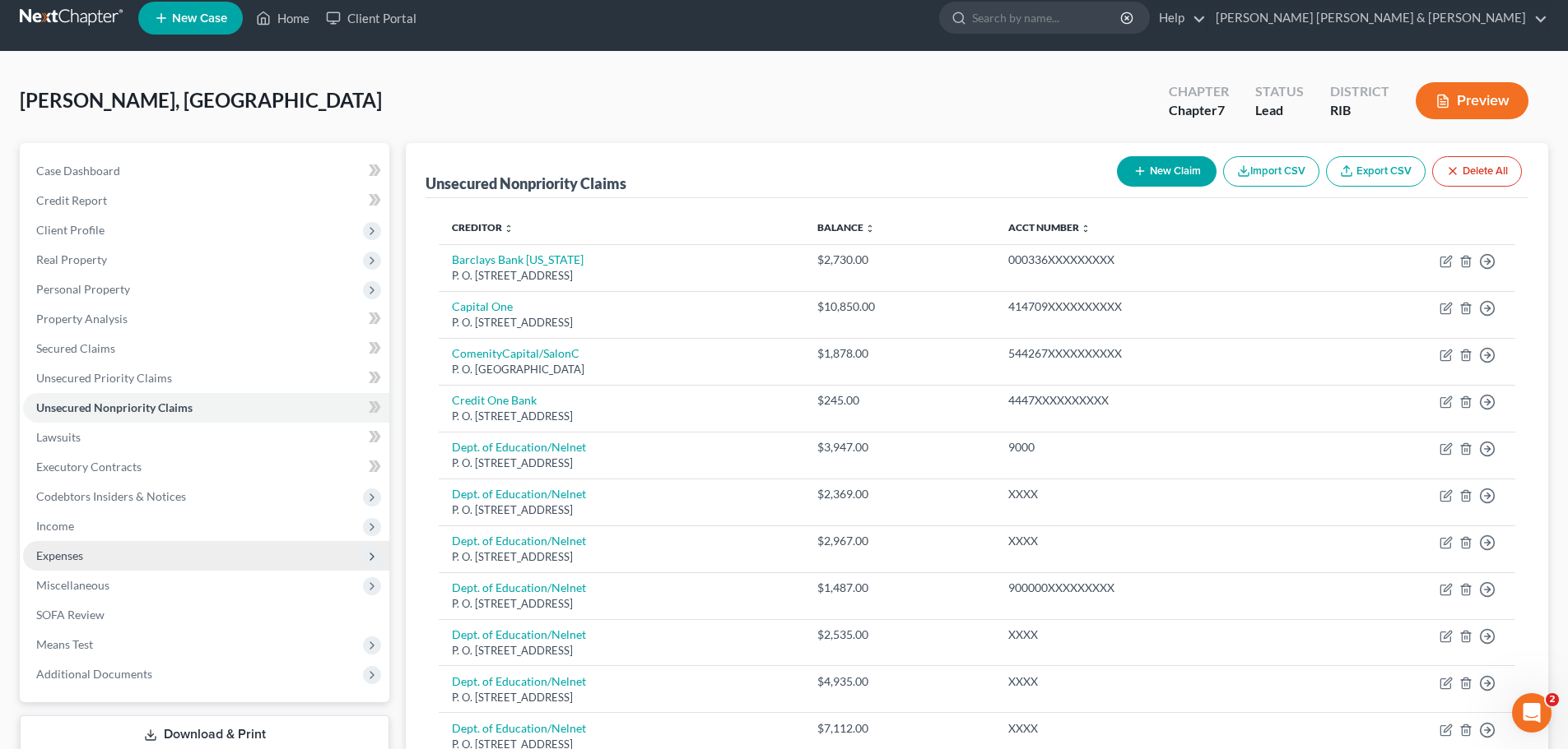
click at [116, 559] on span "Expenses" at bounding box center [206, 556] width 367 height 30
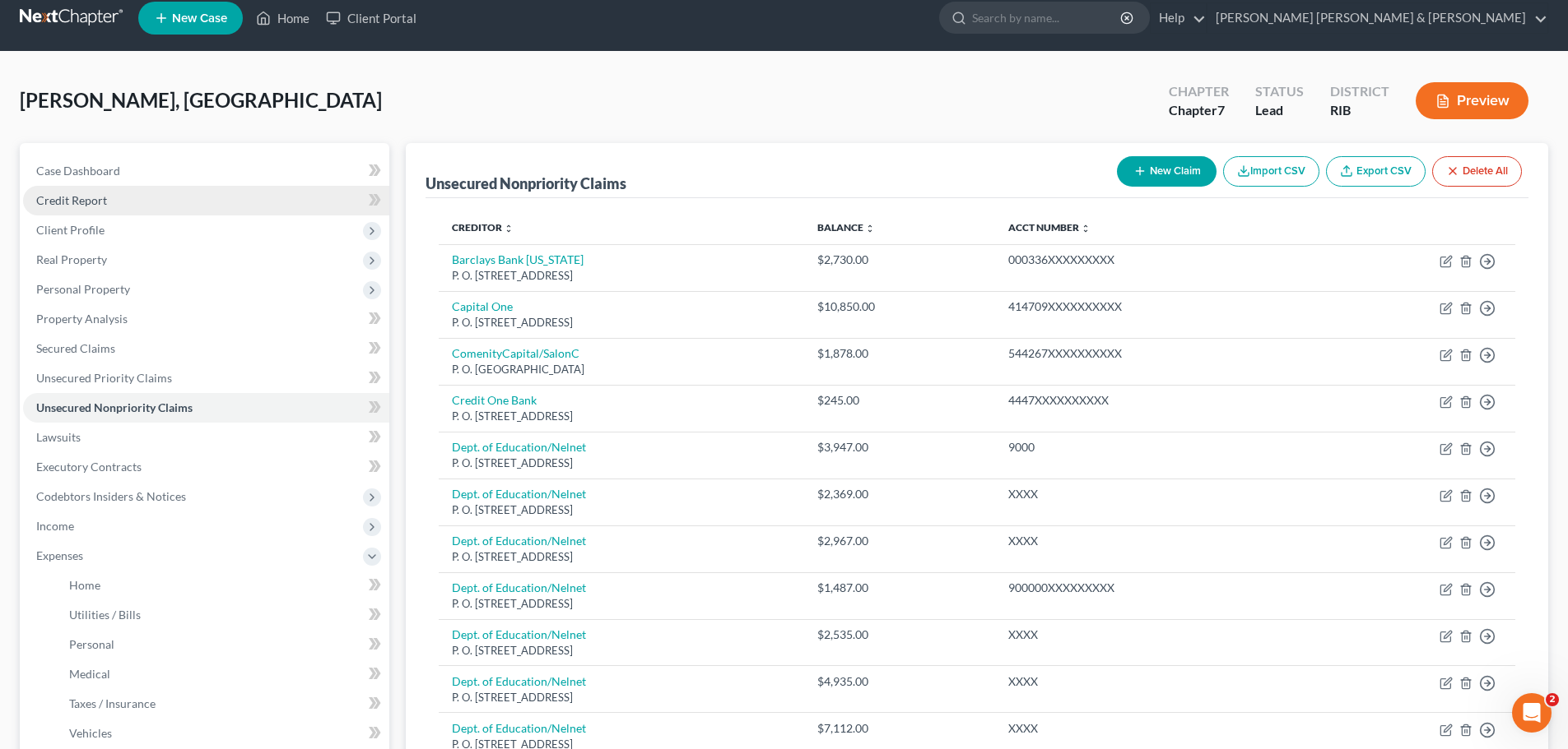
click at [58, 190] on link "Credit Report" at bounding box center [206, 200] width 367 height 30
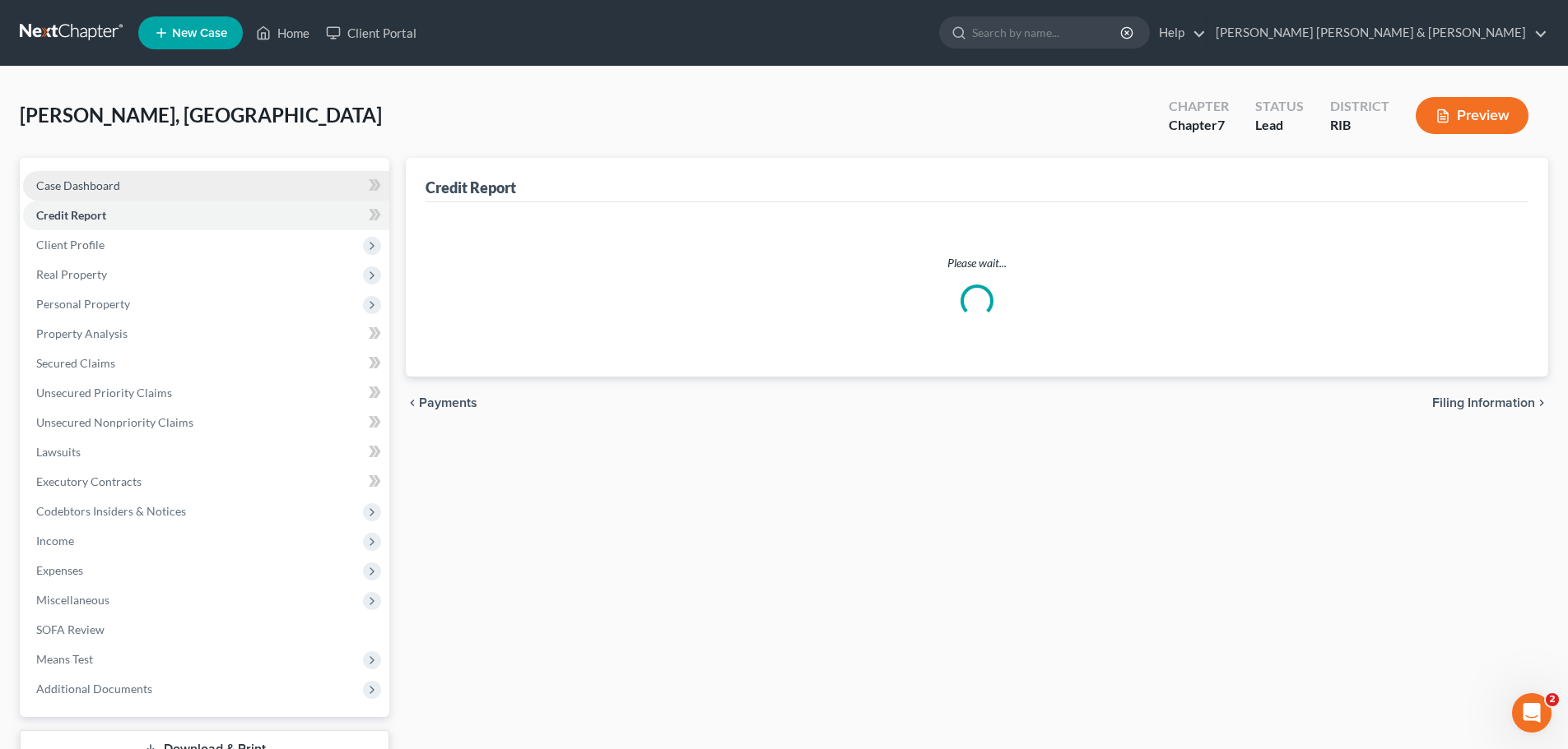
click at [55, 177] on link "Case Dashboard" at bounding box center [206, 186] width 367 height 30
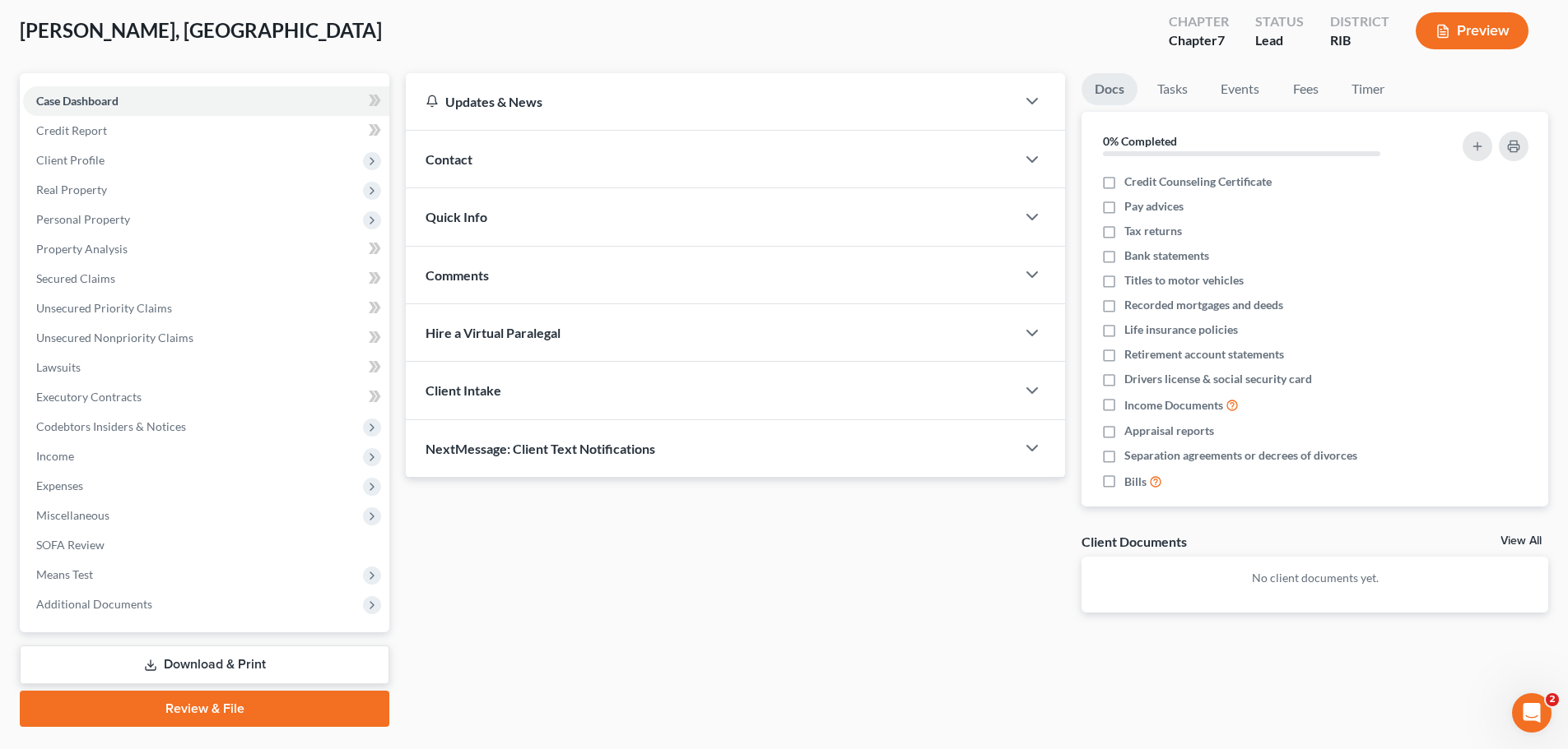
scroll to position [125, 0]
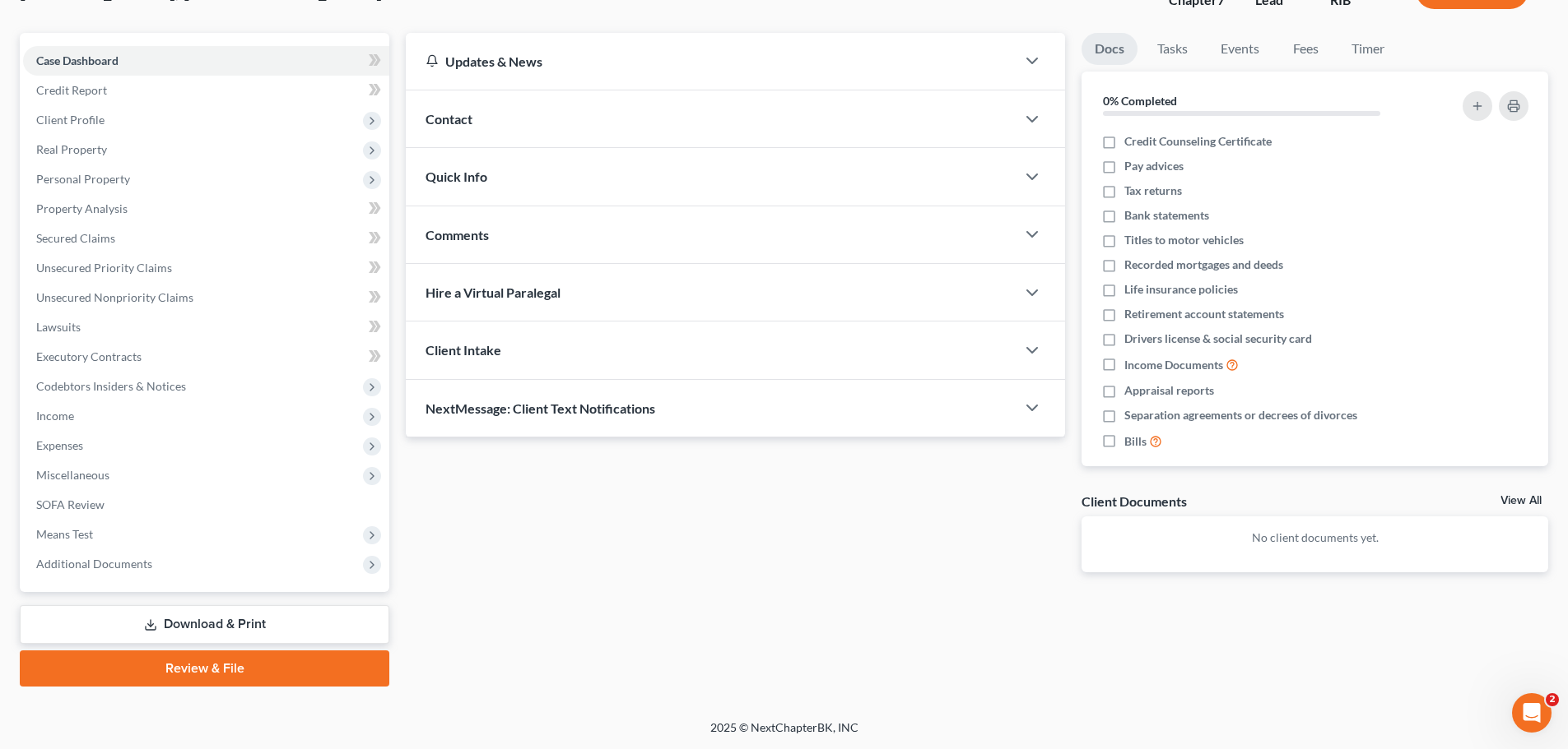
click at [664, 524] on div "Updates & News × [US_STATE][GEOGRAPHIC_DATA] Notes Take a look at NextChapter's…" at bounding box center [735, 316] width 676 height 566
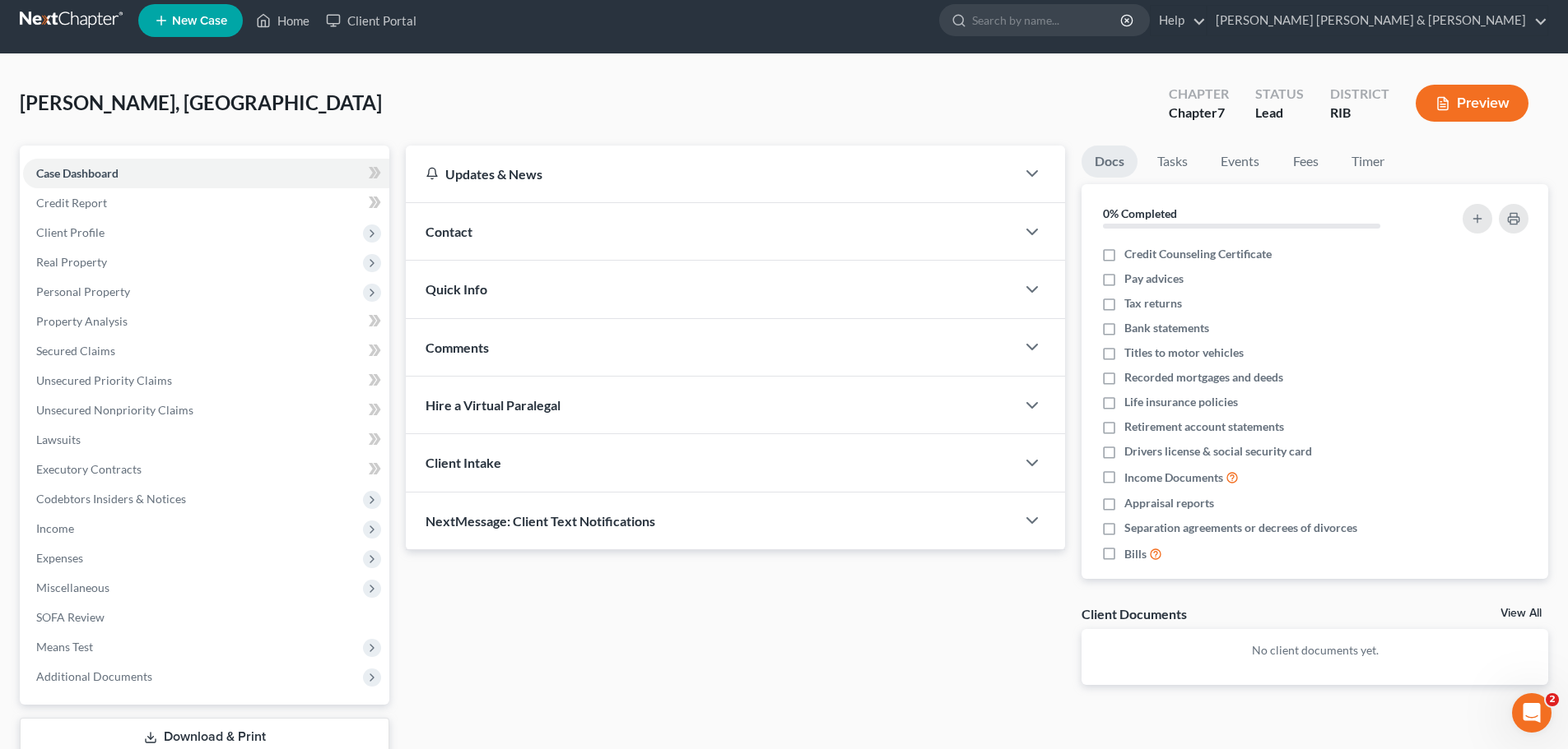
scroll to position [0, 0]
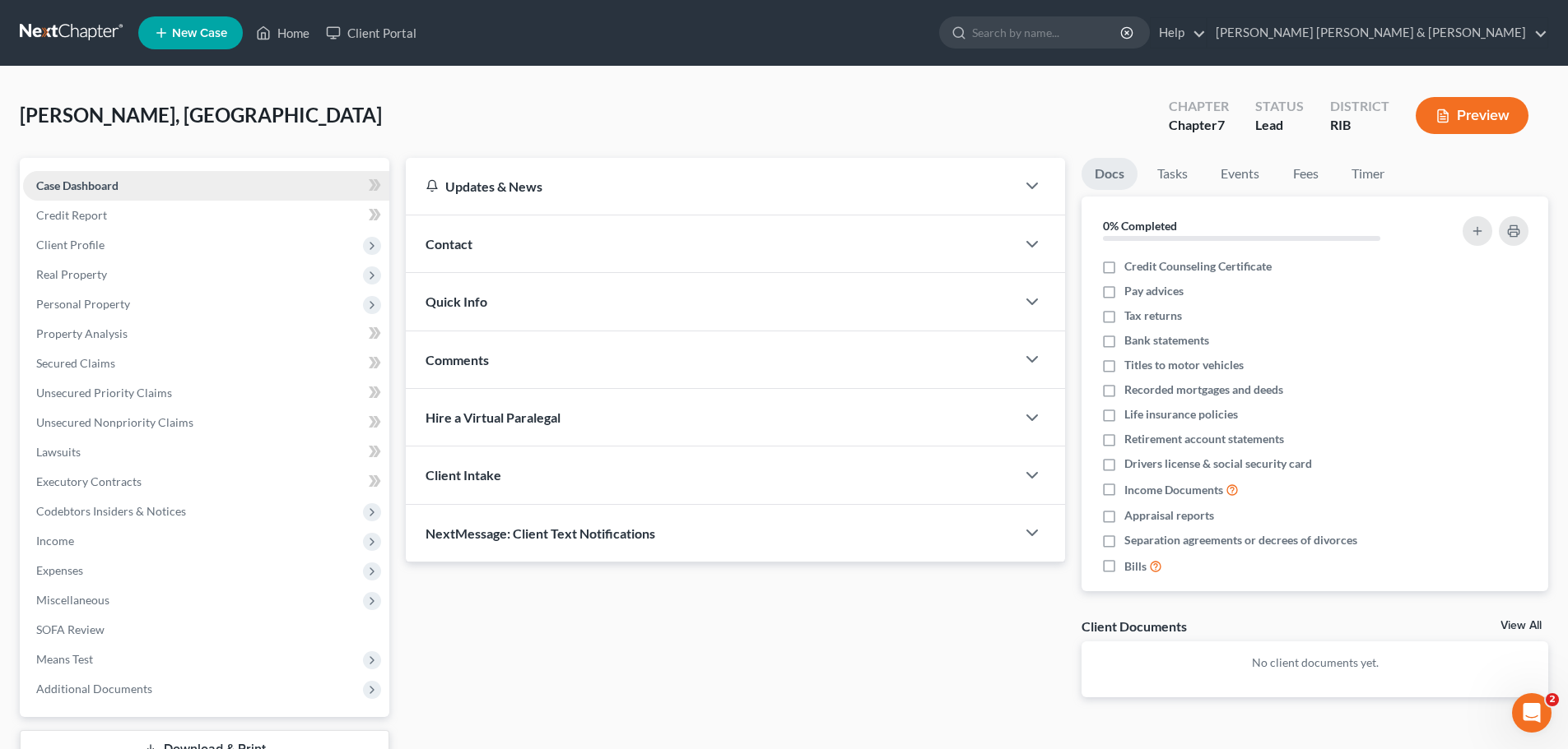
click at [107, 186] on span "Case Dashboard" at bounding box center [77, 185] width 83 height 14
click at [168, 181] on link "Case Dashboard" at bounding box center [206, 186] width 367 height 30
click at [101, 236] on span "Client Profile" at bounding box center [206, 245] width 367 height 30
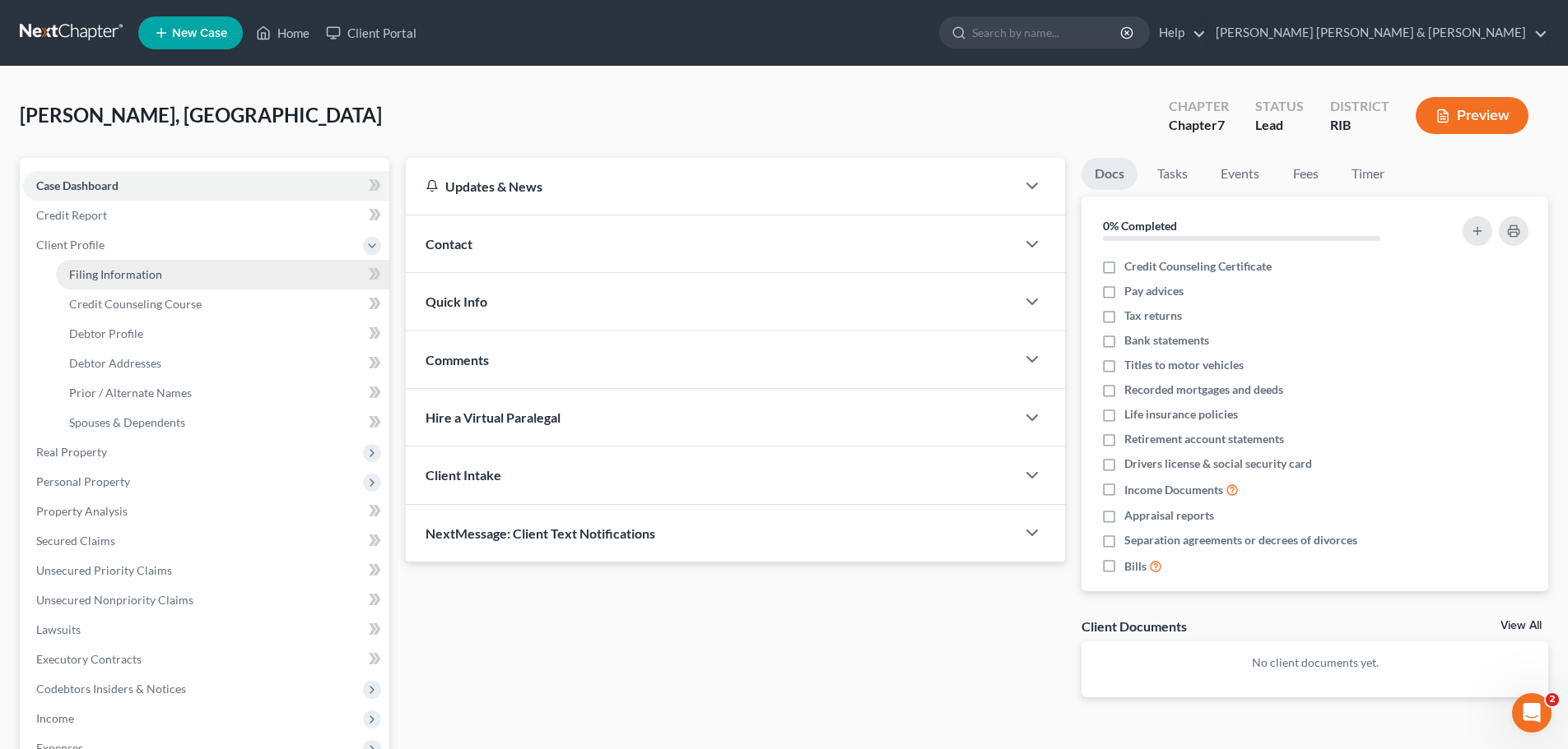
click at [148, 270] on span "Filing Information" at bounding box center [115, 274] width 93 height 14
select select "1"
select select "0"
select select "71"
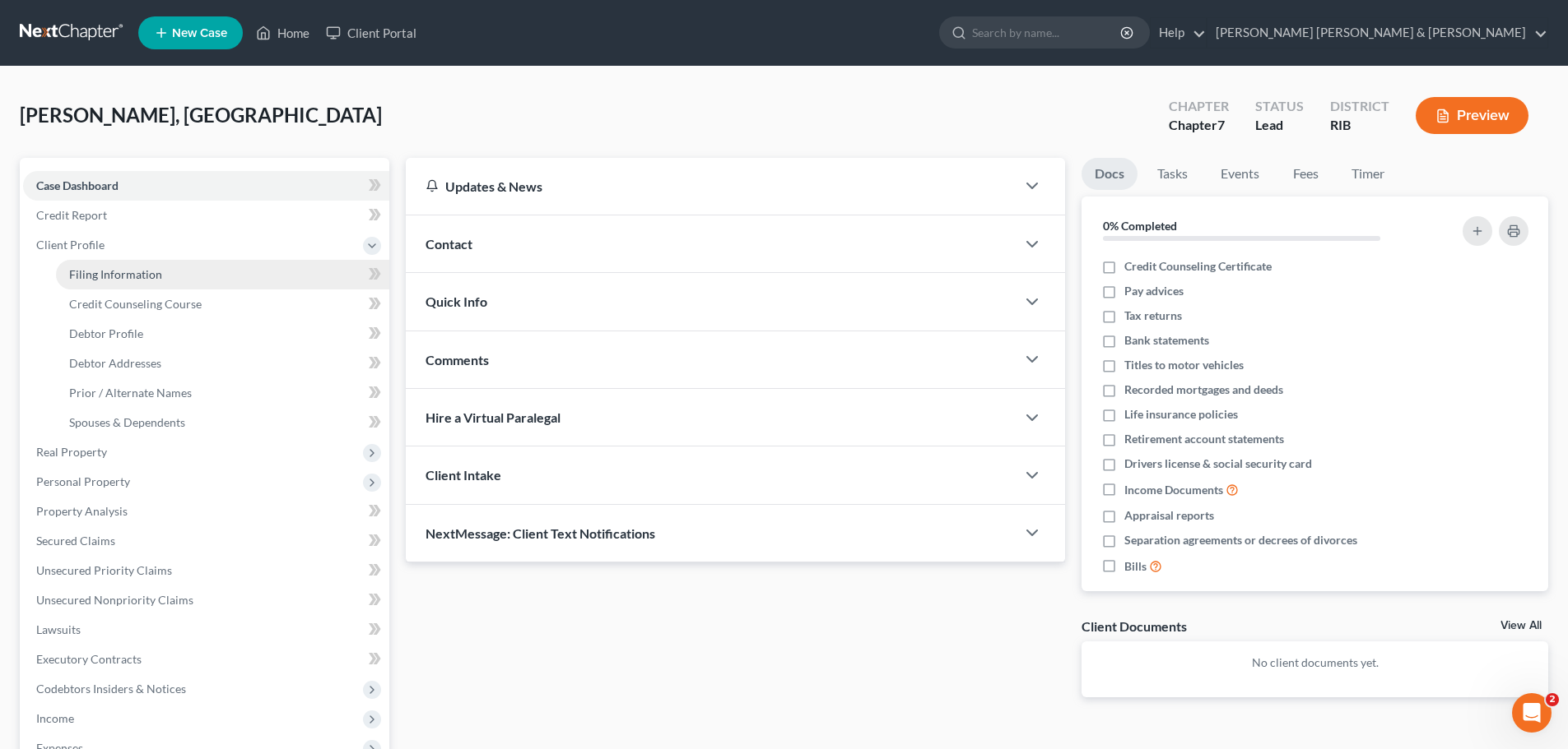
select select "41"
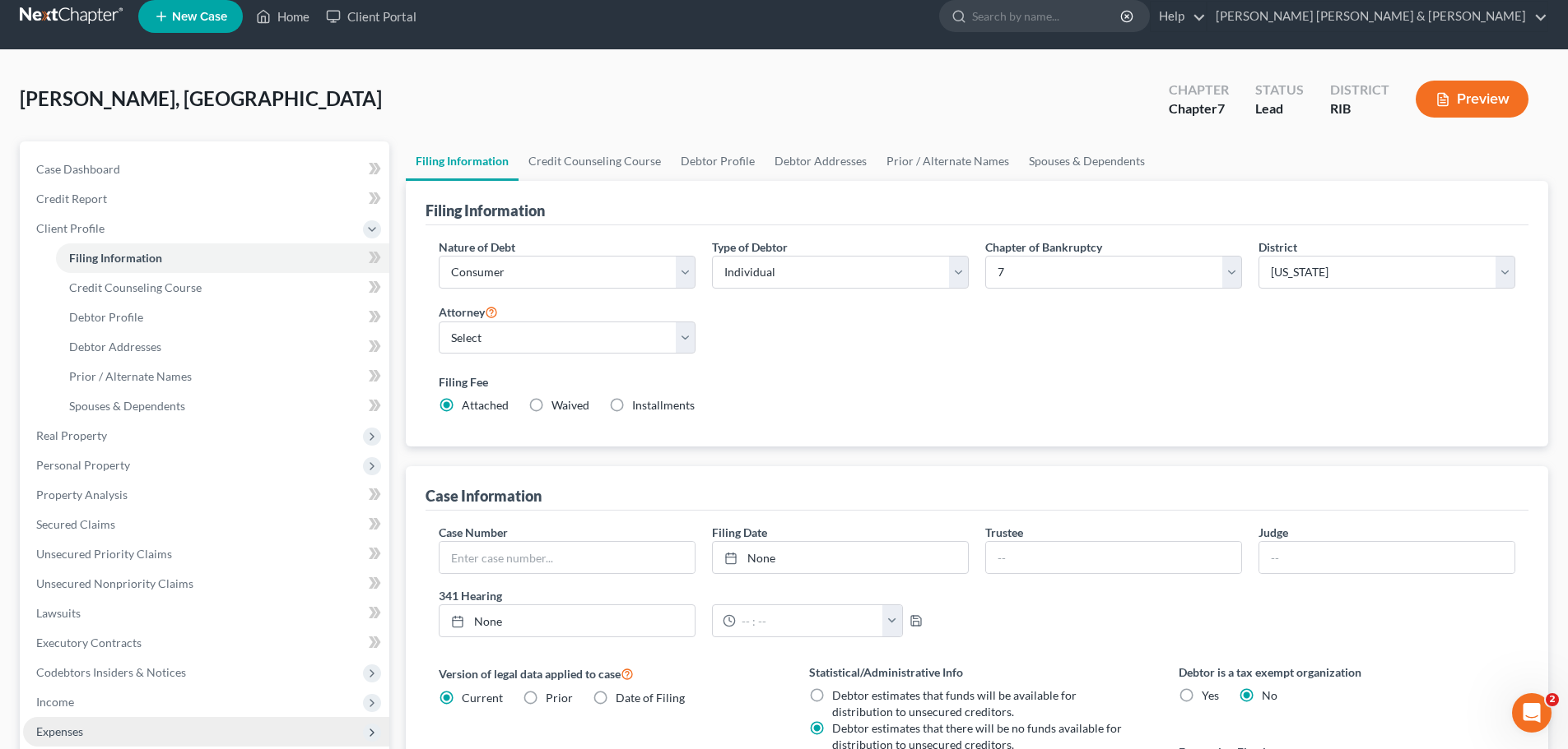
scroll to position [6, 0]
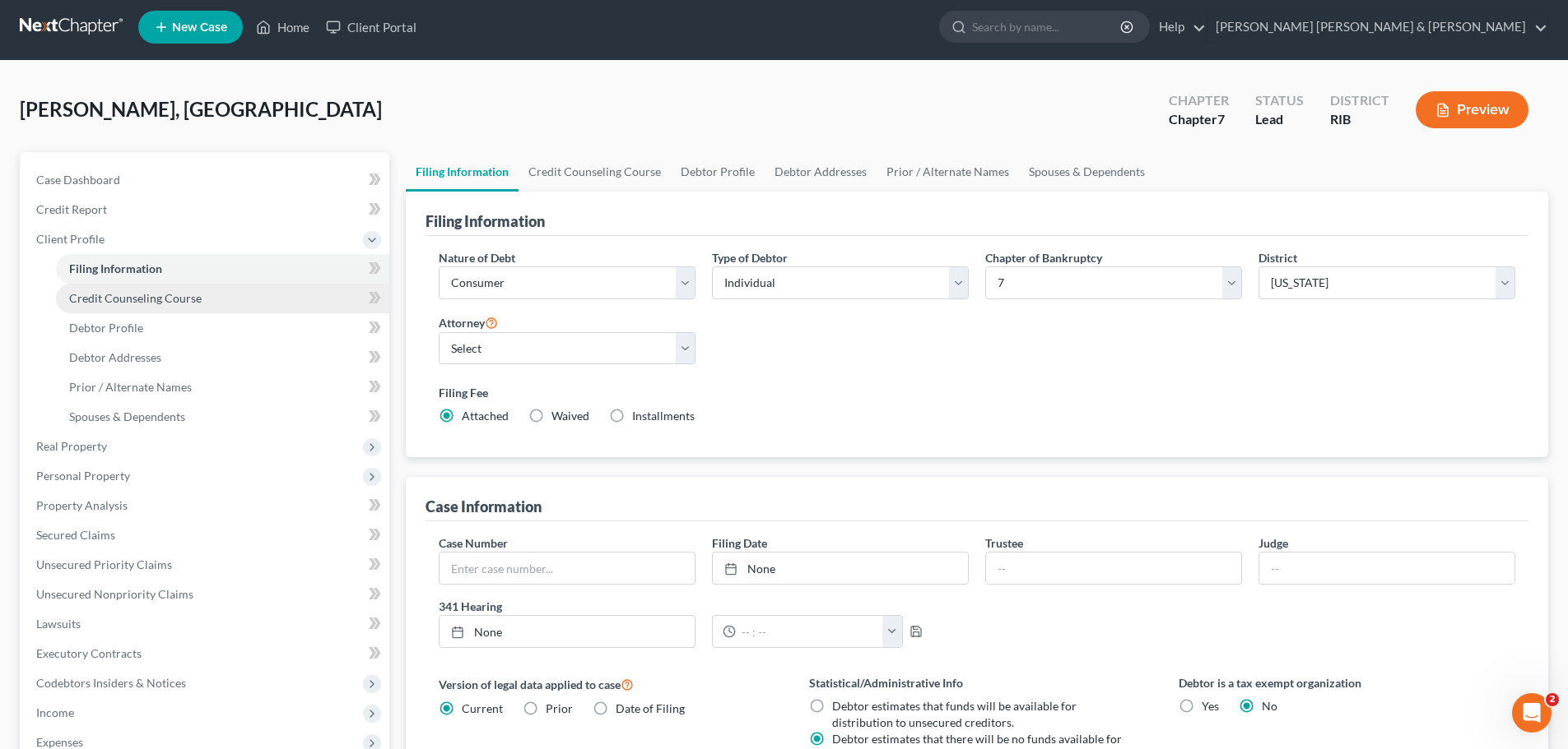
click at [174, 298] on span "Credit Counseling Course" at bounding box center [135, 298] width 132 height 14
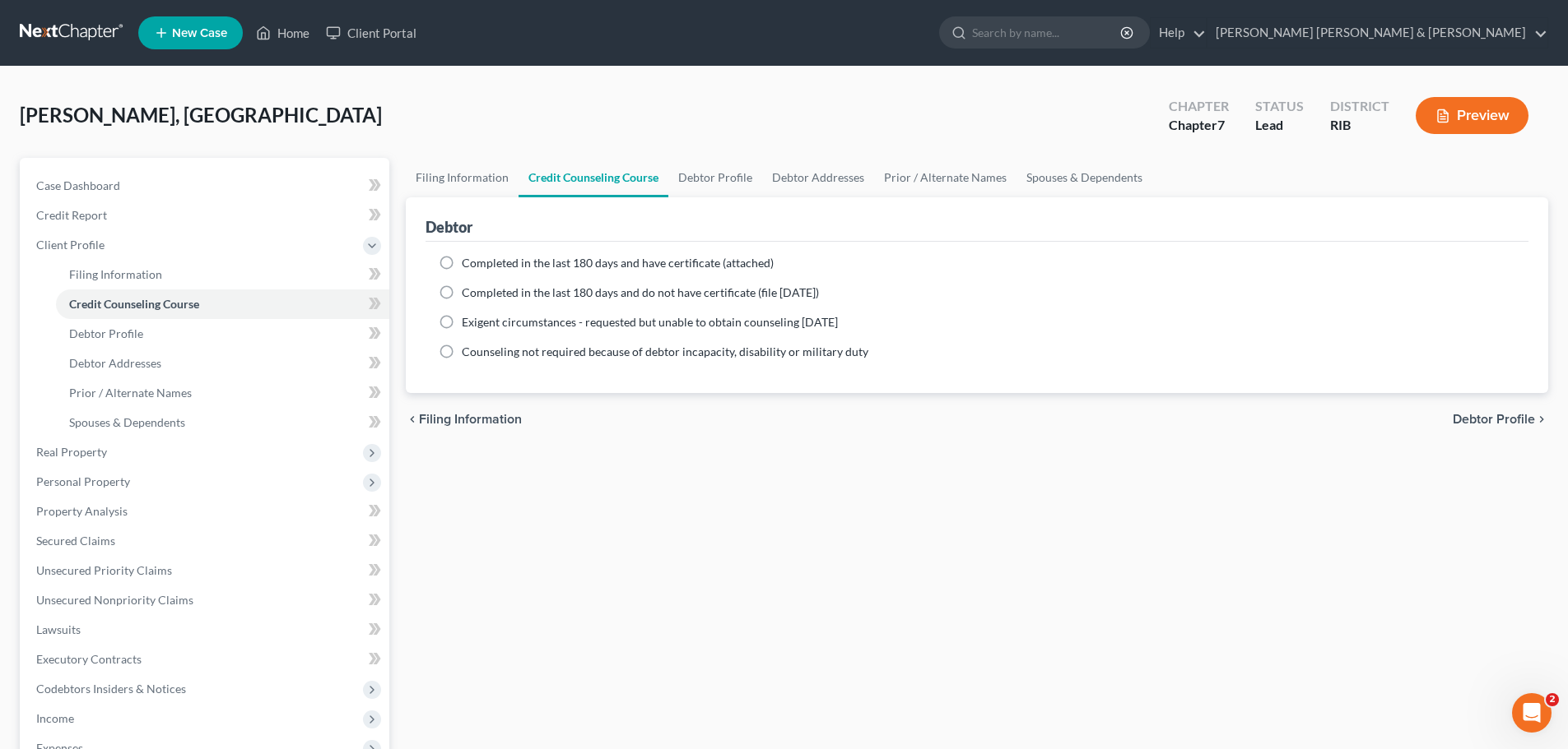
click at [462, 297] on label "Completed in the last 180 days and do not have certificate (file [DATE])" at bounding box center [640, 292] width 357 height 16
click at [468, 296] on input "Completed in the last 180 days and do not have certificate (file [DATE])" at bounding box center [473, 290] width 11 height 11
radio input "true"
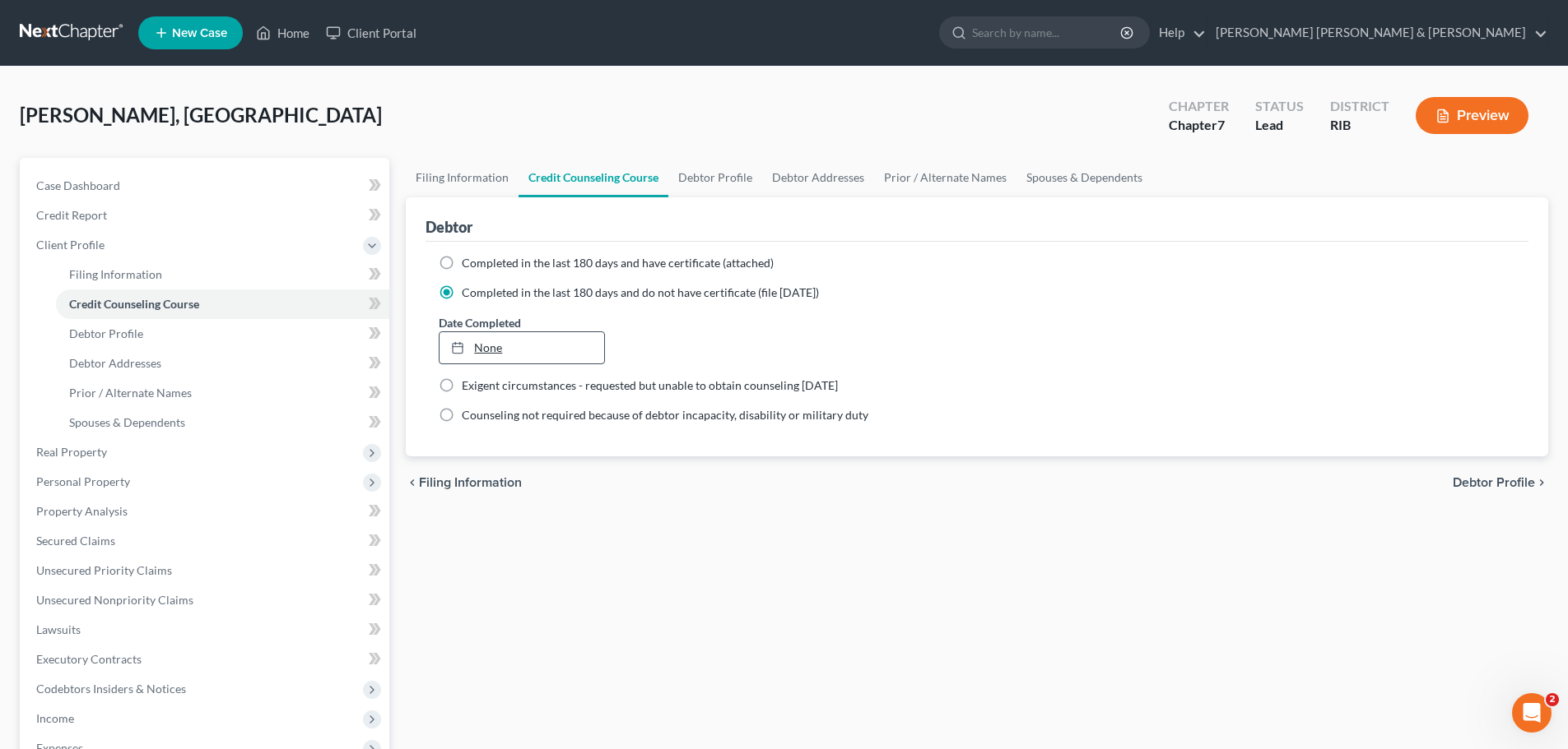
type input "[DATE]"
click at [521, 345] on link "None" at bounding box center [522, 348] width 164 height 32
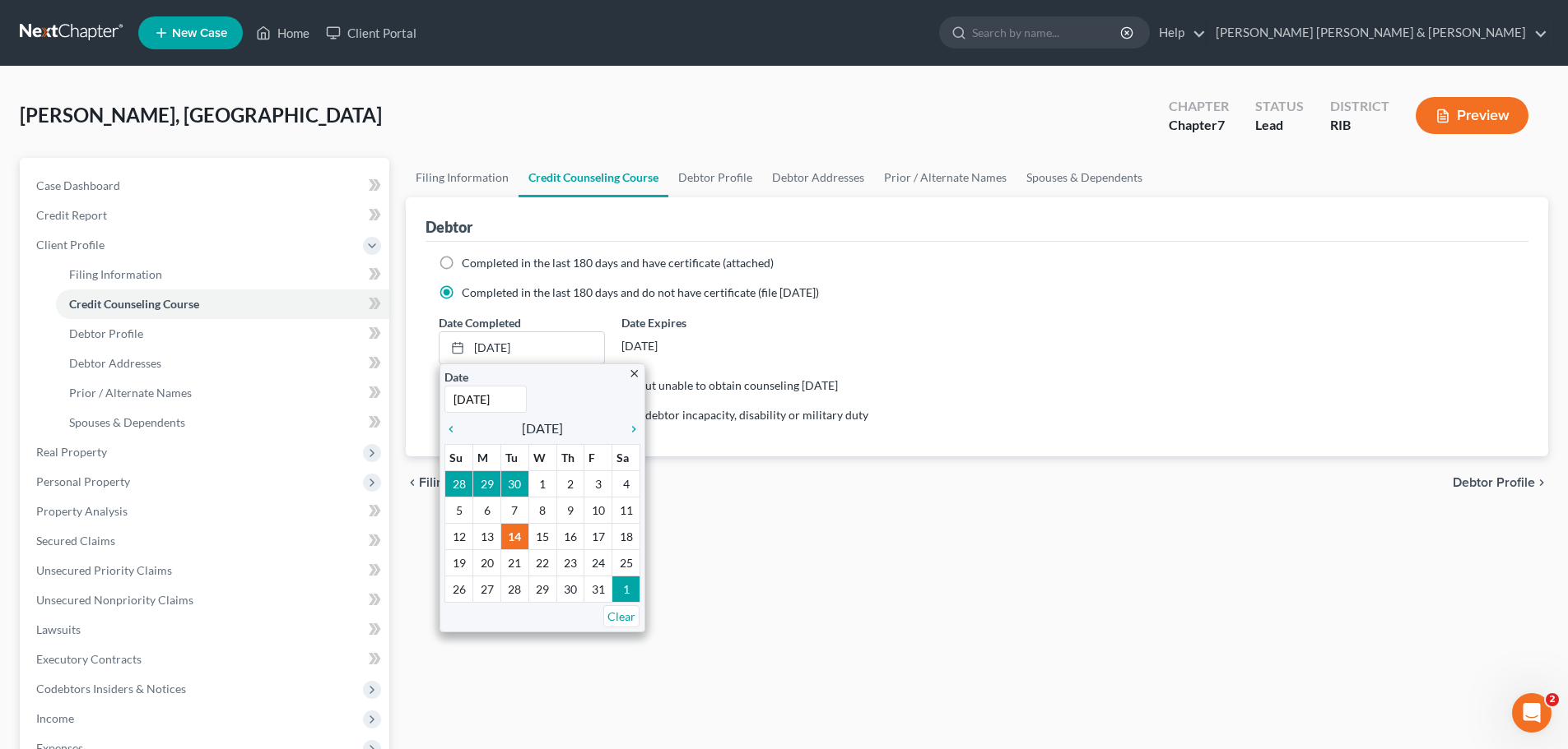
click at [972, 595] on div "Filing Information Credit Counseling Course Debtor Profile Debtor Addresses Pri…" at bounding box center [976, 573] width 1159 height 832
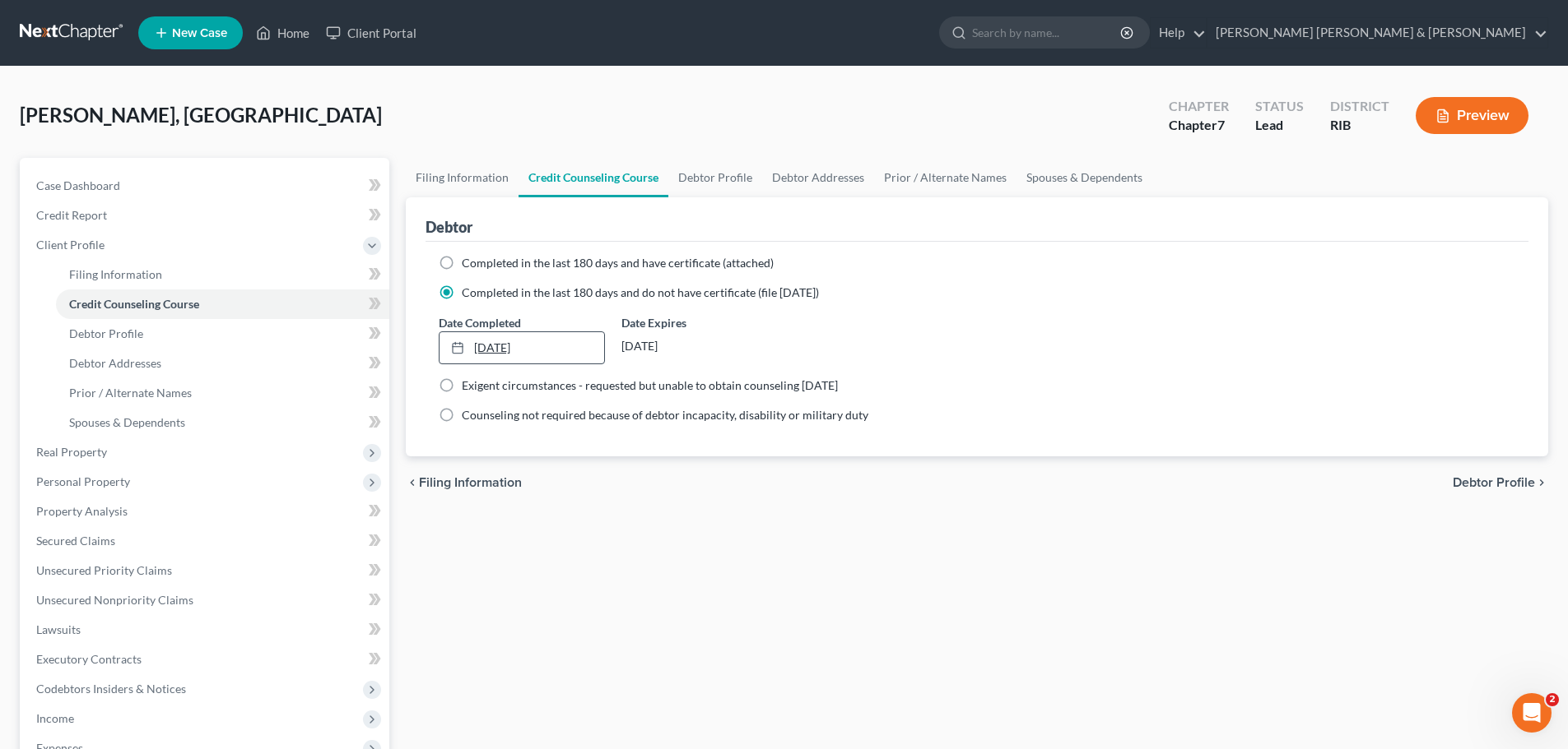
click at [475, 346] on link "[DATE]" at bounding box center [522, 348] width 164 height 32
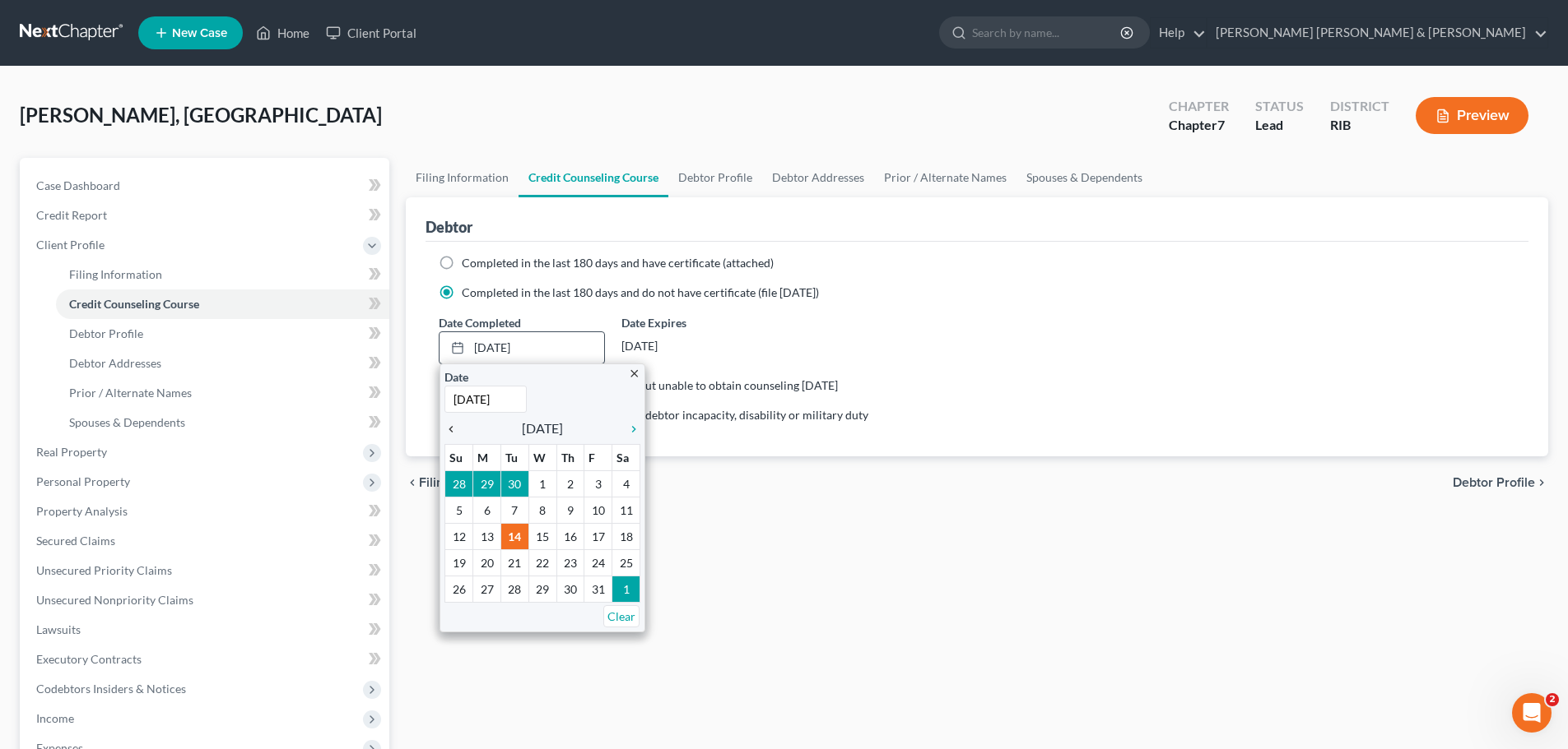
click at [453, 425] on icon "chevron_left" at bounding box center [454, 429] width 21 height 13
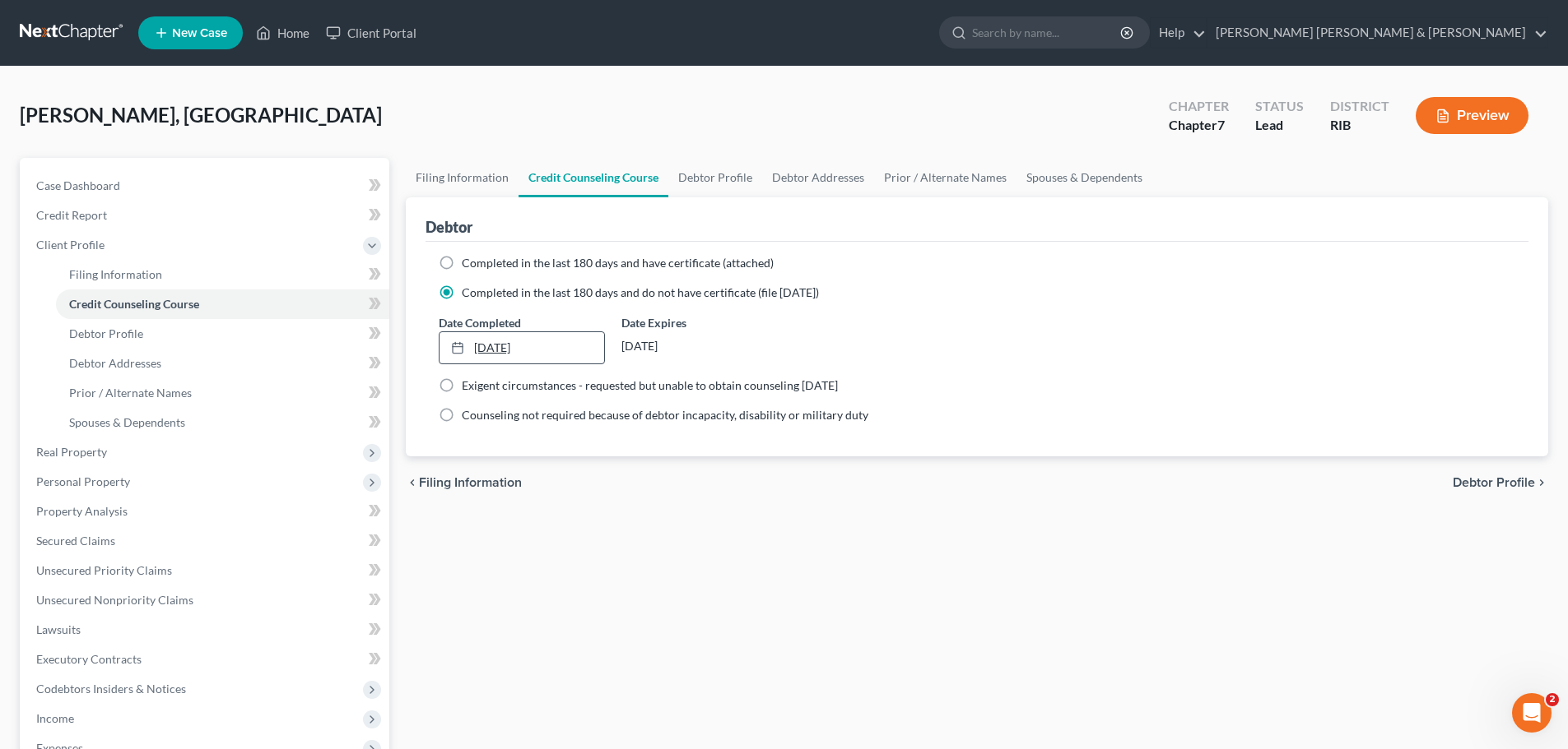
click at [495, 349] on link "[DATE]" at bounding box center [522, 348] width 164 height 32
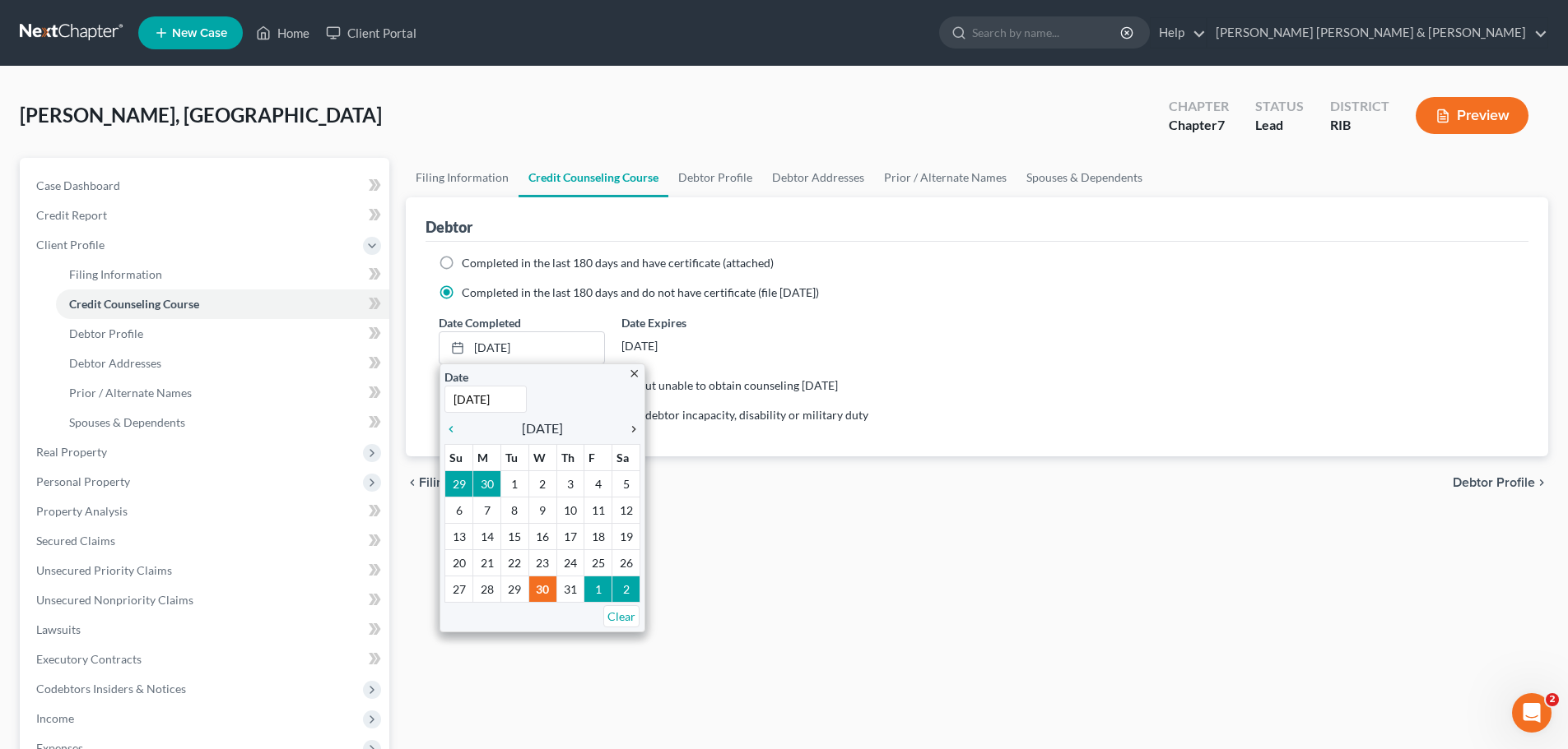
click at [640, 430] on icon "chevron_right" at bounding box center [629, 429] width 21 height 13
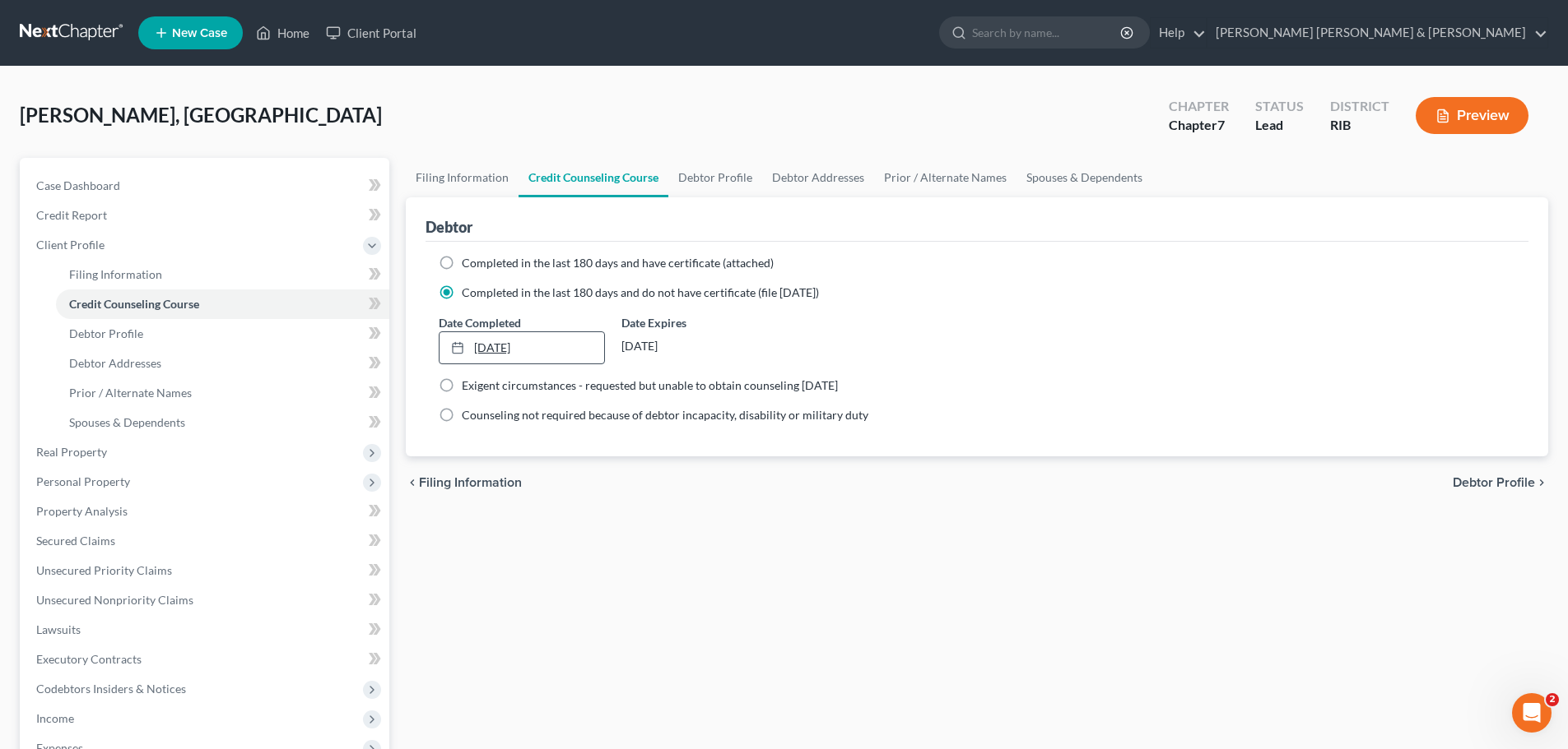
click at [595, 349] on link "[DATE]" at bounding box center [522, 348] width 164 height 32
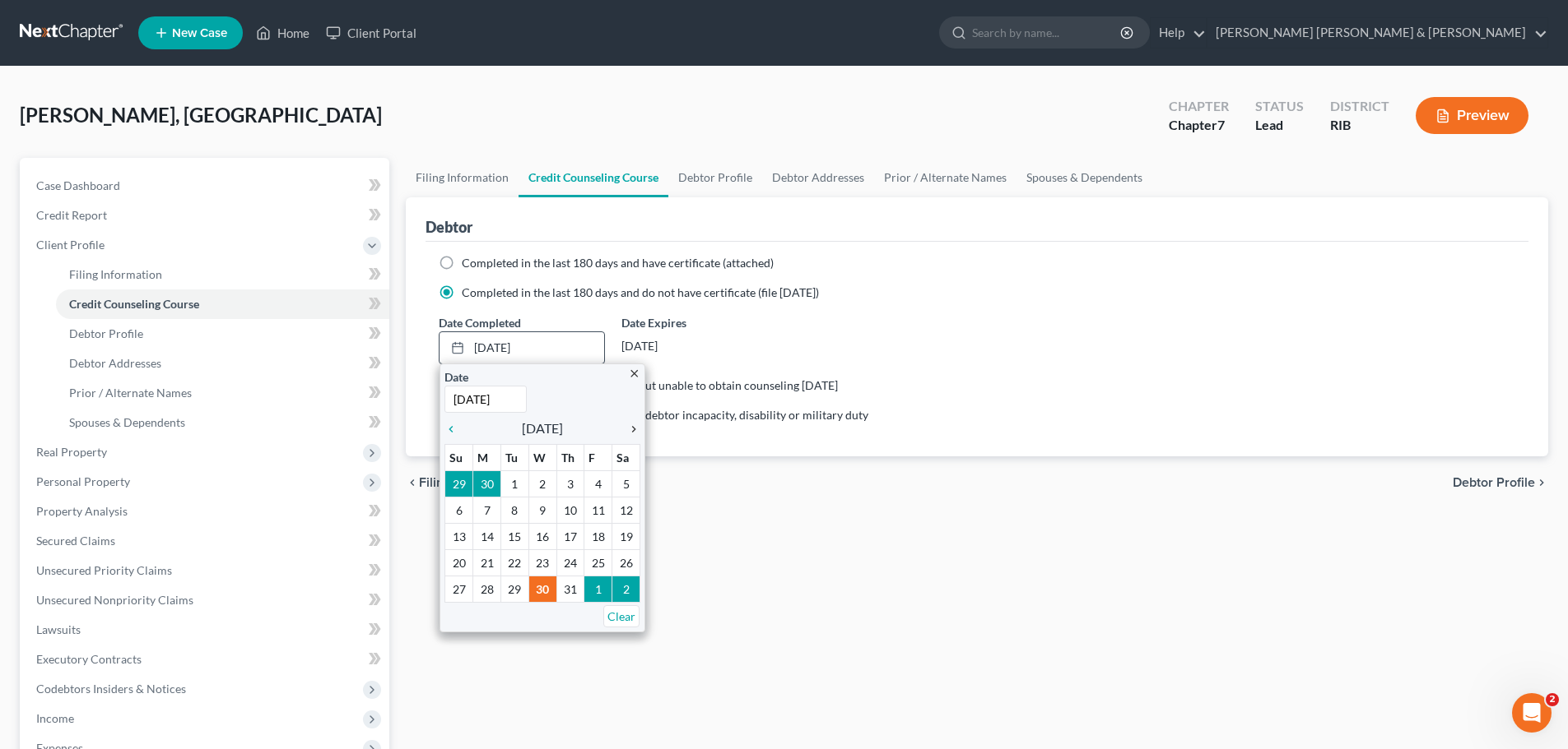
click at [637, 425] on icon "chevron_right" at bounding box center [629, 429] width 21 height 13
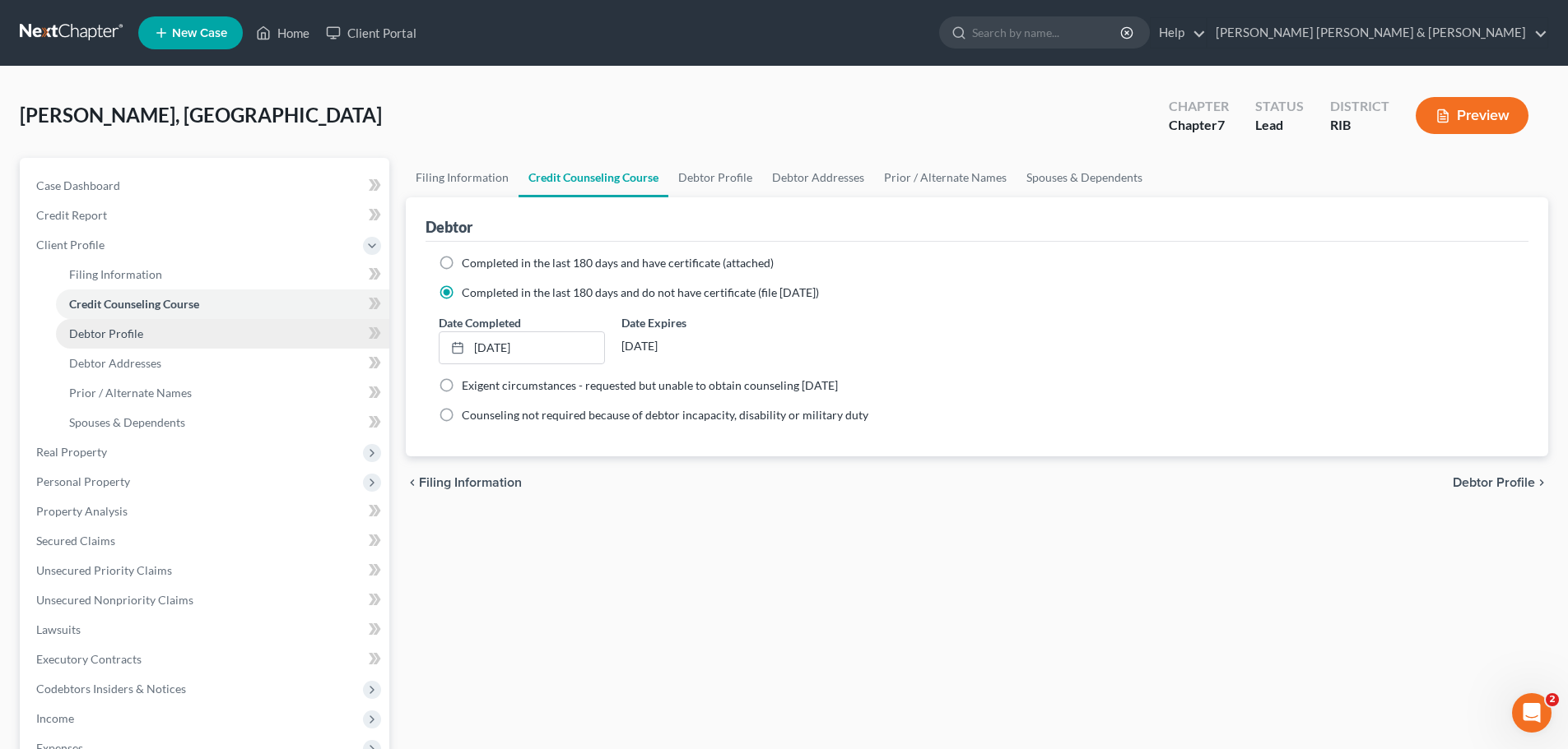
click at [120, 338] on span "Debtor Profile" at bounding box center [106, 333] width 74 height 14
select select "3"
select select "0"
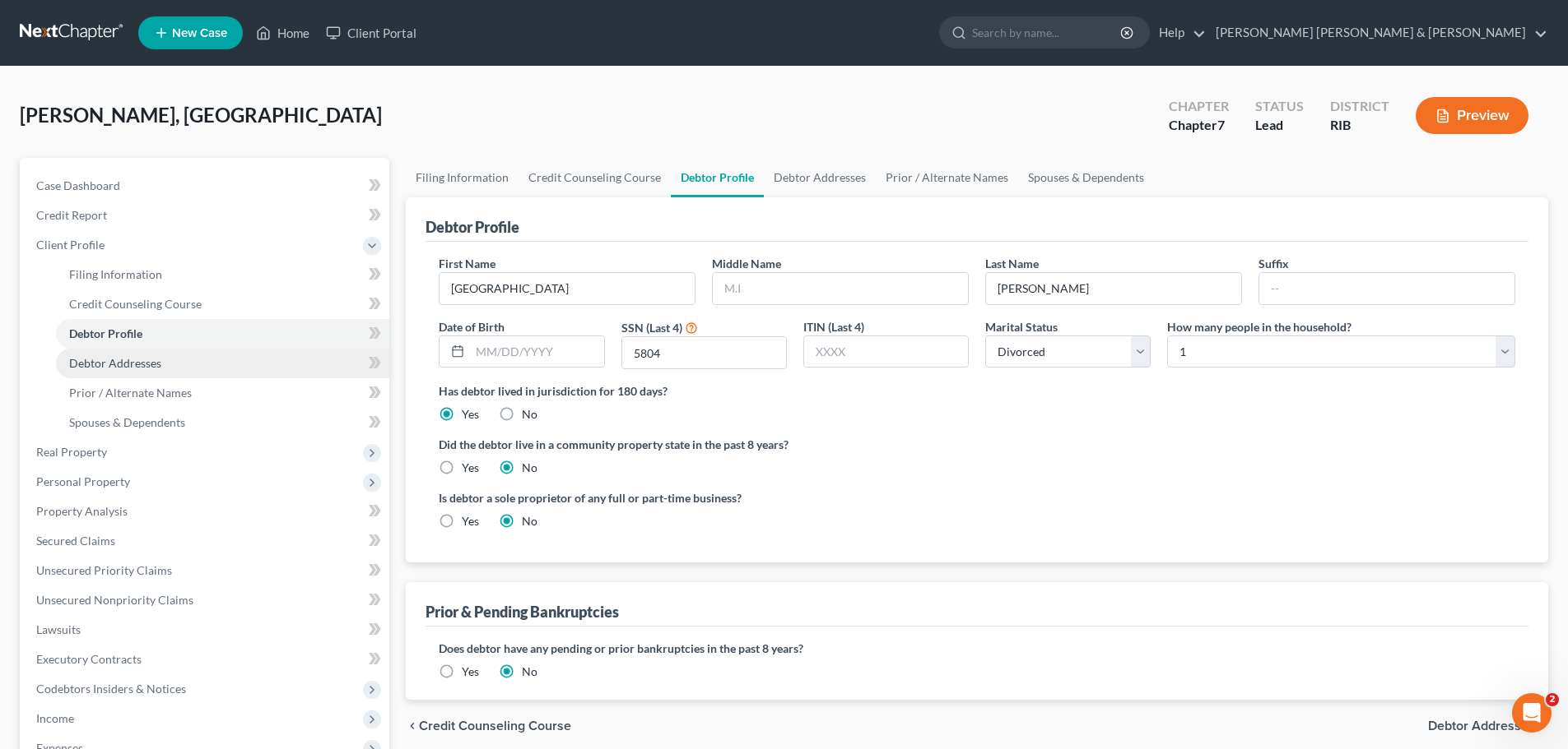
click at [117, 372] on link "Debtor Addresses" at bounding box center [223, 363] width 333 height 30
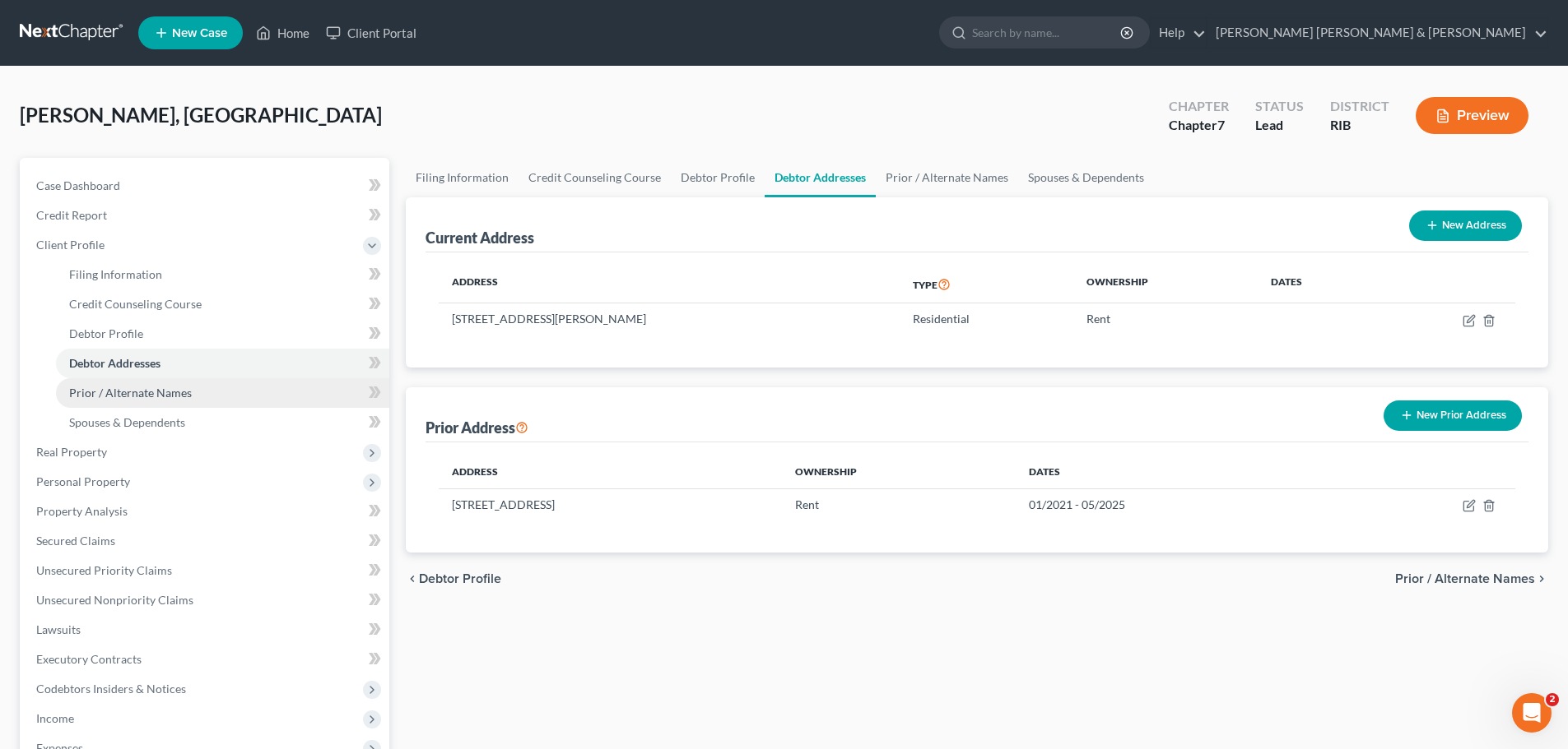
click at [130, 390] on span "Prior / Alternate Names" at bounding box center [130, 393] width 123 height 14
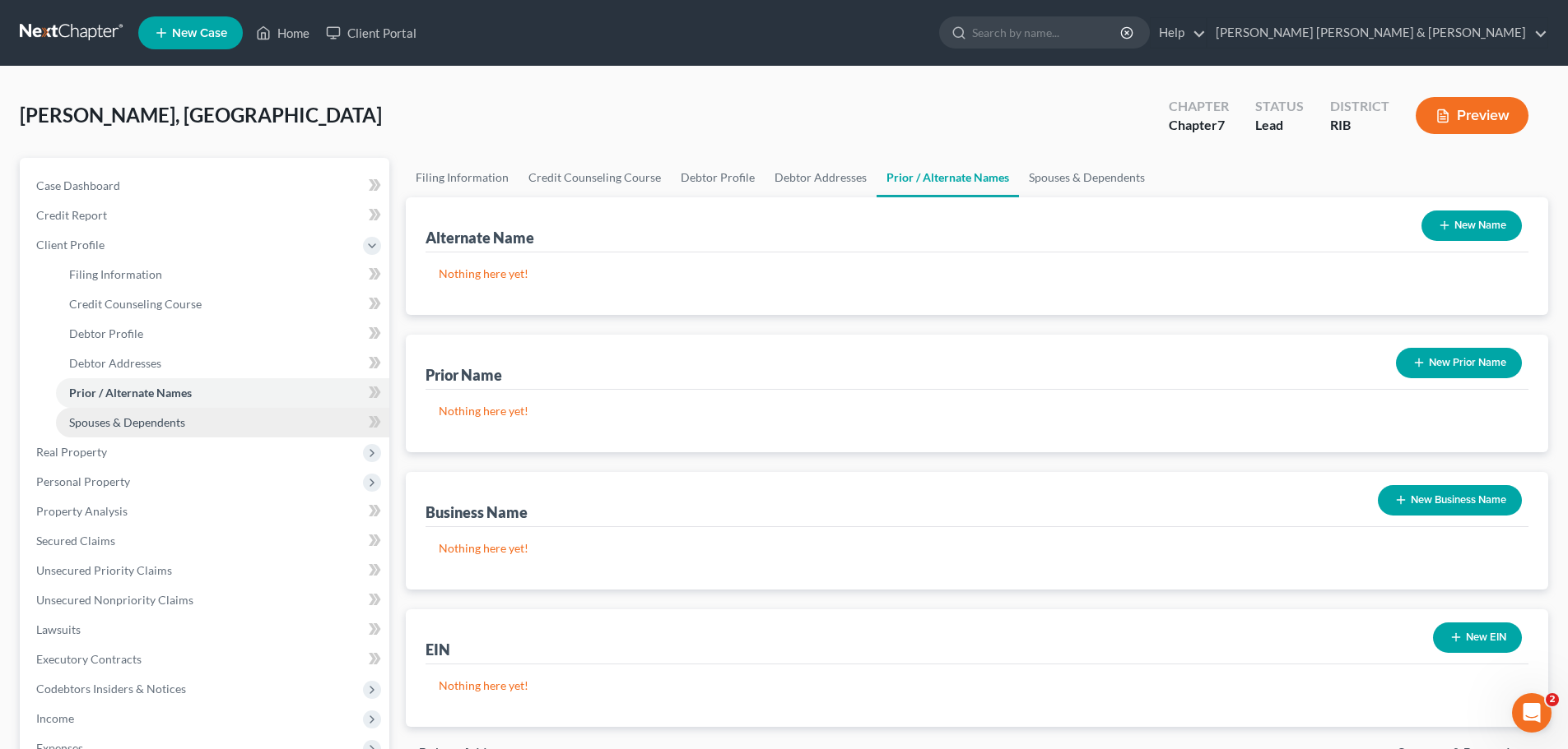
click at [143, 430] on link "Spouses & Dependents" at bounding box center [223, 423] width 333 height 30
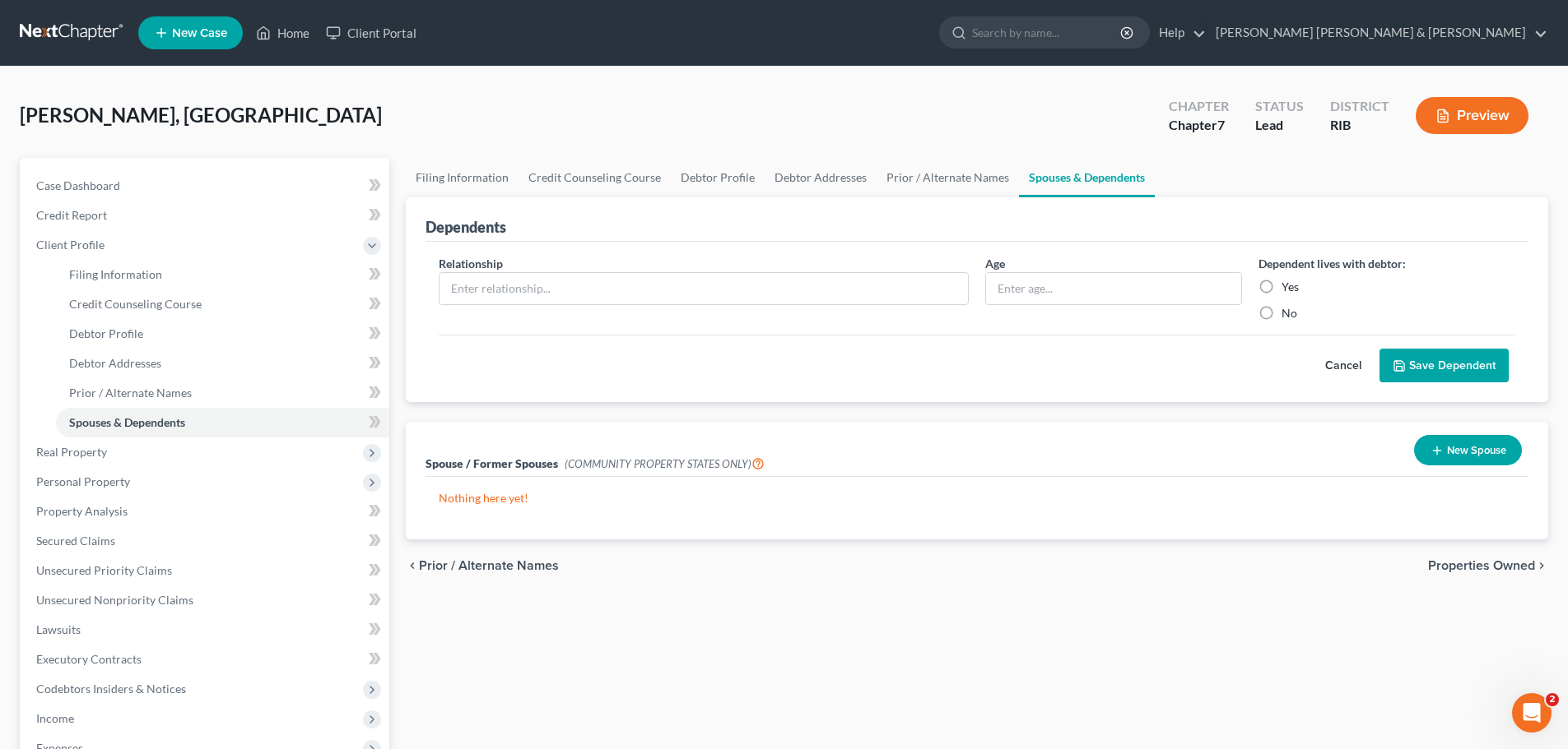
click at [1513, 115] on button "Preview" at bounding box center [1472, 115] width 113 height 37
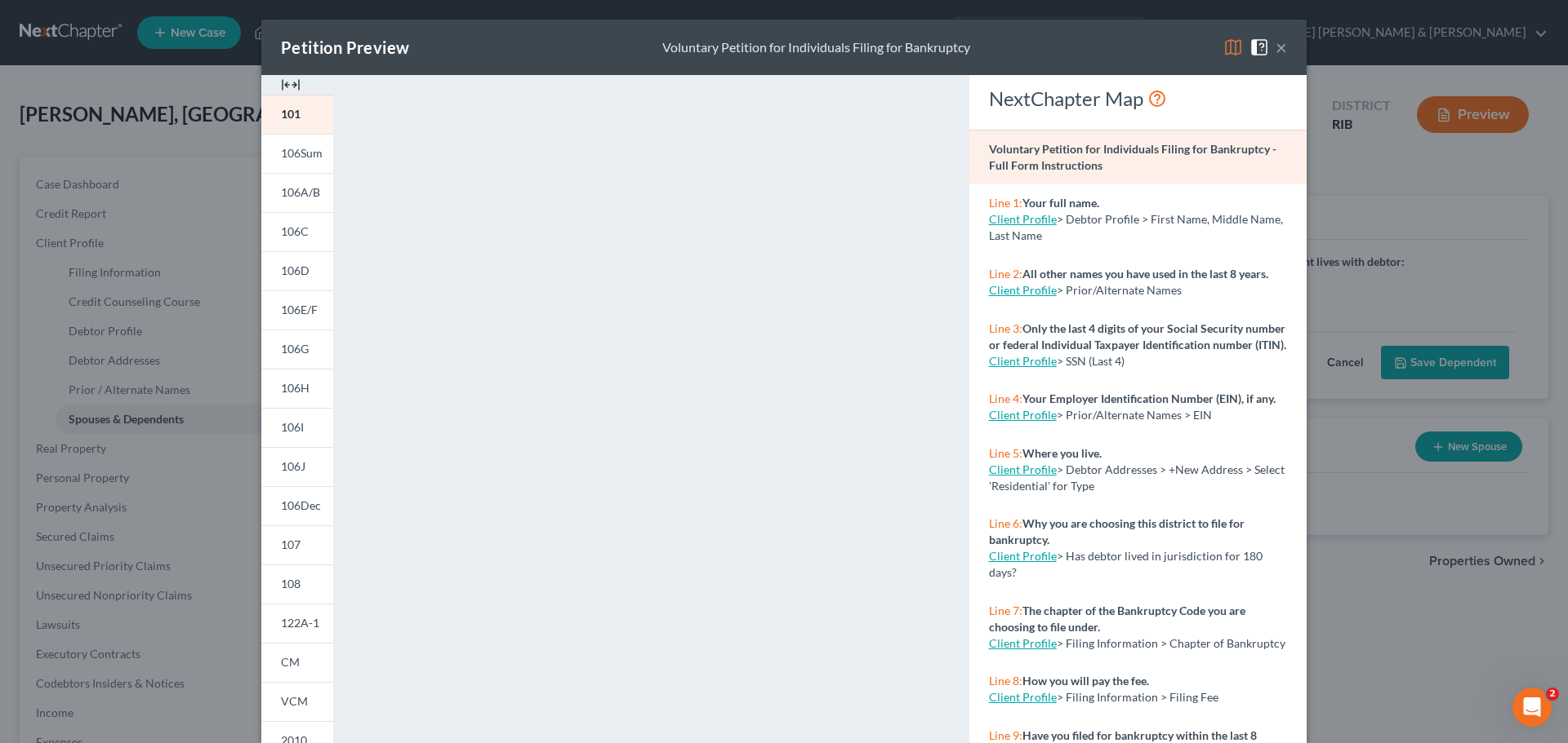
click at [1275, 48] on button "×" at bounding box center [1281, 46] width 12 height 19
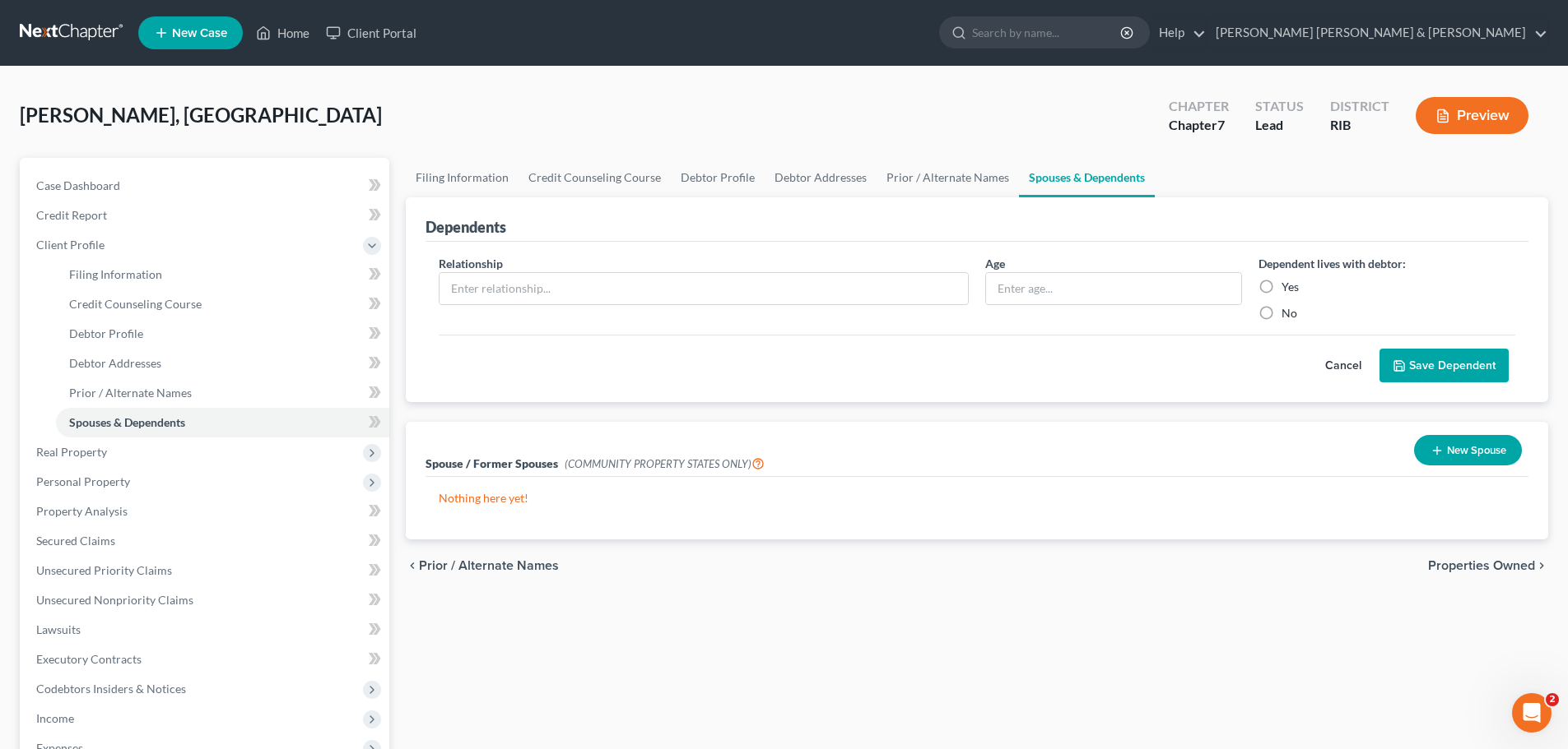
click at [1474, 126] on button "Preview" at bounding box center [1472, 115] width 113 height 37
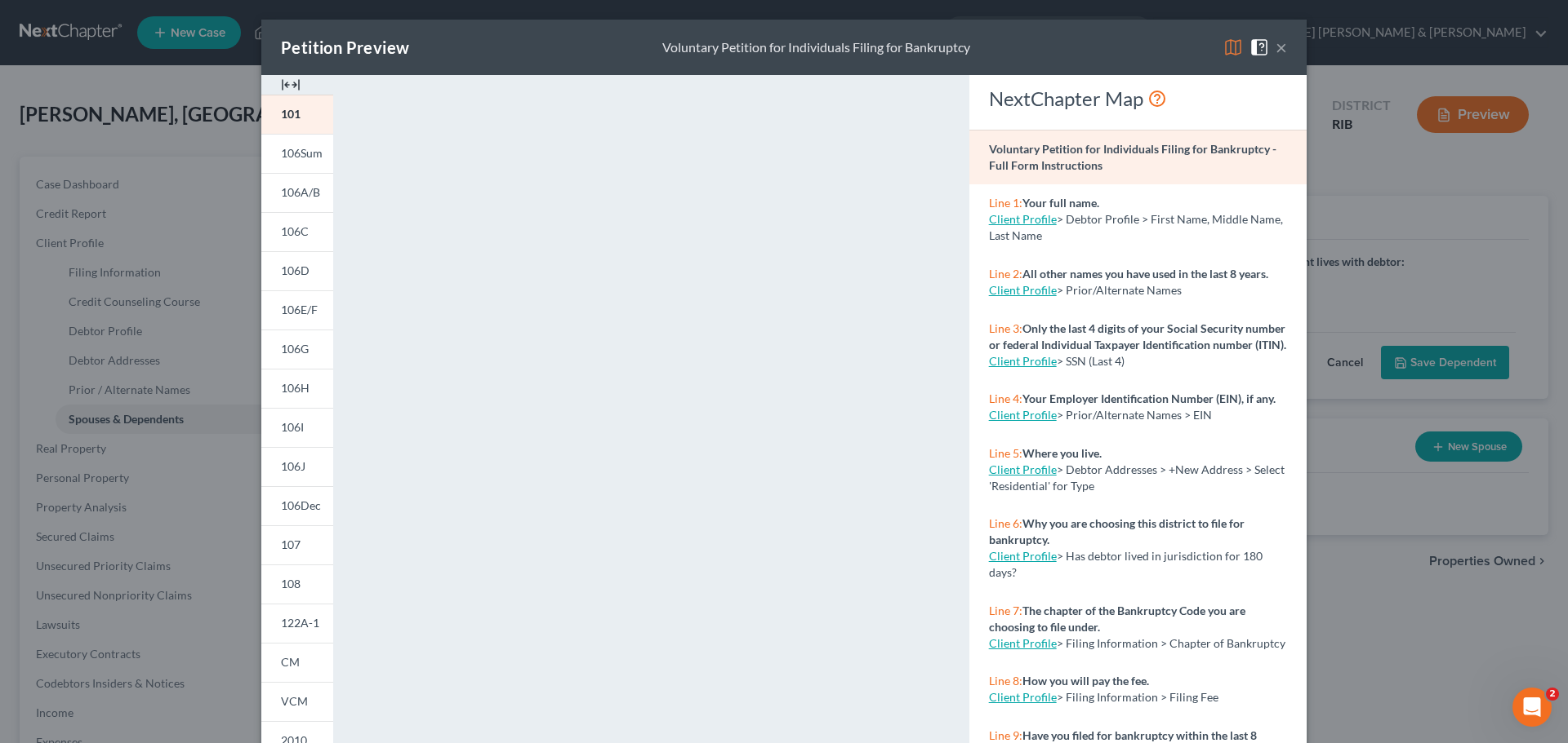
click at [1227, 45] on img at bounding box center [1232, 46] width 19 height 19
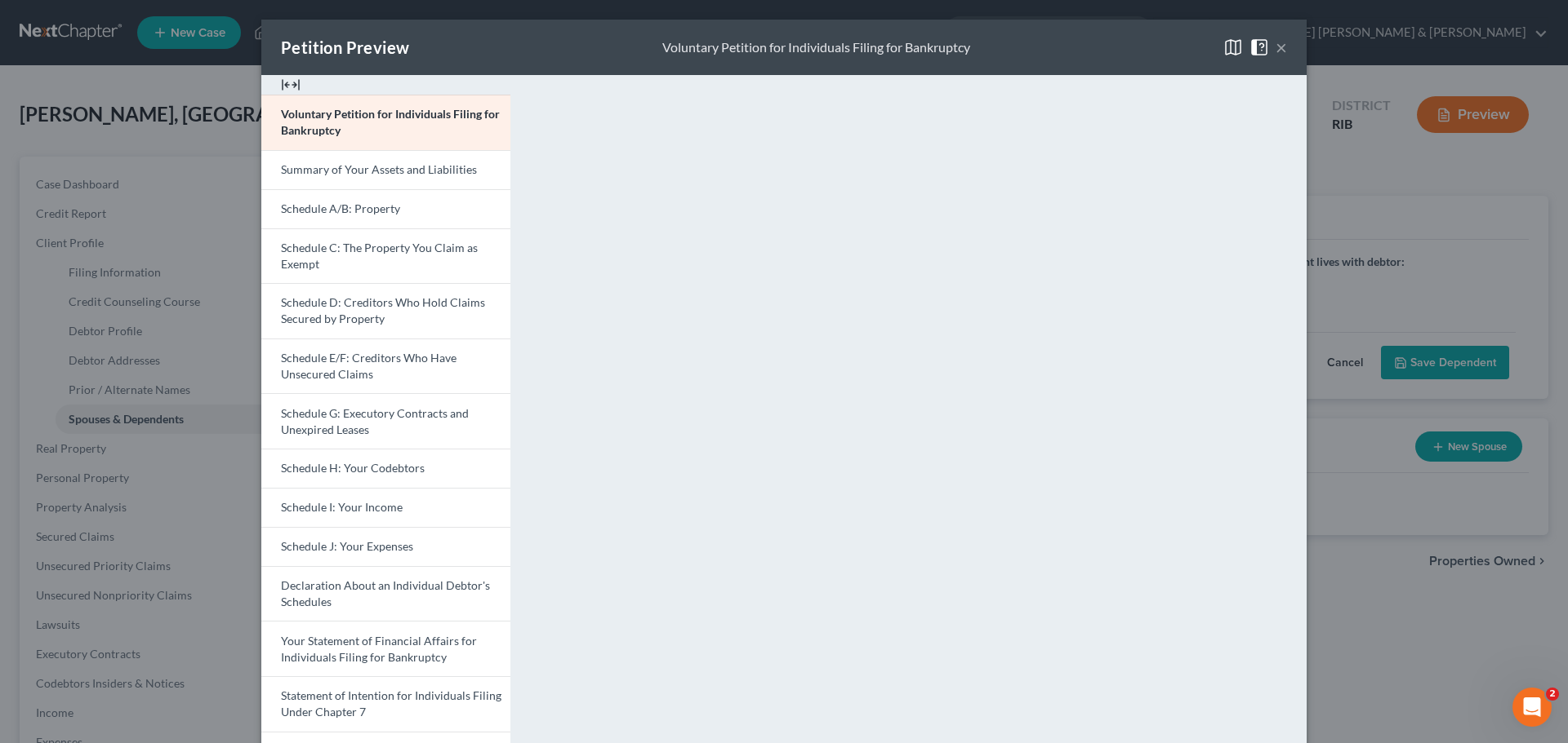
click at [289, 83] on img at bounding box center [290, 85] width 19 height 19
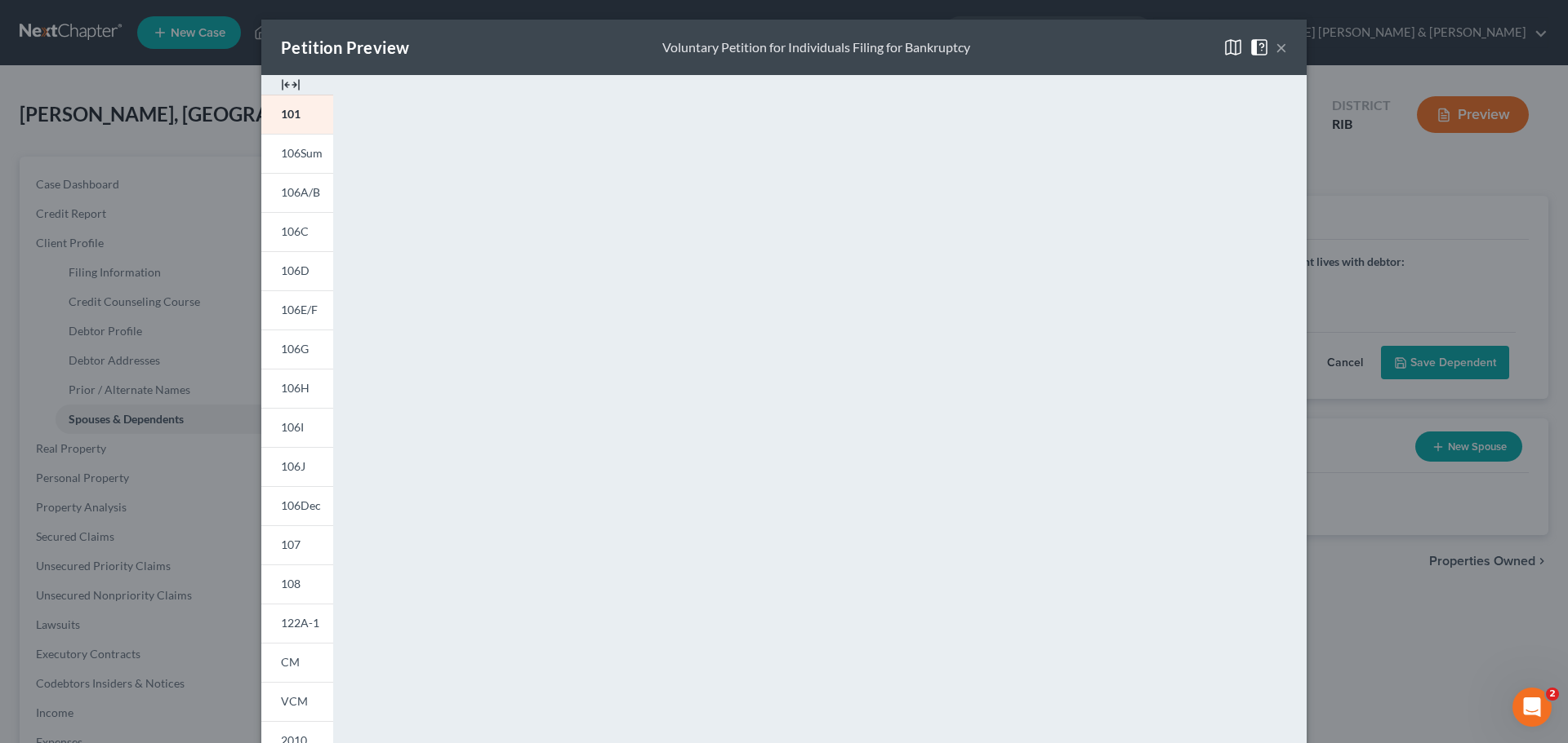
click at [1280, 47] on button "×" at bounding box center [1281, 46] width 12 height 19
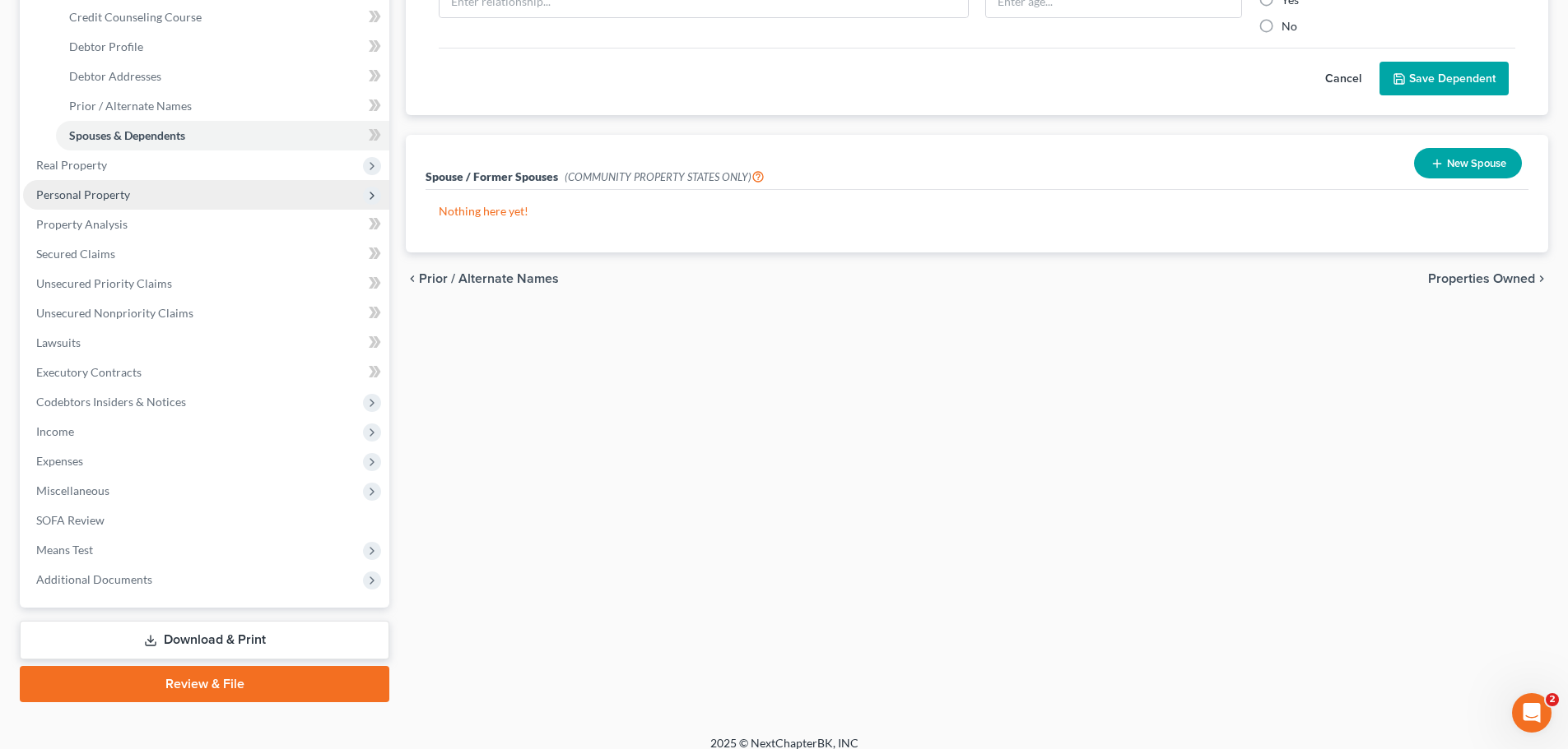
scroll to position [302, 0]
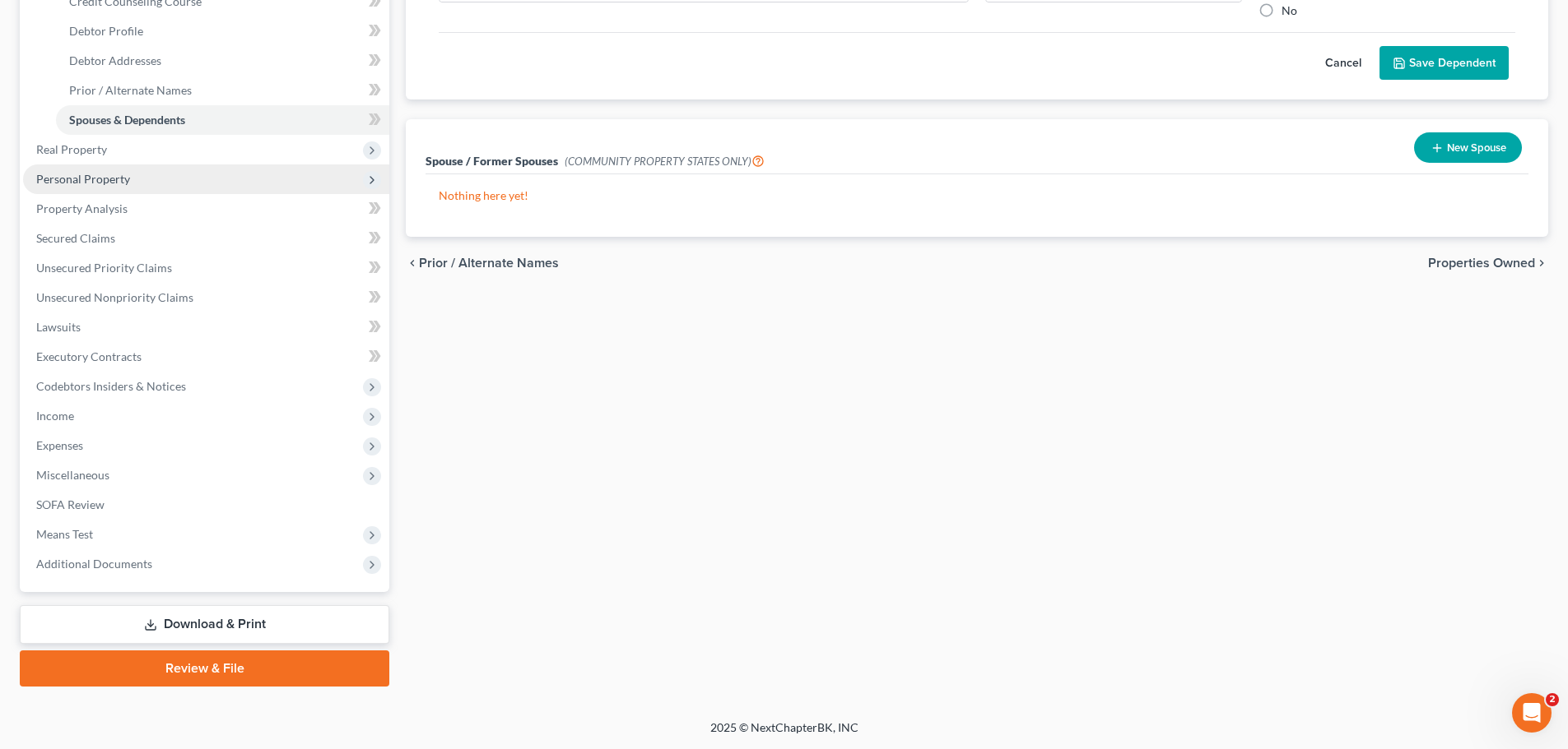
click at [132, 181] on span "Personal Property" at bounding box center [206, 179] width 367 height 30
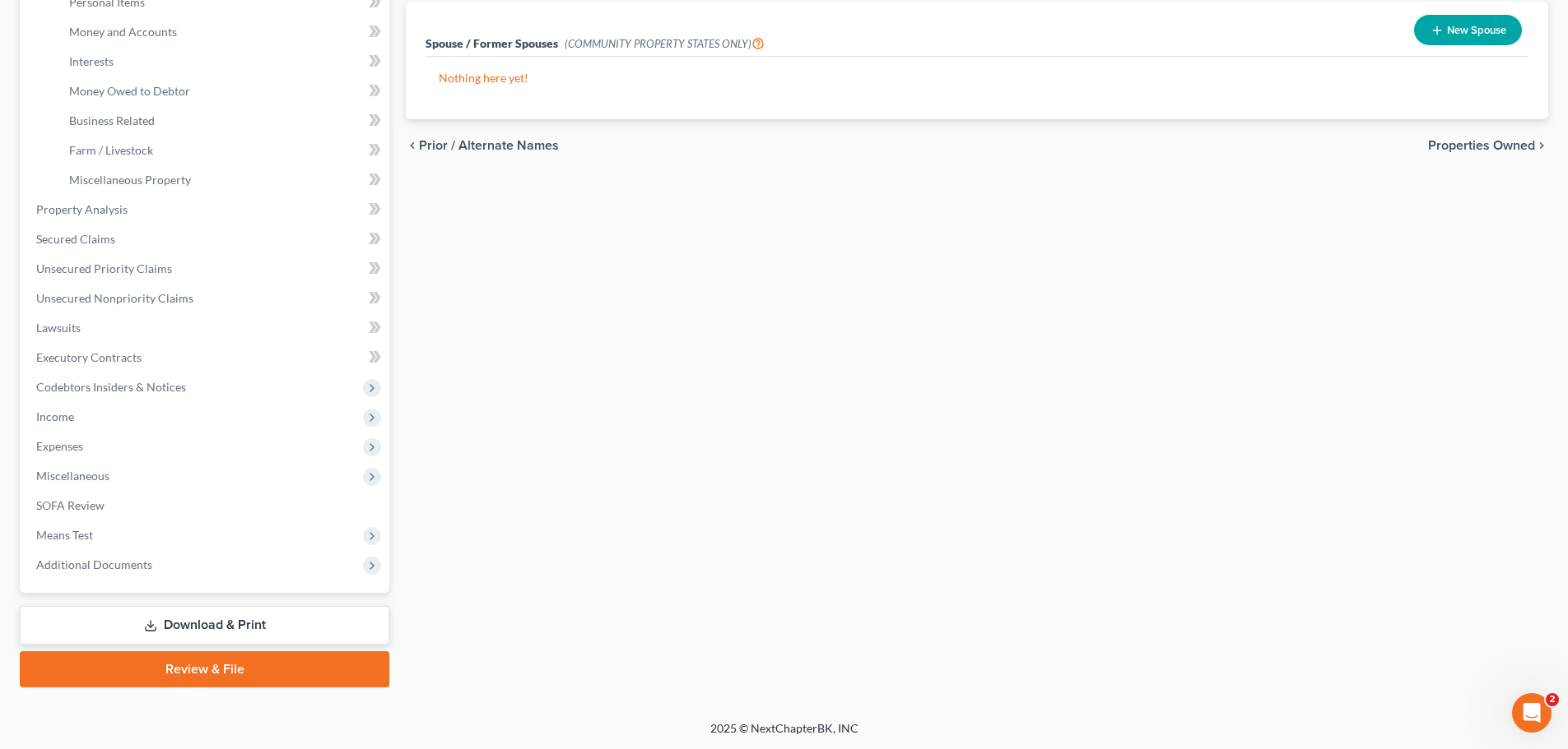
scroll to position [421, 0]
click at [208, 624] on link "Download & Print" at bounding box center [204, 625] width 369 height 38
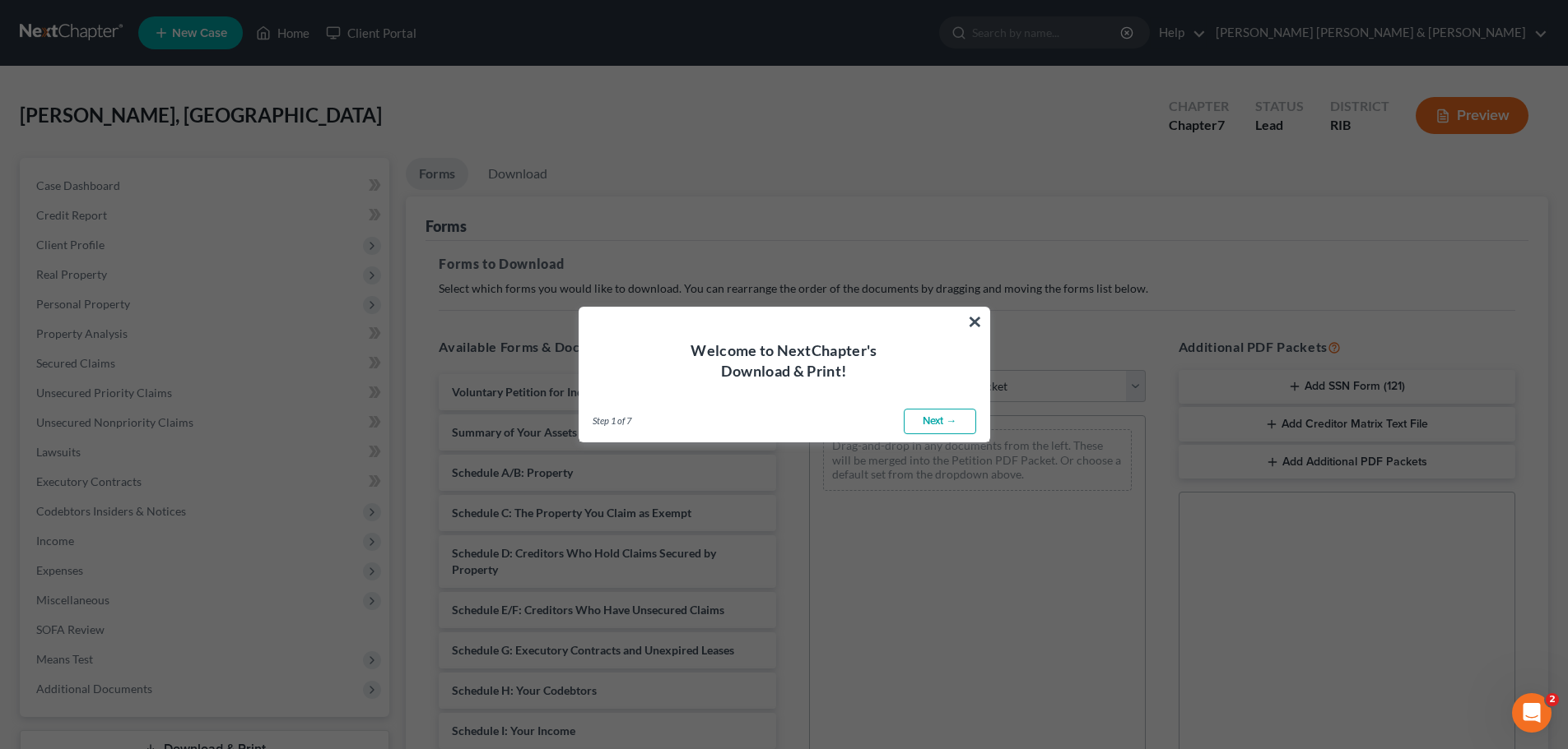
click at [939, 417] on link "Next →" at bounding box center [940, 422] width 72 height 26
select select "0"
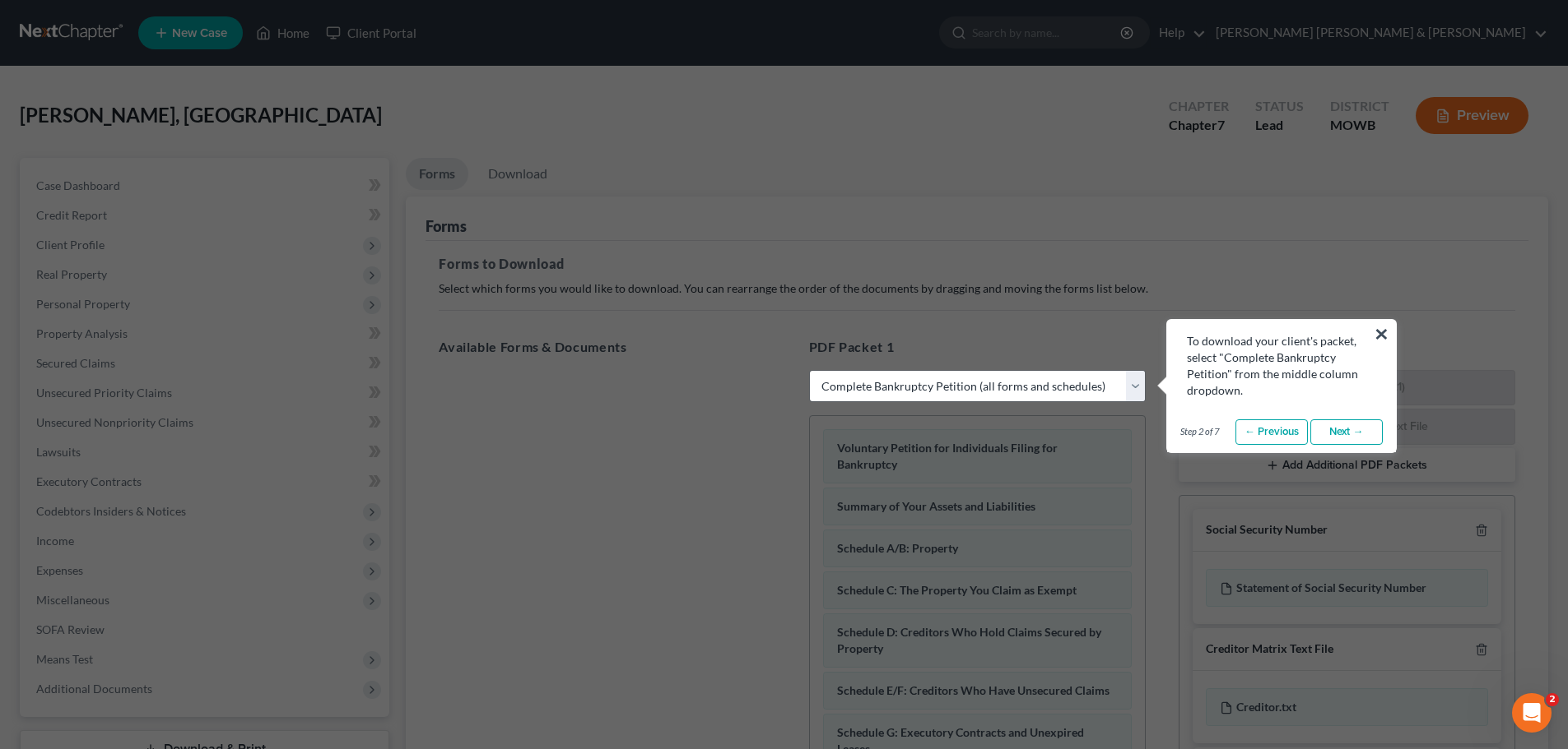
click at [1344, 429] on link "Next →" at bounding box center [1346, 432] width 72 height 26
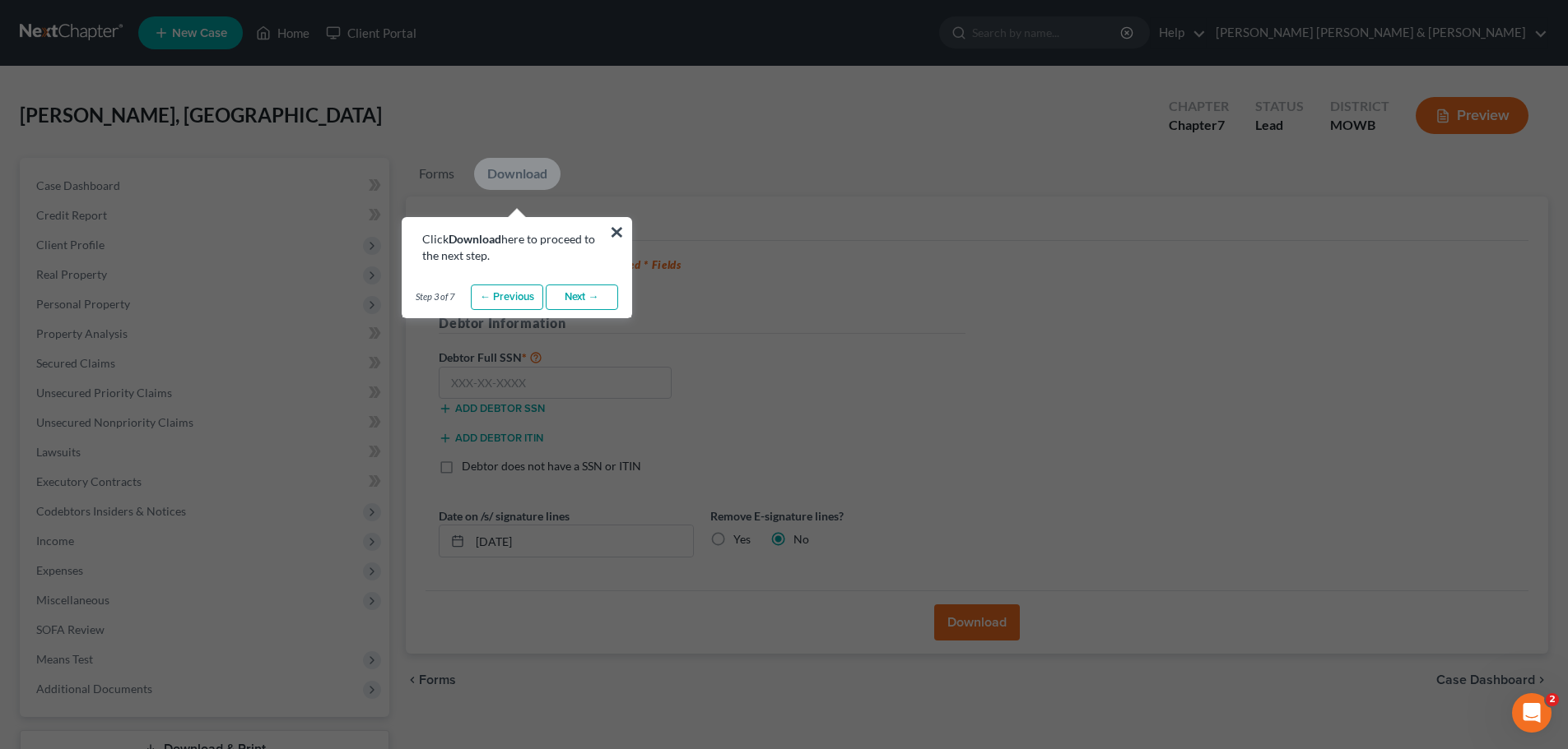
click at [587, 287] on link "Next →" at bounding box center [581, 297] width 72 height 26
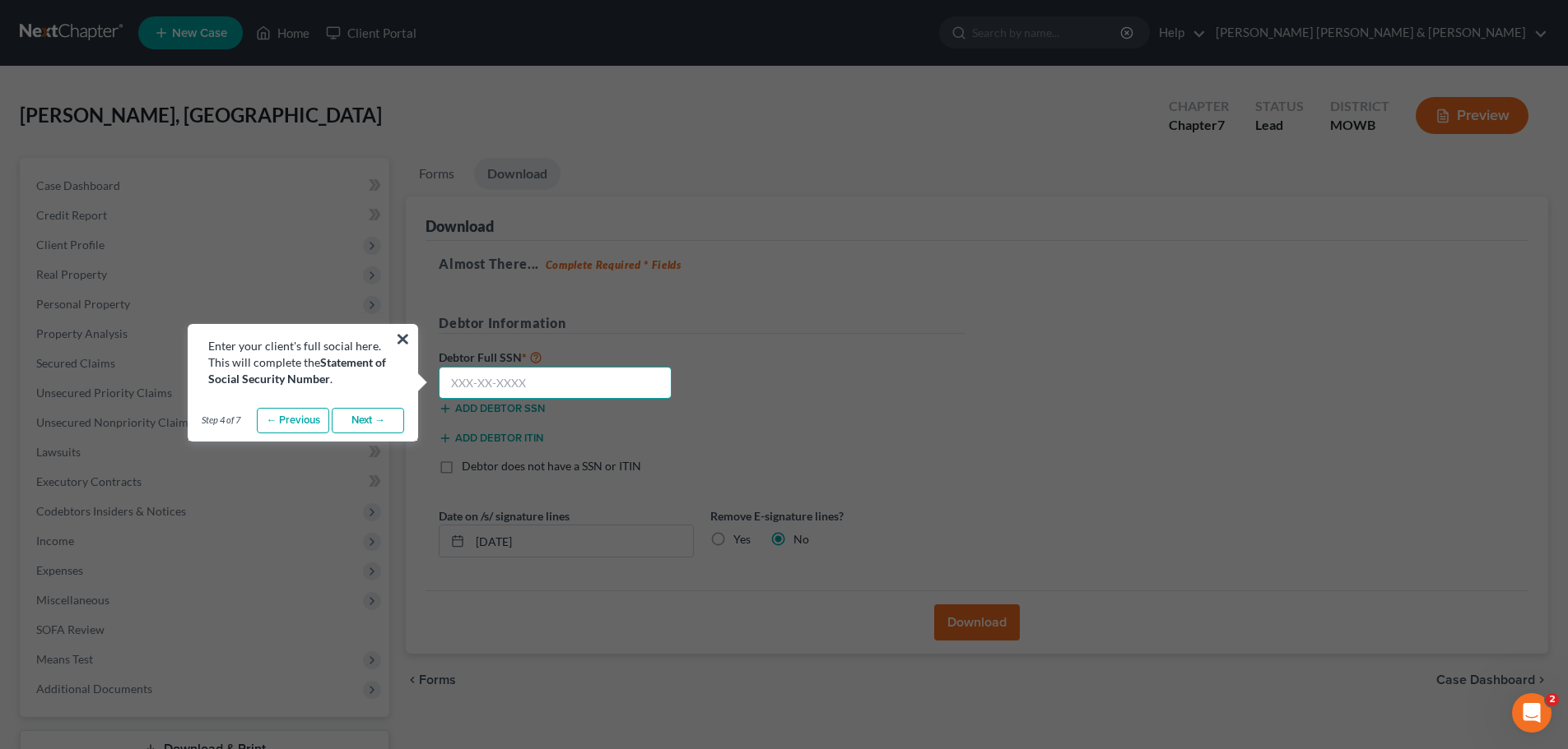
click at [555, 383] on input "text" at bounding box center [555, 383] width 233 height 33
type input "037-58-5804"
click at [365, 422] on link "Next →" at bounding box center [367, 421] width 72 height 26
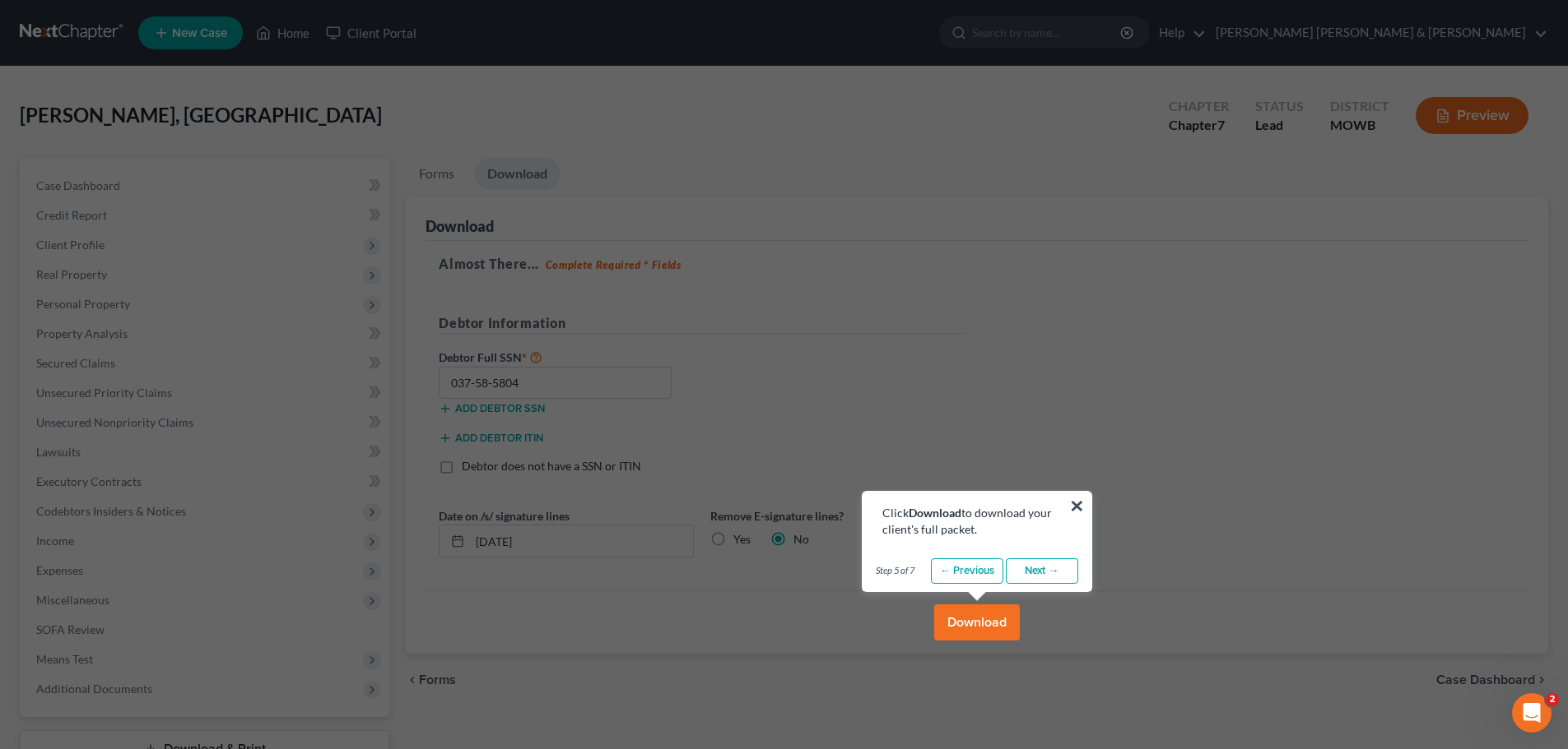
click at [989, 619] on button "Download" at bounding box center [977, 623] width 85 height 36
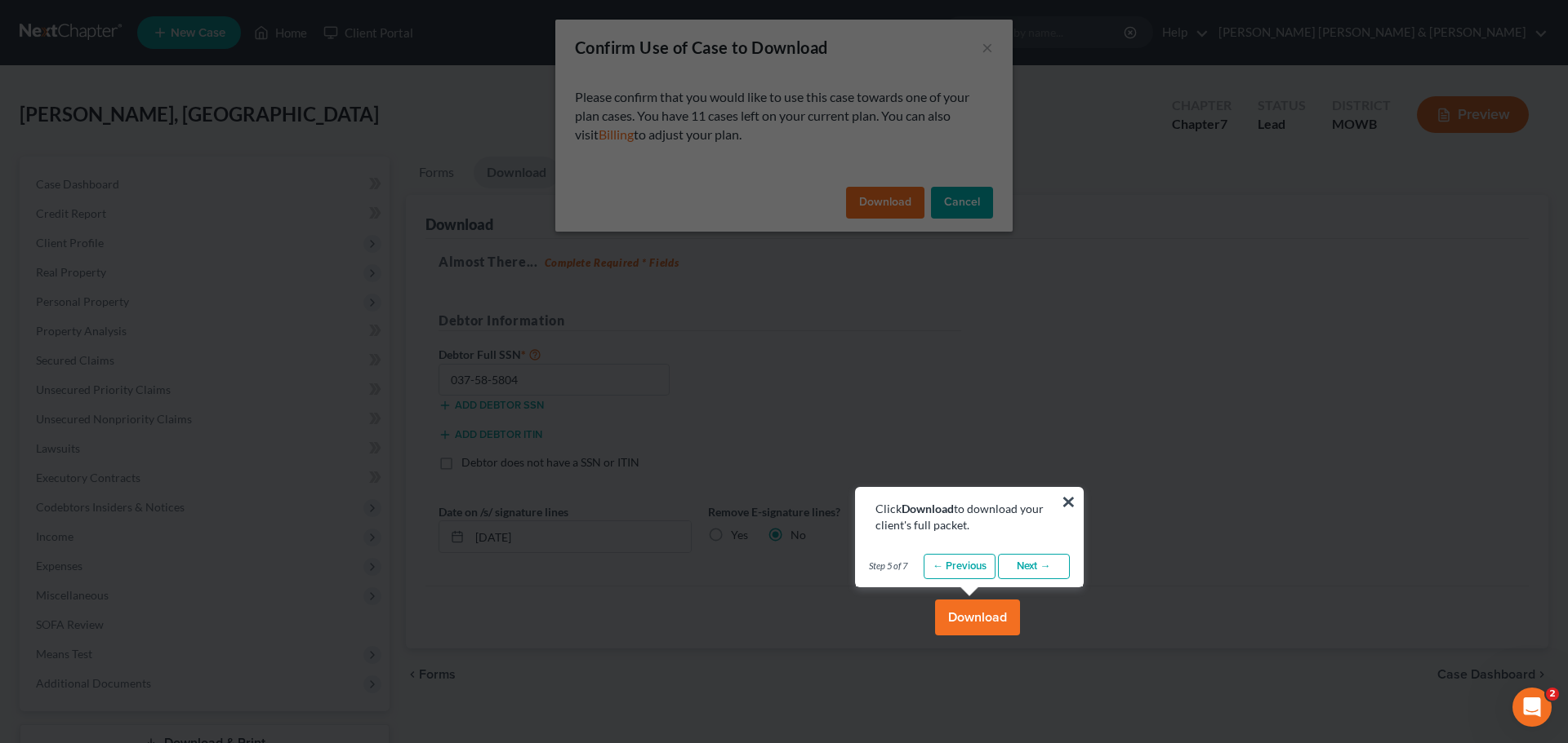
click at [969, 609] on button "Download" at bounding box center [977, 618] width 85 height 36
click at [1023, 568] on link "Next →" at bounding box center [1033, 567] width 72 height 26
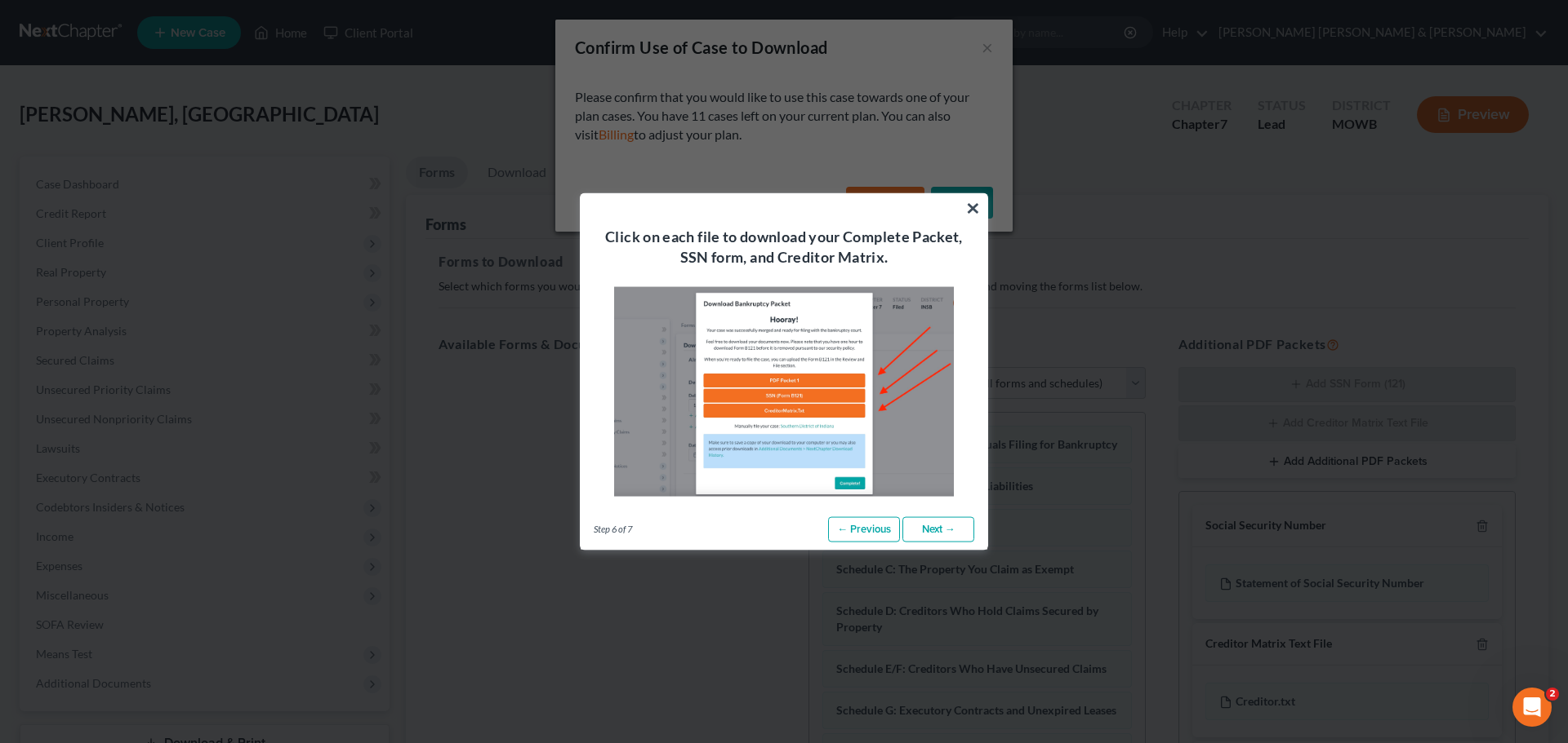
click at [918, 523] on link "Next →" at bounding box center [938, 529] width 72 height 26
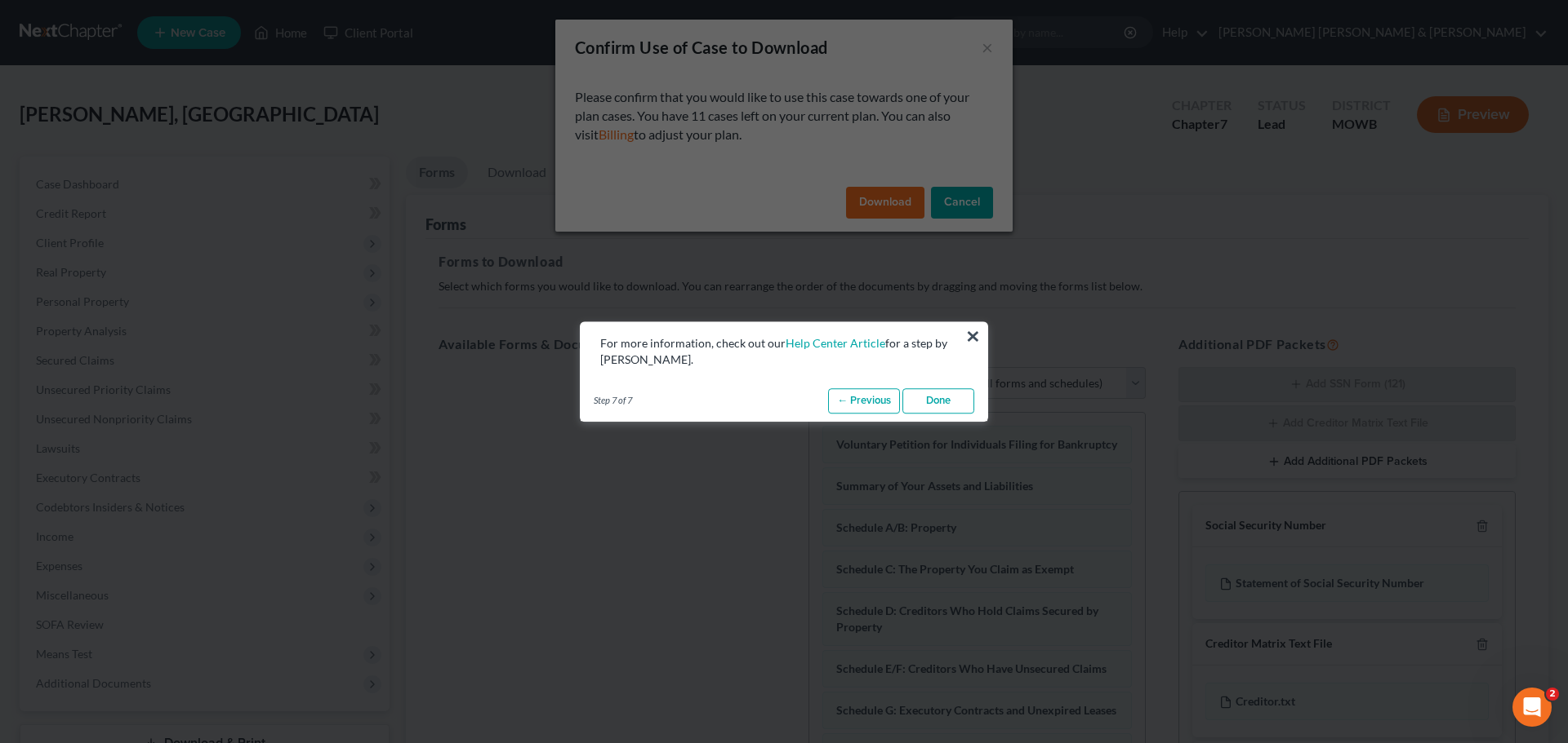
click at [935, 394] on link "Done" at bounding box center [938, 402] width 72 height 26
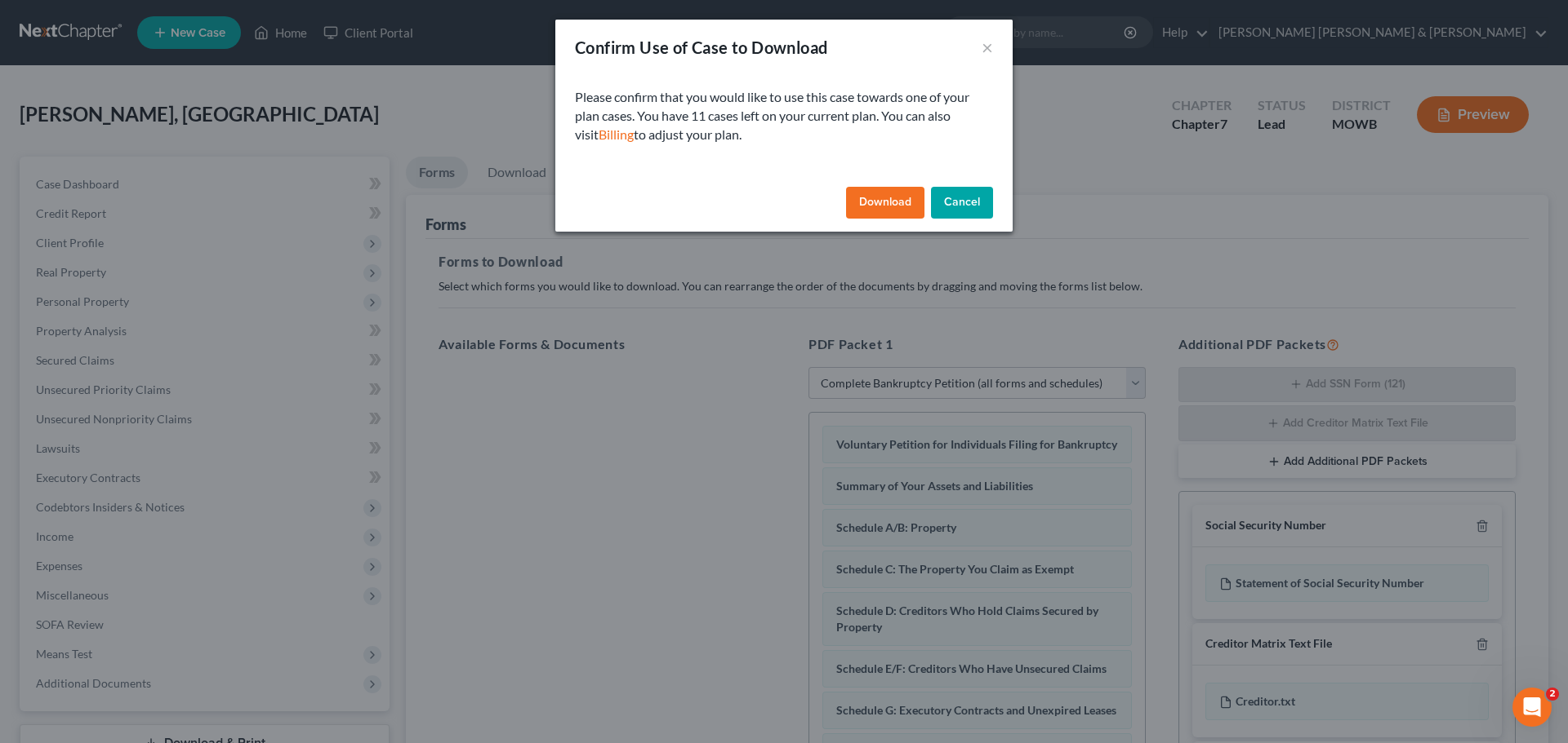
click at [884, 203] on button "Download" at bounding box center [885, 203] width 79 height 33
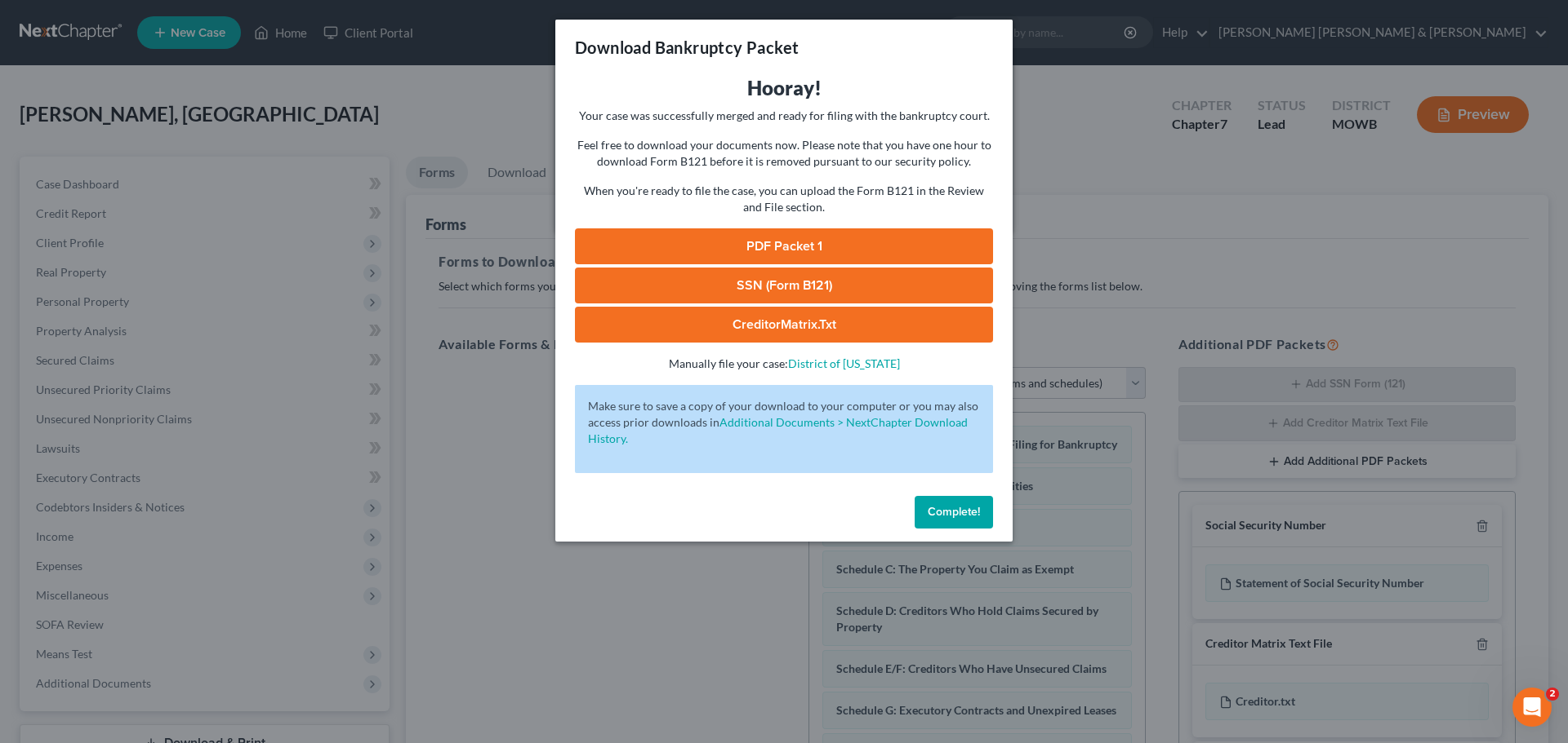
click at [769, 243] on link "PDF Packet 1" at bounding box center [784, 246] width 418 height 36
